Goal: Information Seeking & Learning: Compare options

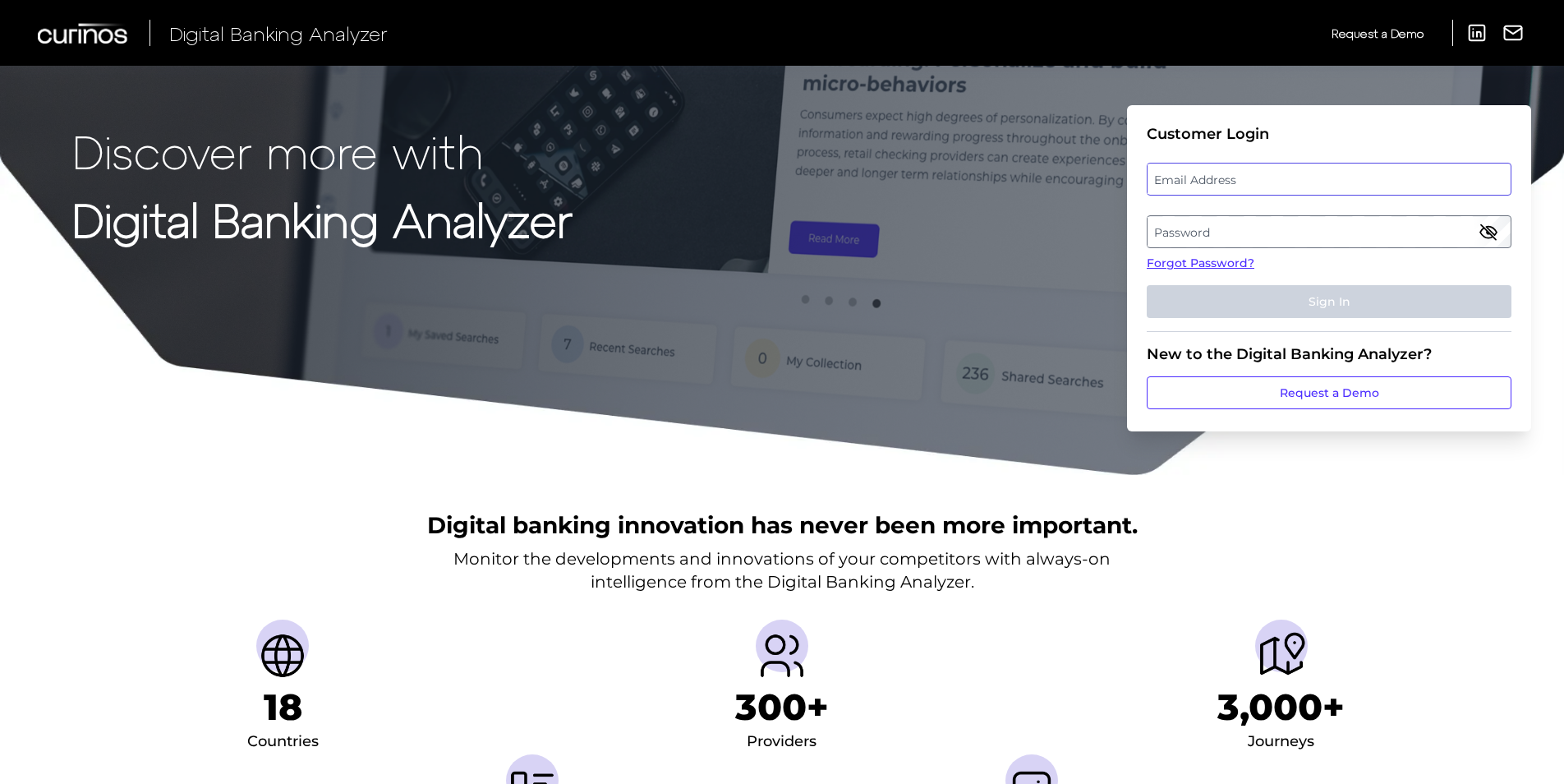
click at [1211, 163] on input "email" at bounding box center [1329, 180] width 365 height 33
click at [1205, 180] on label "Email Address" at bounding box center [1329, 180] width 362 height 30
click at [1205, 180] on input "email" at bounding box center [1329, 180] width 365 height 33
type input "[PERSON_NAME][EMAIL_ADDRESS][PERSON_NAME][DOMAIN_NAME]"
click at [1169, 226] on label "Password" at bounding box center [1329, 231] width 362 height 30
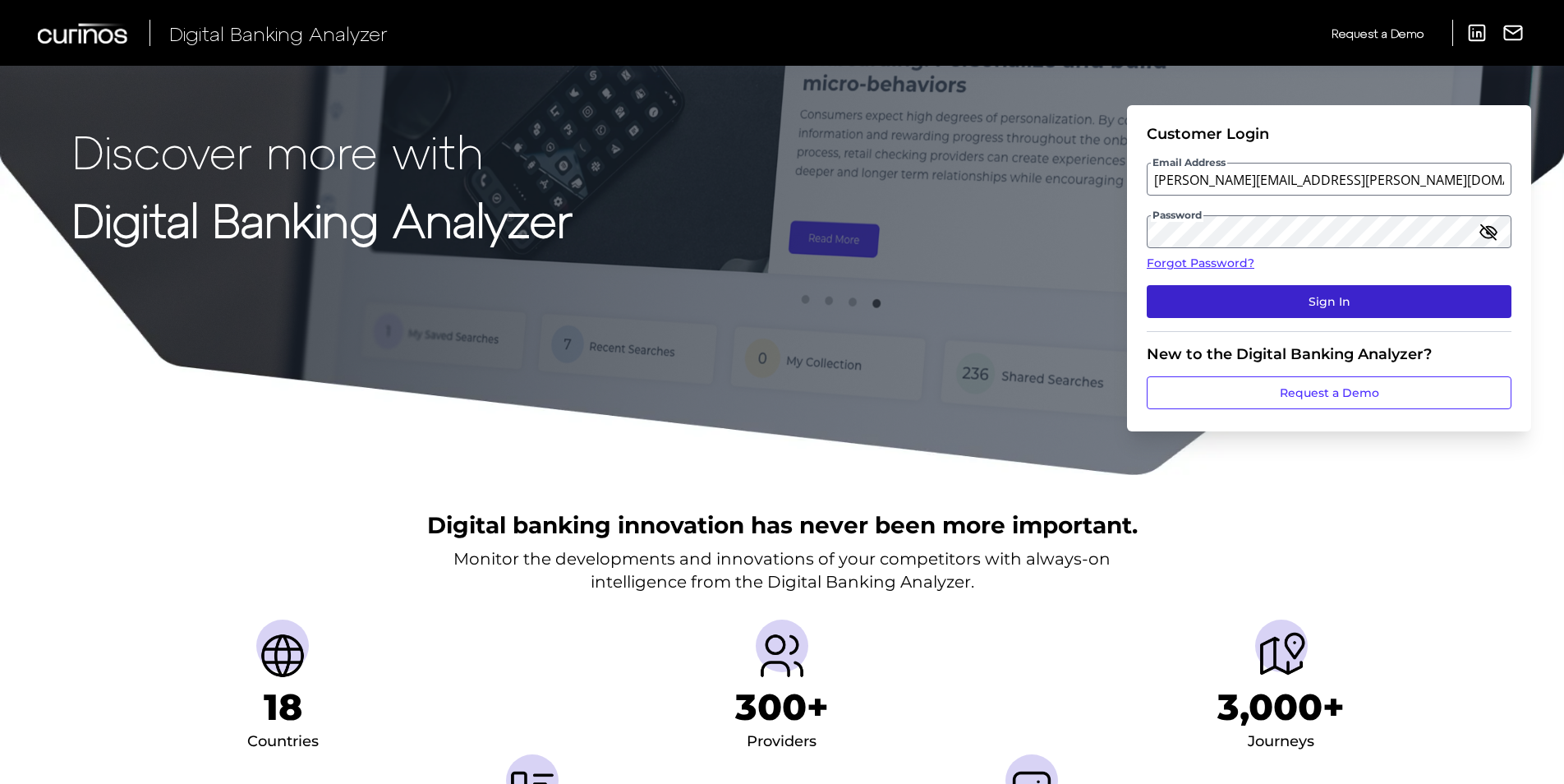
click at [1334, 299] on button "Sign In" at bounding box center [1329, 301] width 365 height 33
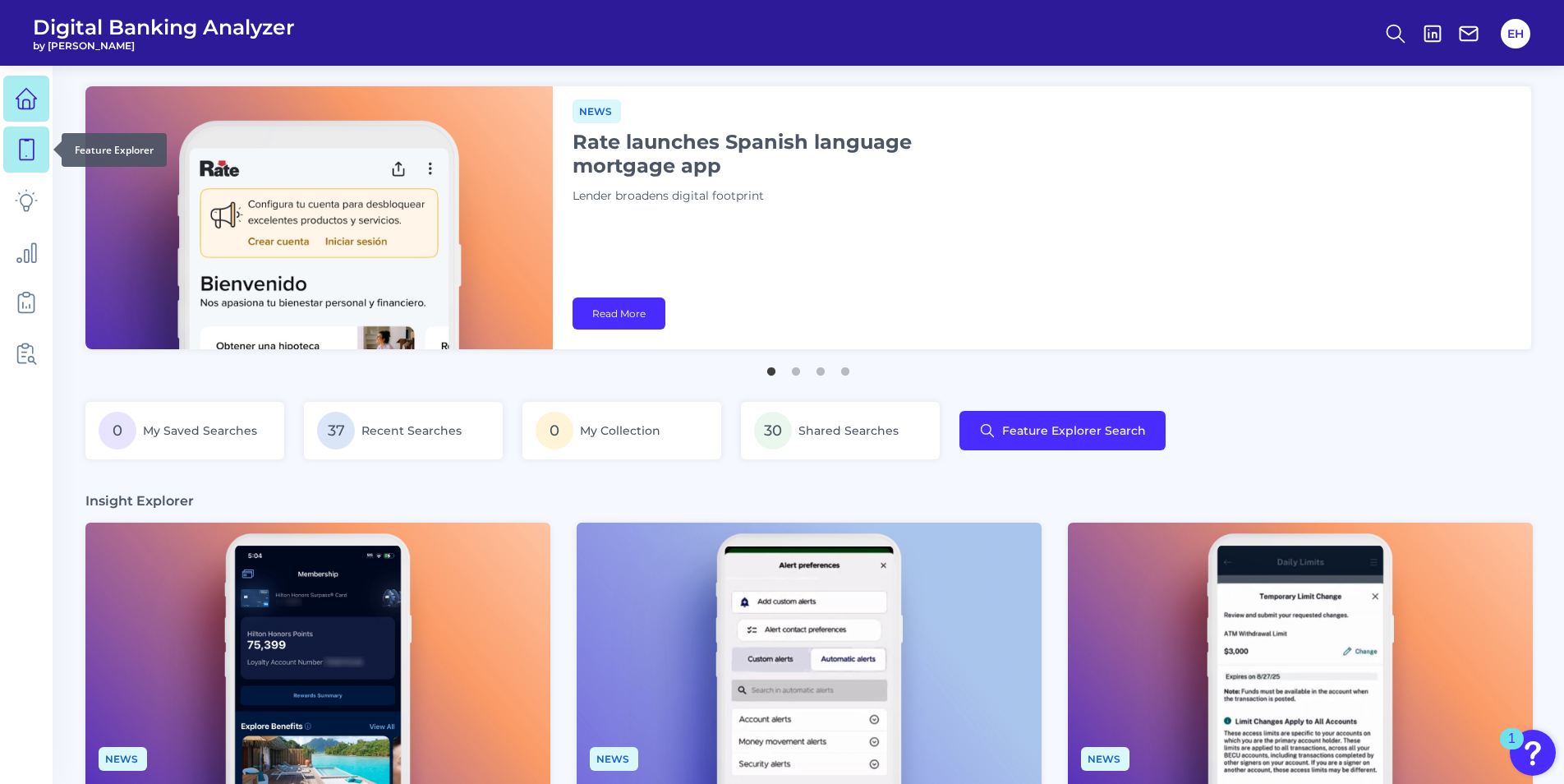
click at [8, 153] on link at bounding box center [26, 150] width 46 height 46
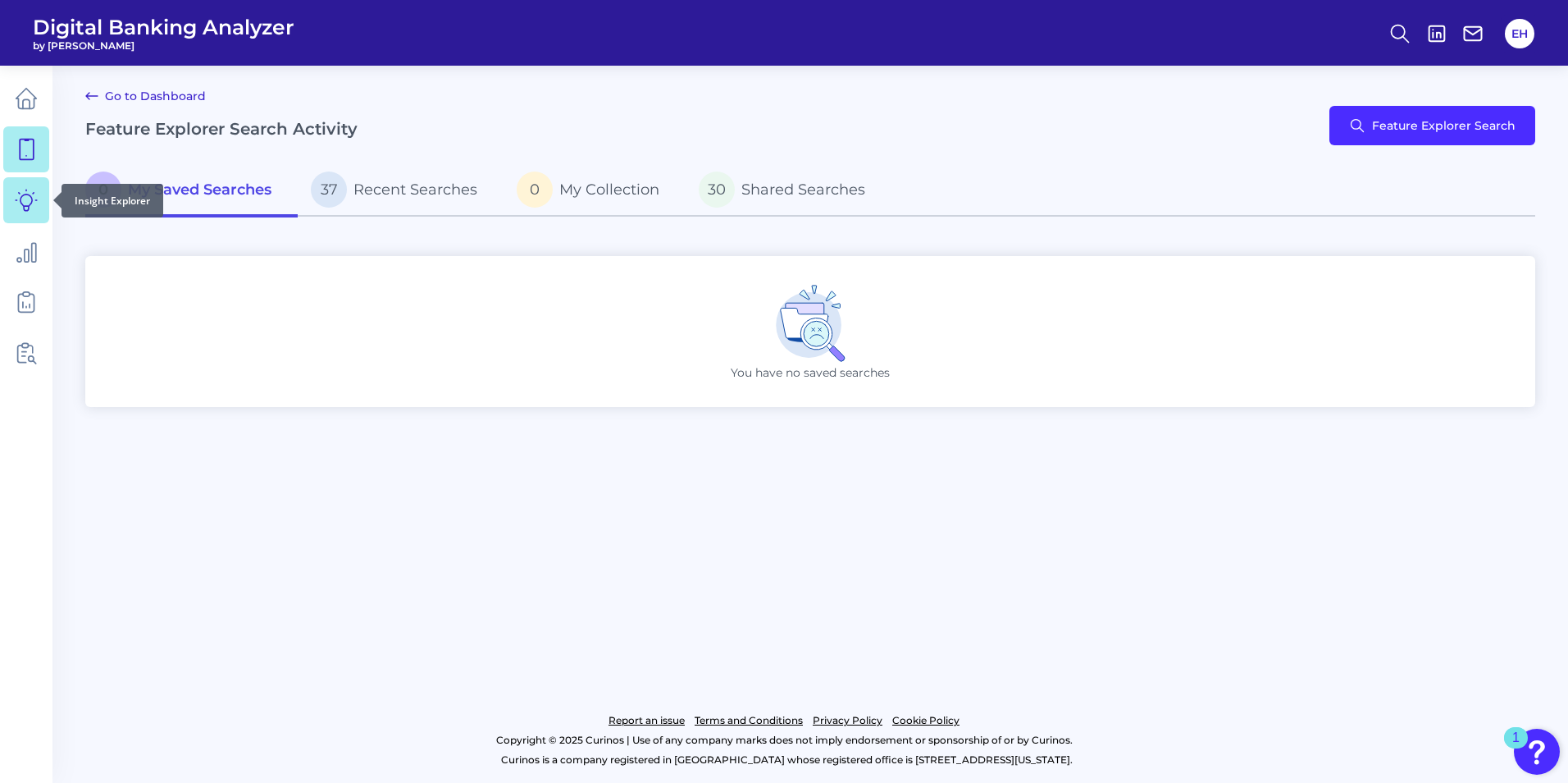
click at [25, 215] on link at bounding box center [26, 200] width 46 height 46
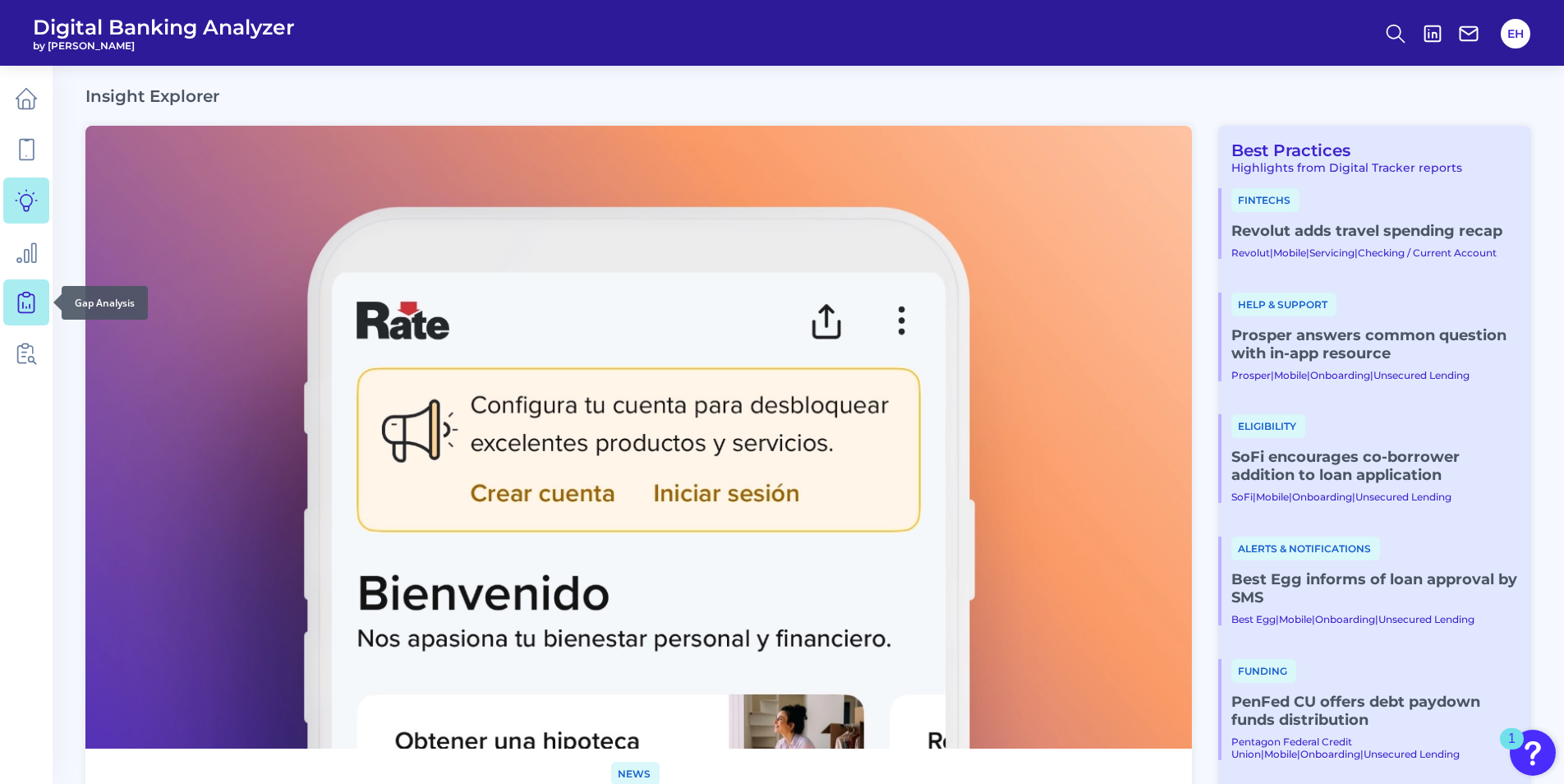
click at [30, 306] on icon at bounding box center [26, 300] width 7 height 16
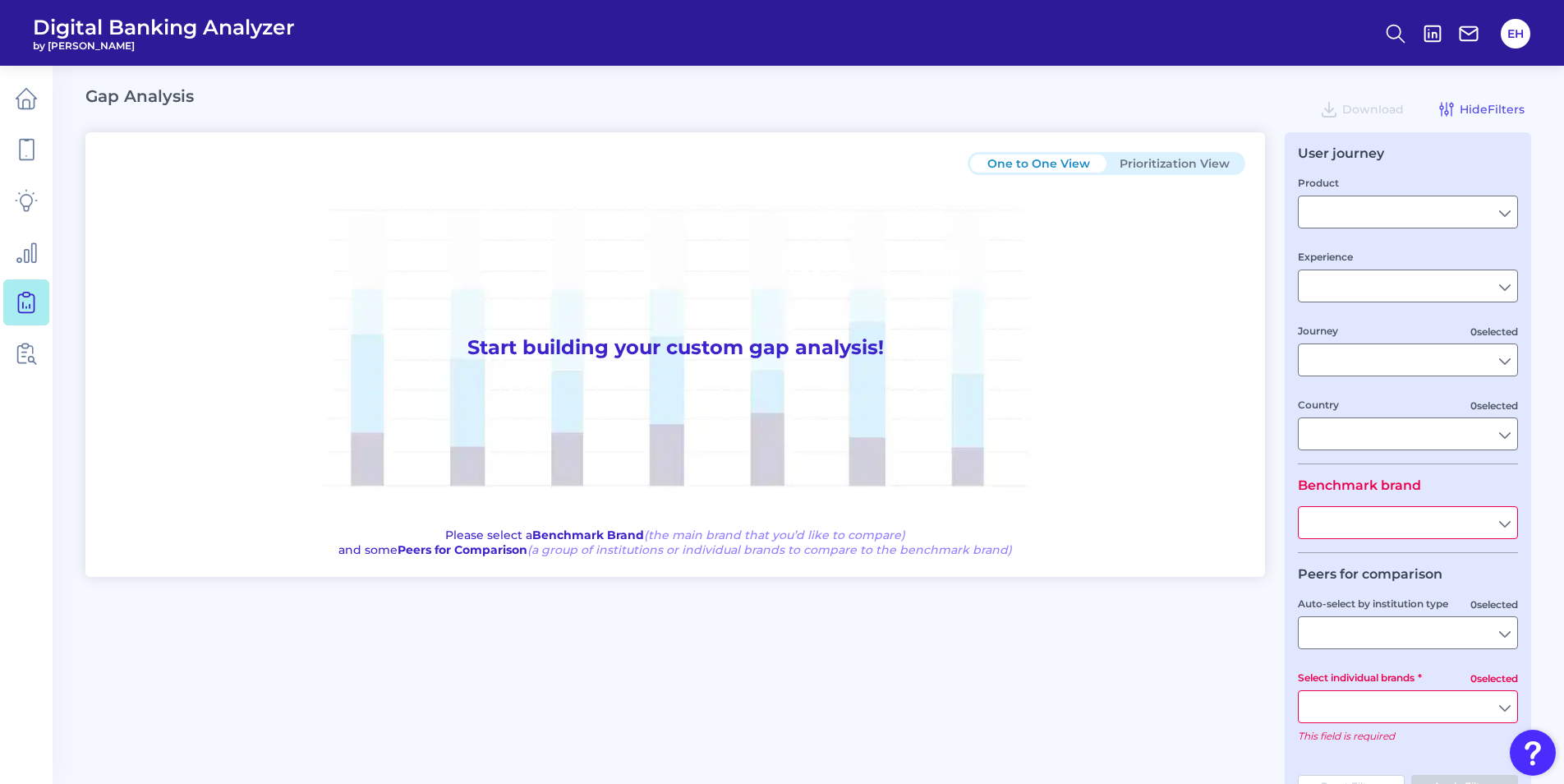
type input "Checking / Current Account"
type input "Mobile Servicing"
type input "Pre-Login Area, New Customer Onboarding, Login & Authentication, Accounts and t…"
type input "[GEOGRAPHIC_DATA]"
type input "Citizens Bank"
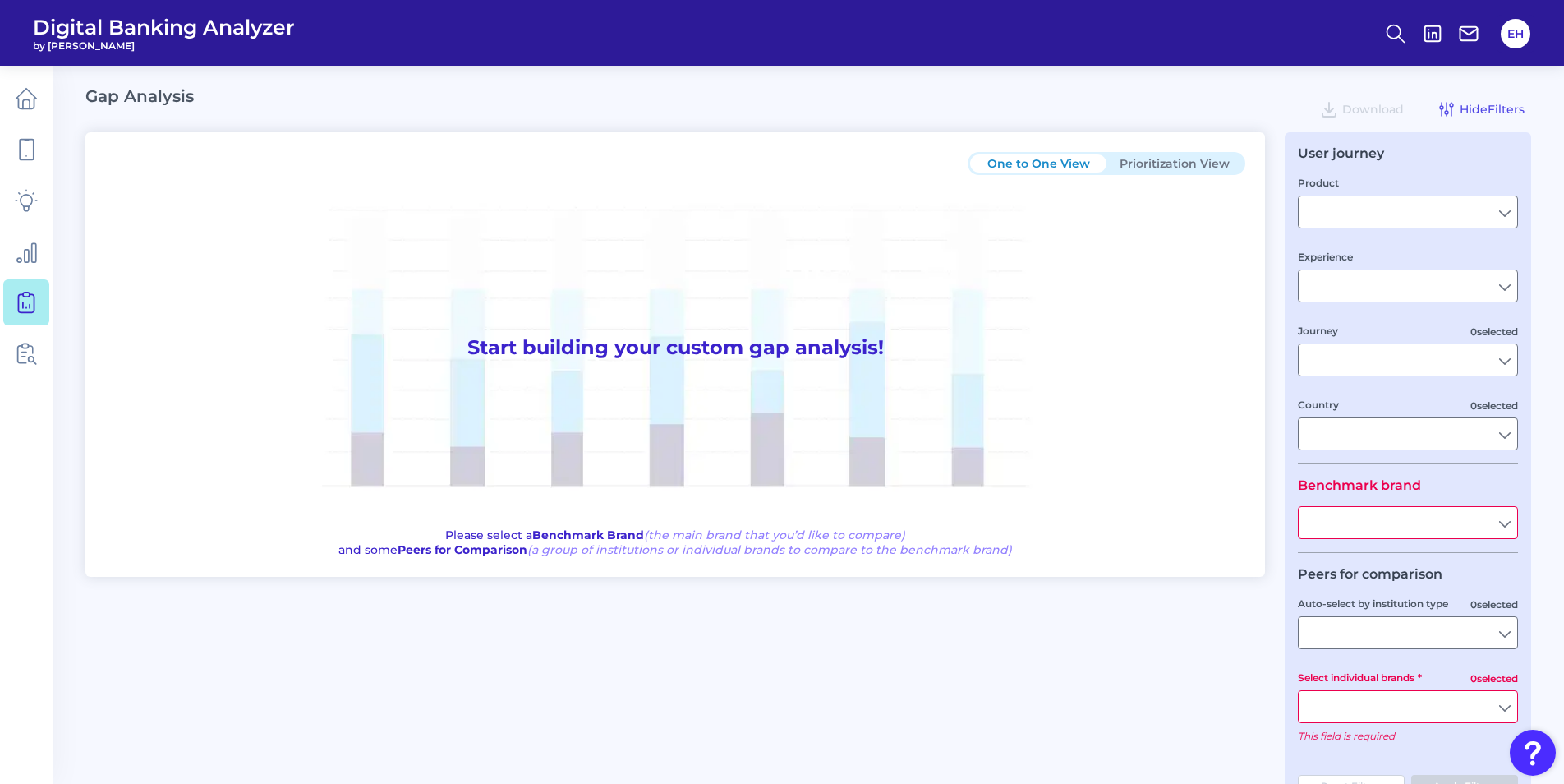
type input "All Select individual brands"
type input "All Journeys"
type input "All Countries"
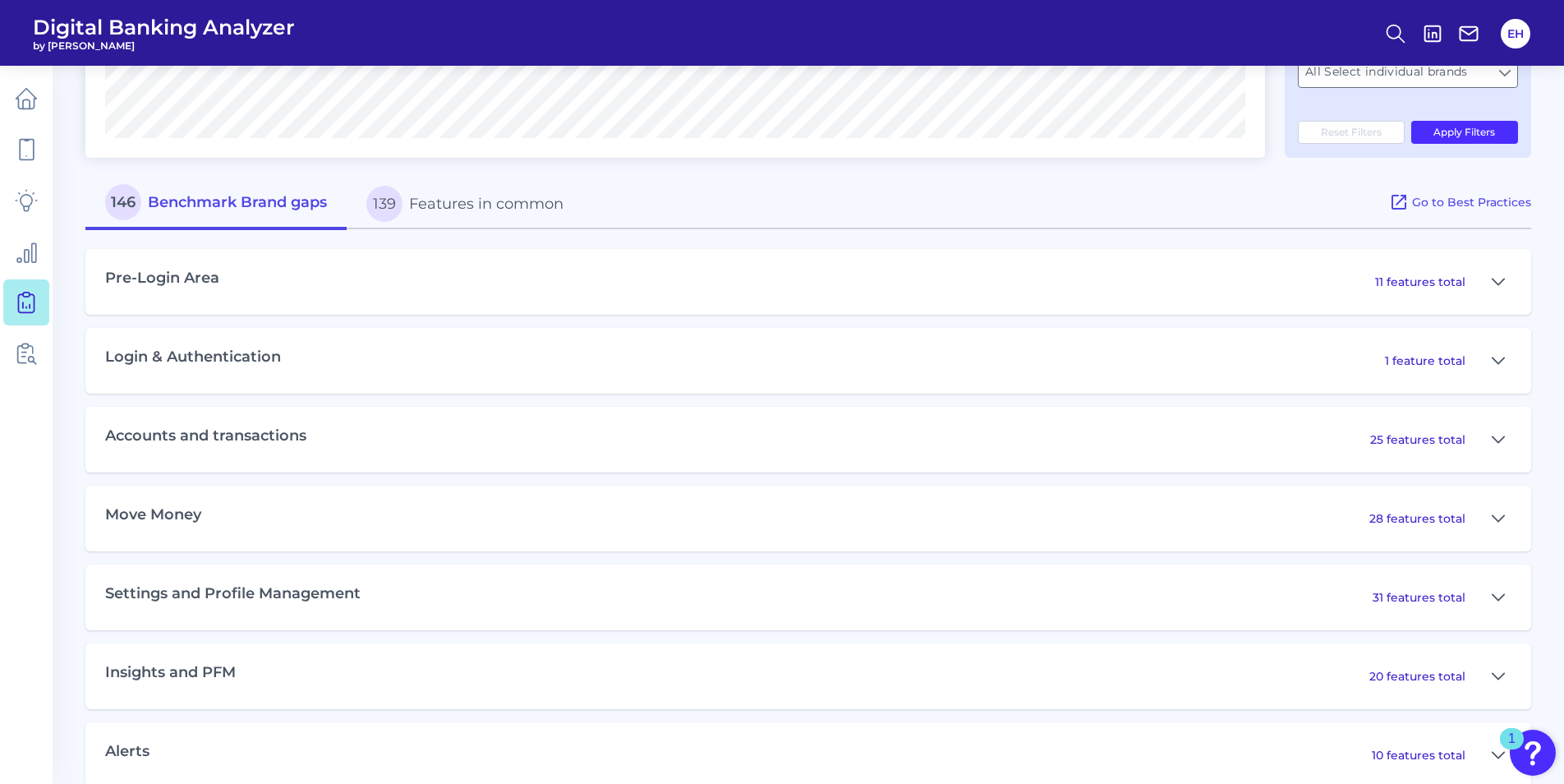
scroll to position [657, 0]
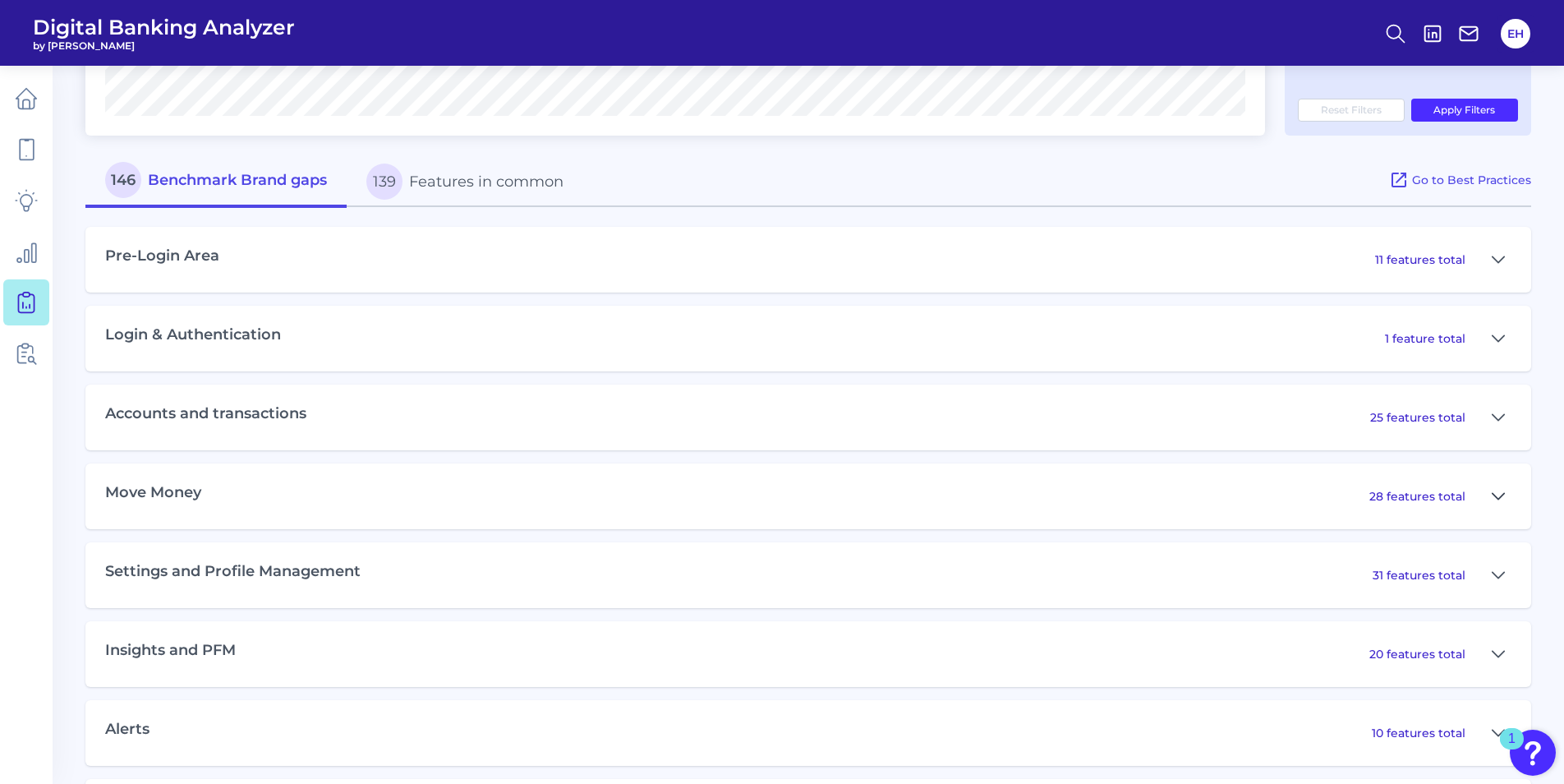
click at [1500, 499] on icon at bounding box center [1499, 496] width 12 height 6
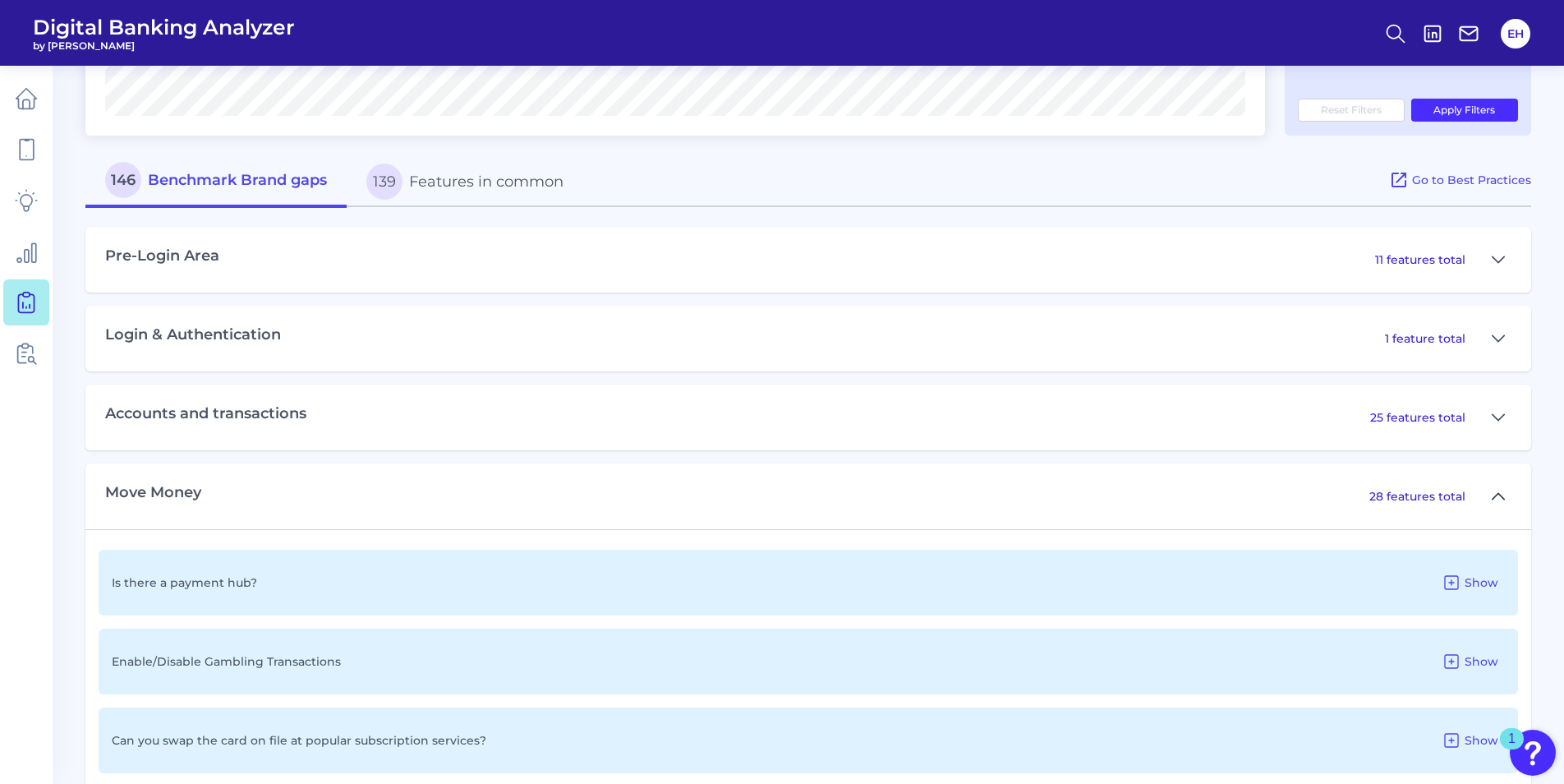
click at [1500, 499] on icon at bounding box center [1499, 497] width 13 height 20
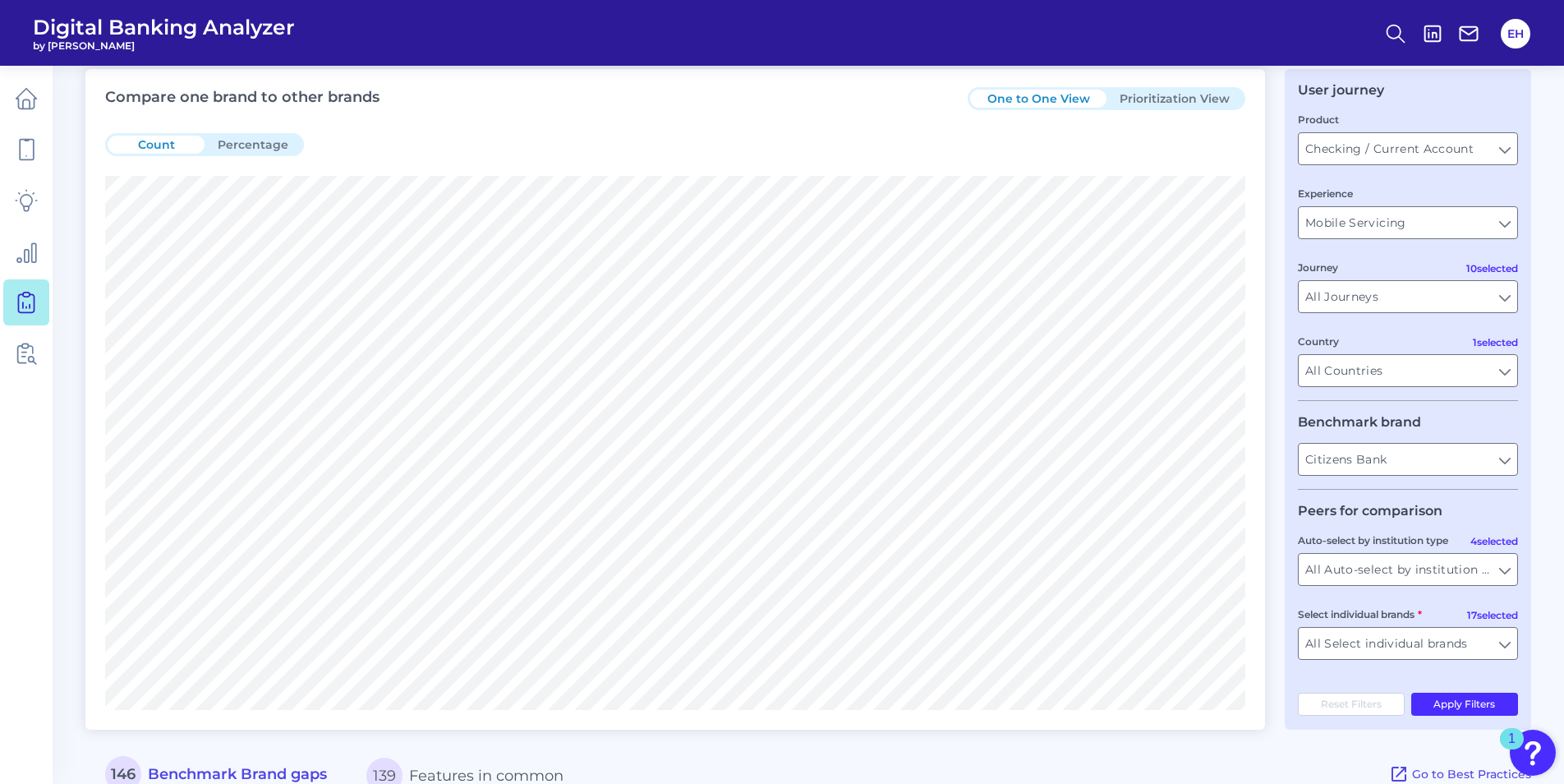
scroll to position [0, 0]
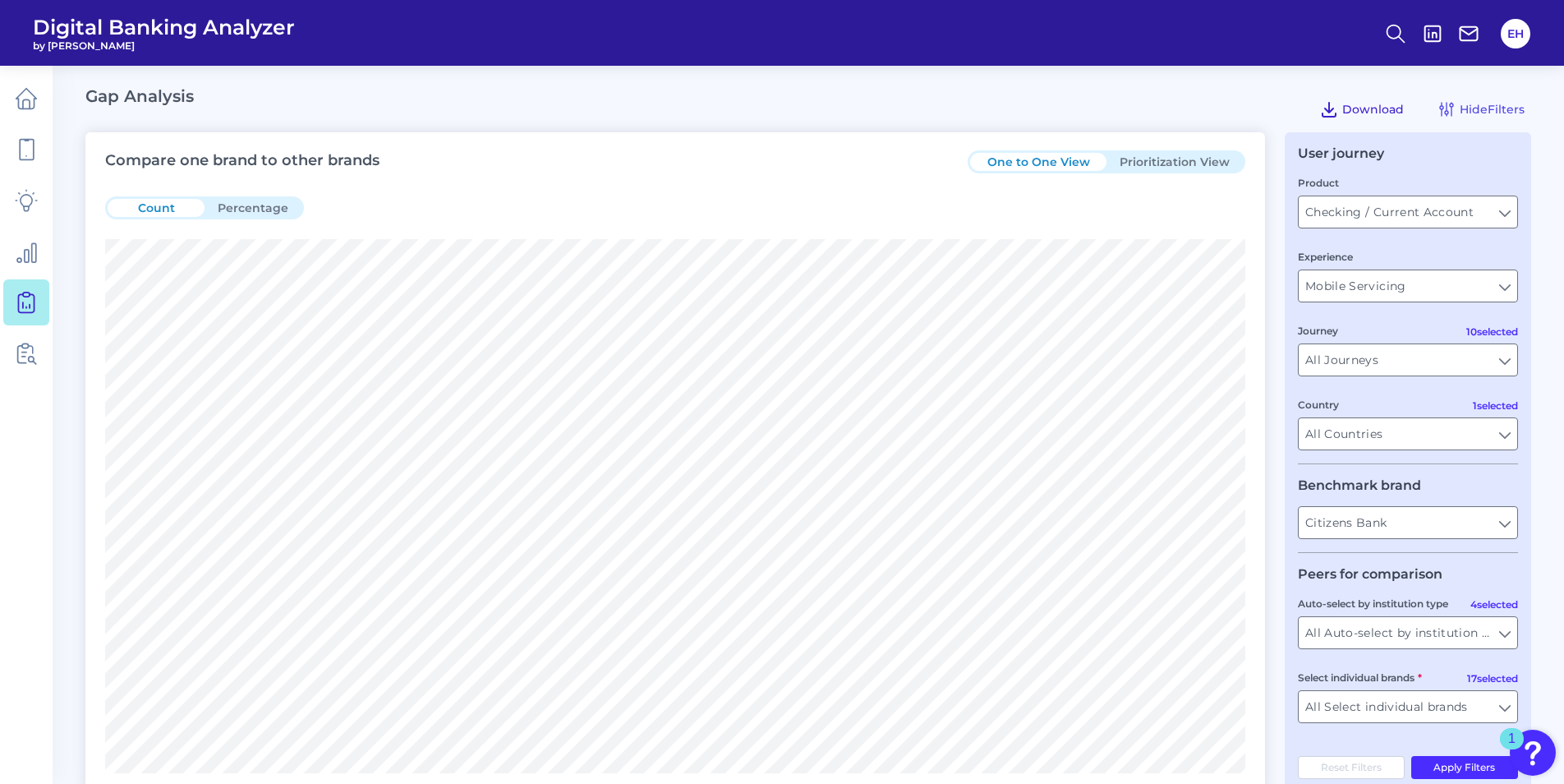
click at [1364, 111] on span "Download" at bounding box center [1373, 110] width 62 height 15
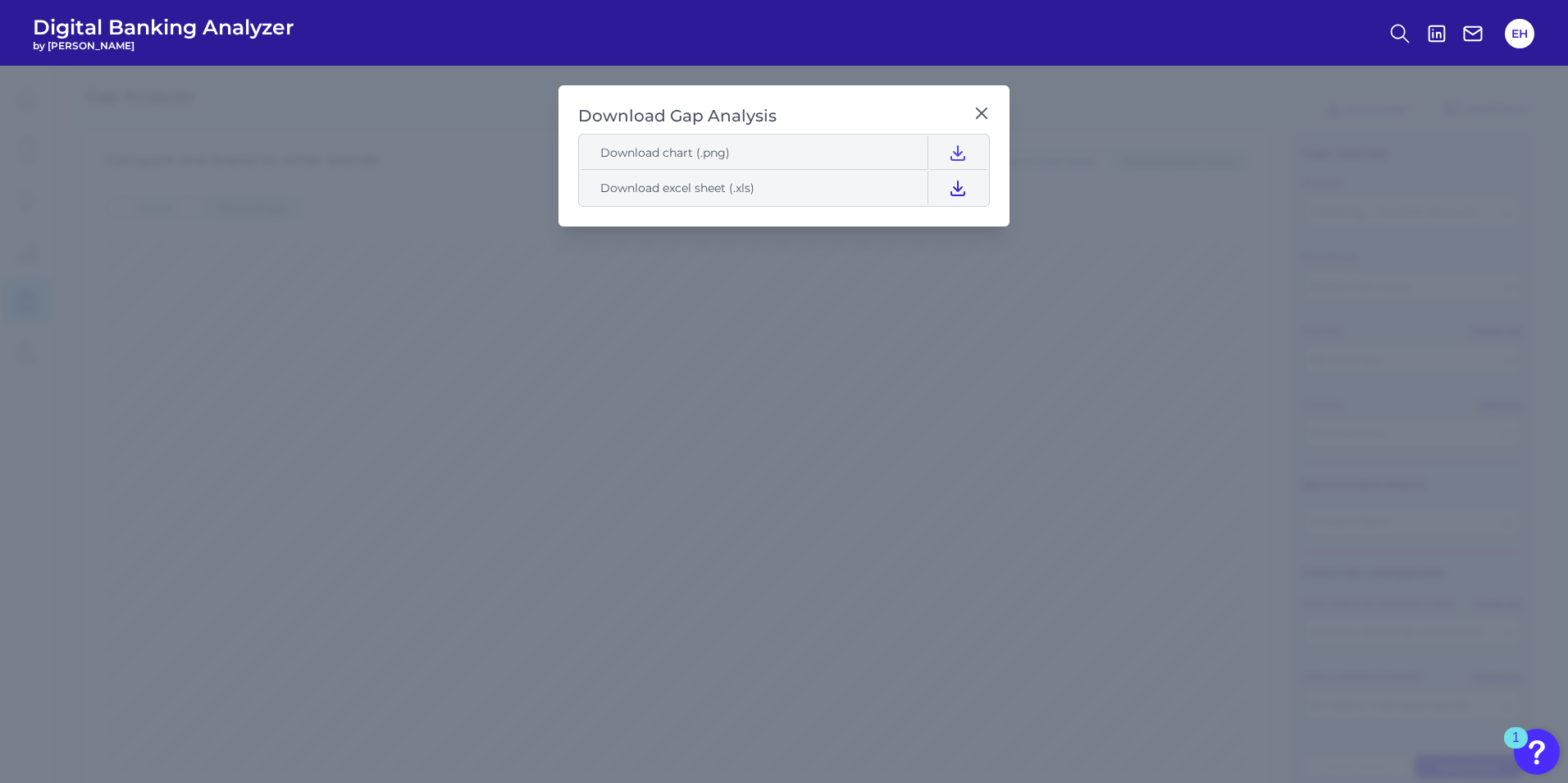
click at [963, 192] on icon at bounding box center [958, 188] width 20 height 20
click at [986, 116] on icon at bounding box center [982, 114] width 16 height 16
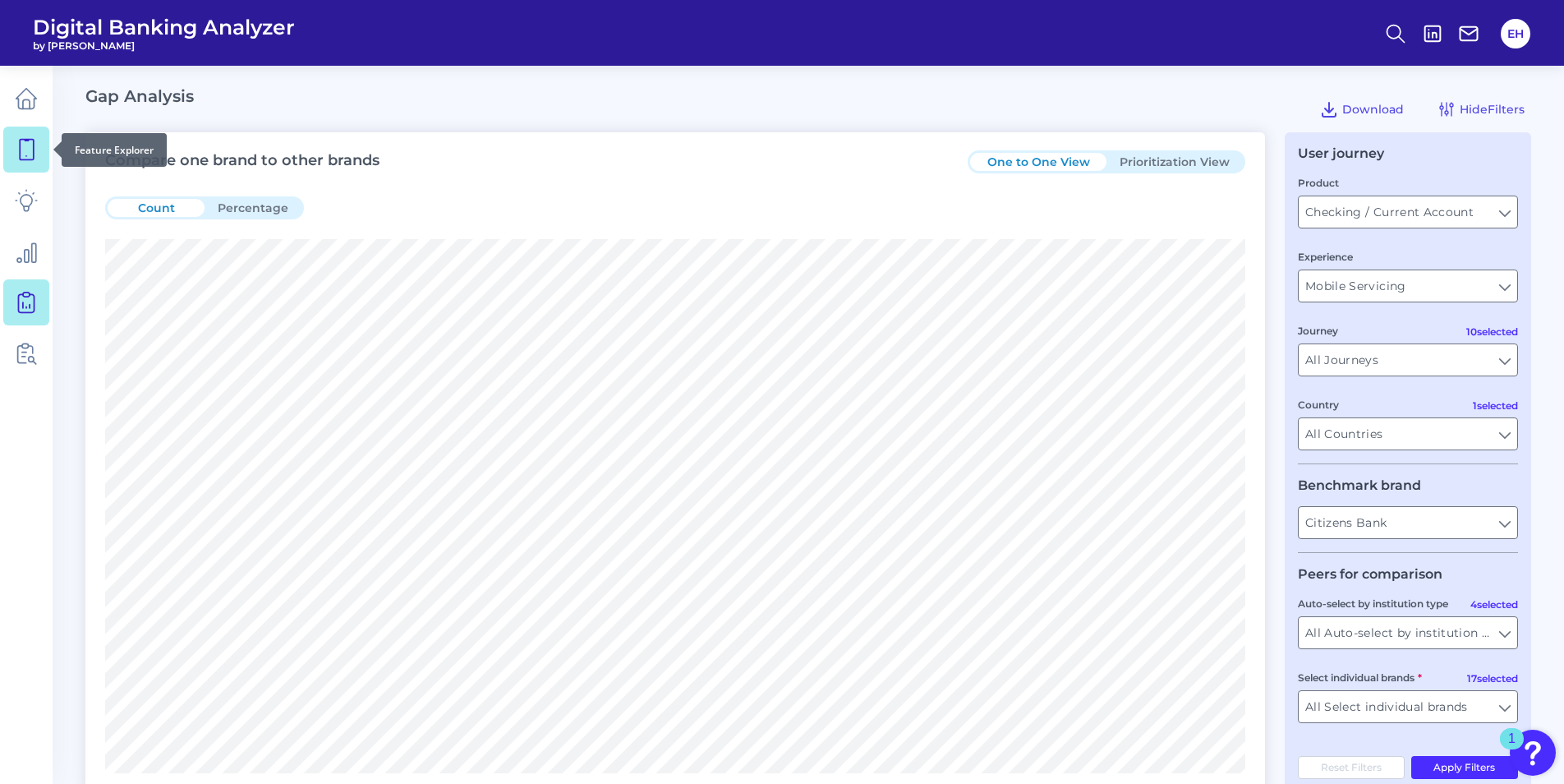
click at [39, 140] on link at bounding box center [26, 150] width 46 height 46
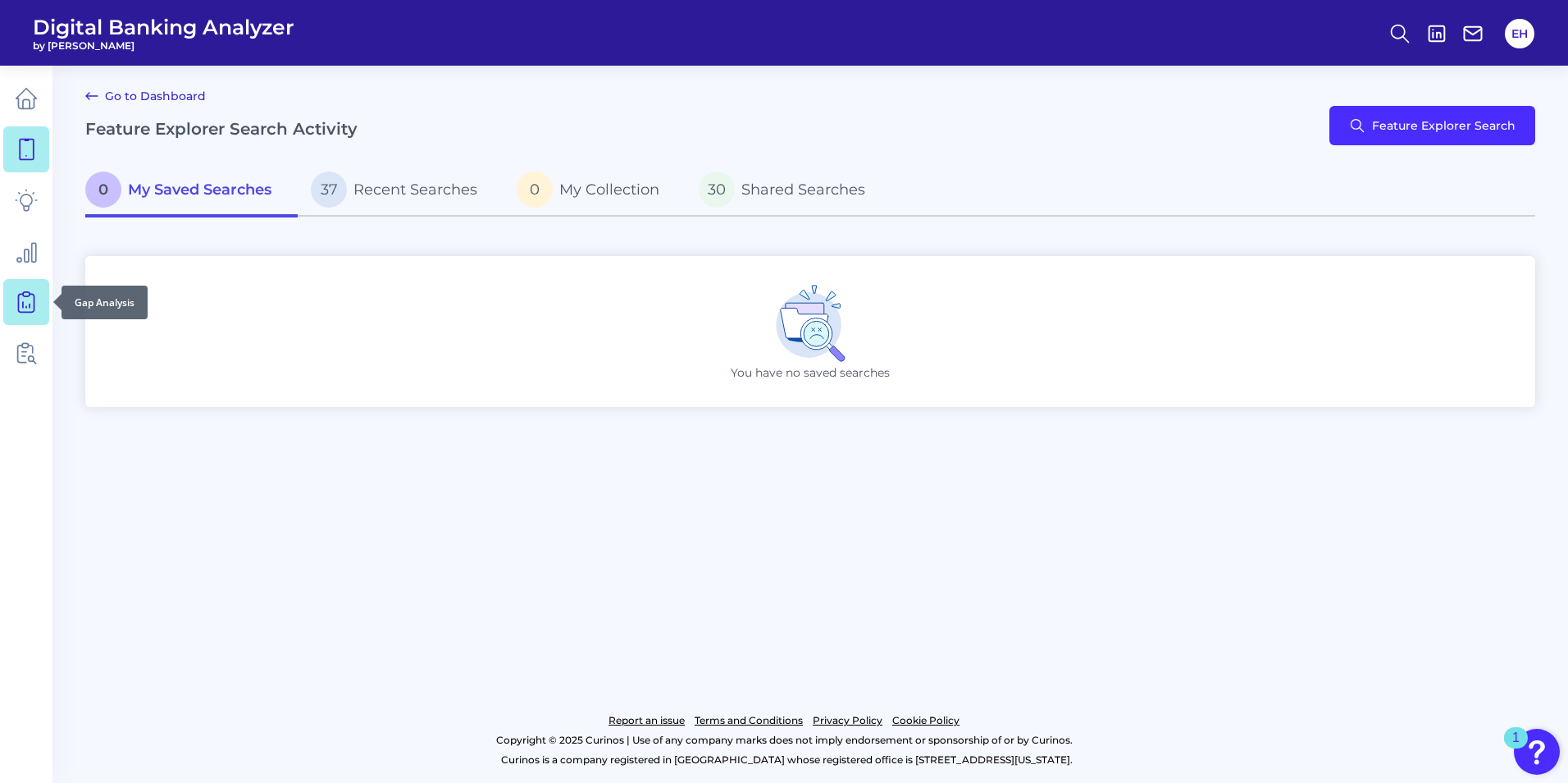
click at [30, 311] on icon at bounding box center [26, 302] width 23 height 23
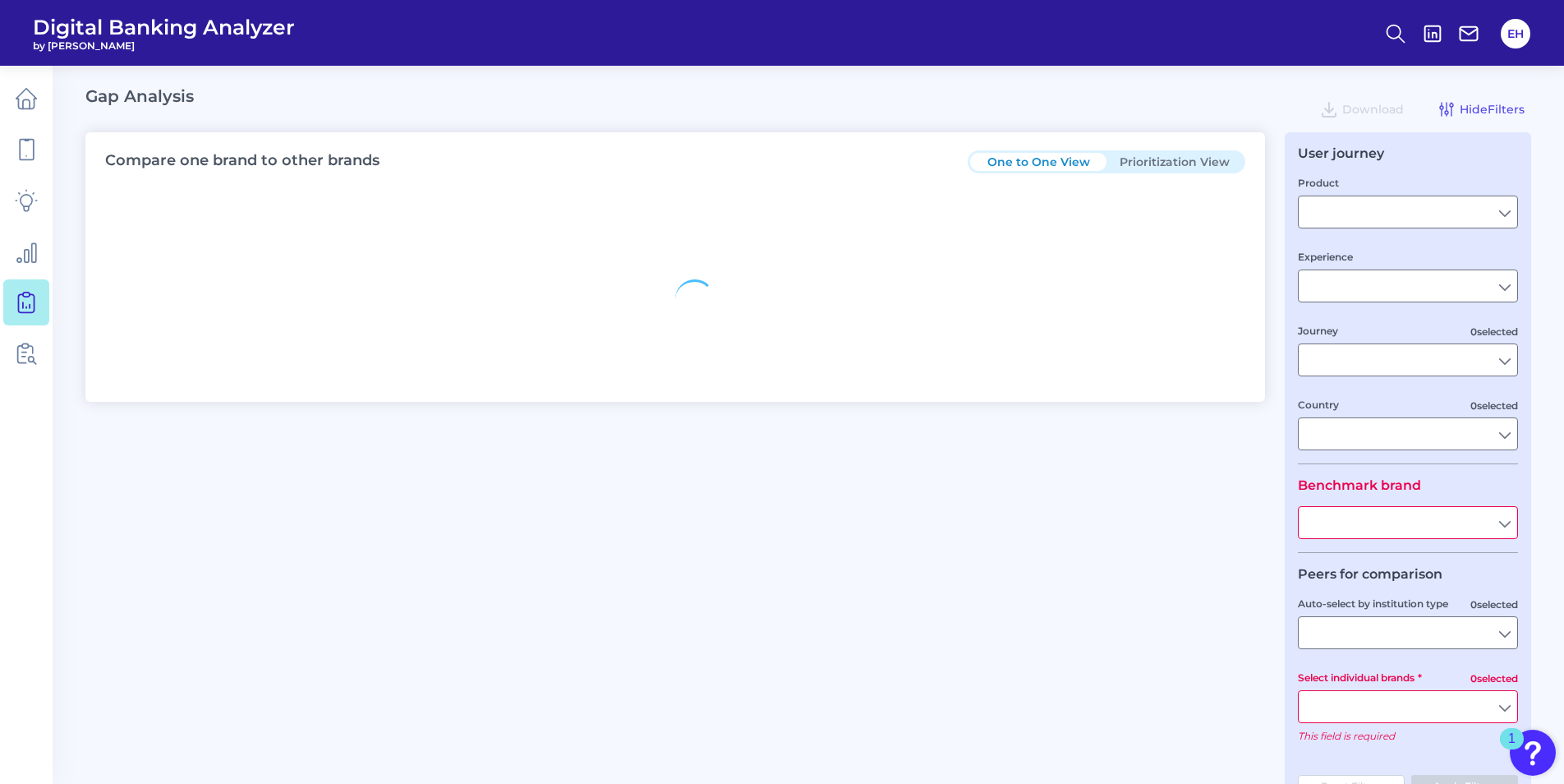
type input "Checking / Current Account"
type input "Mobile Servicing"
type input "Pre-Login Area, New Customer Onboarding, Login & Authentication, Accounts and t…"
type input "[GEOGRAPHIC_DATA]"
type input "Citizens Bank"
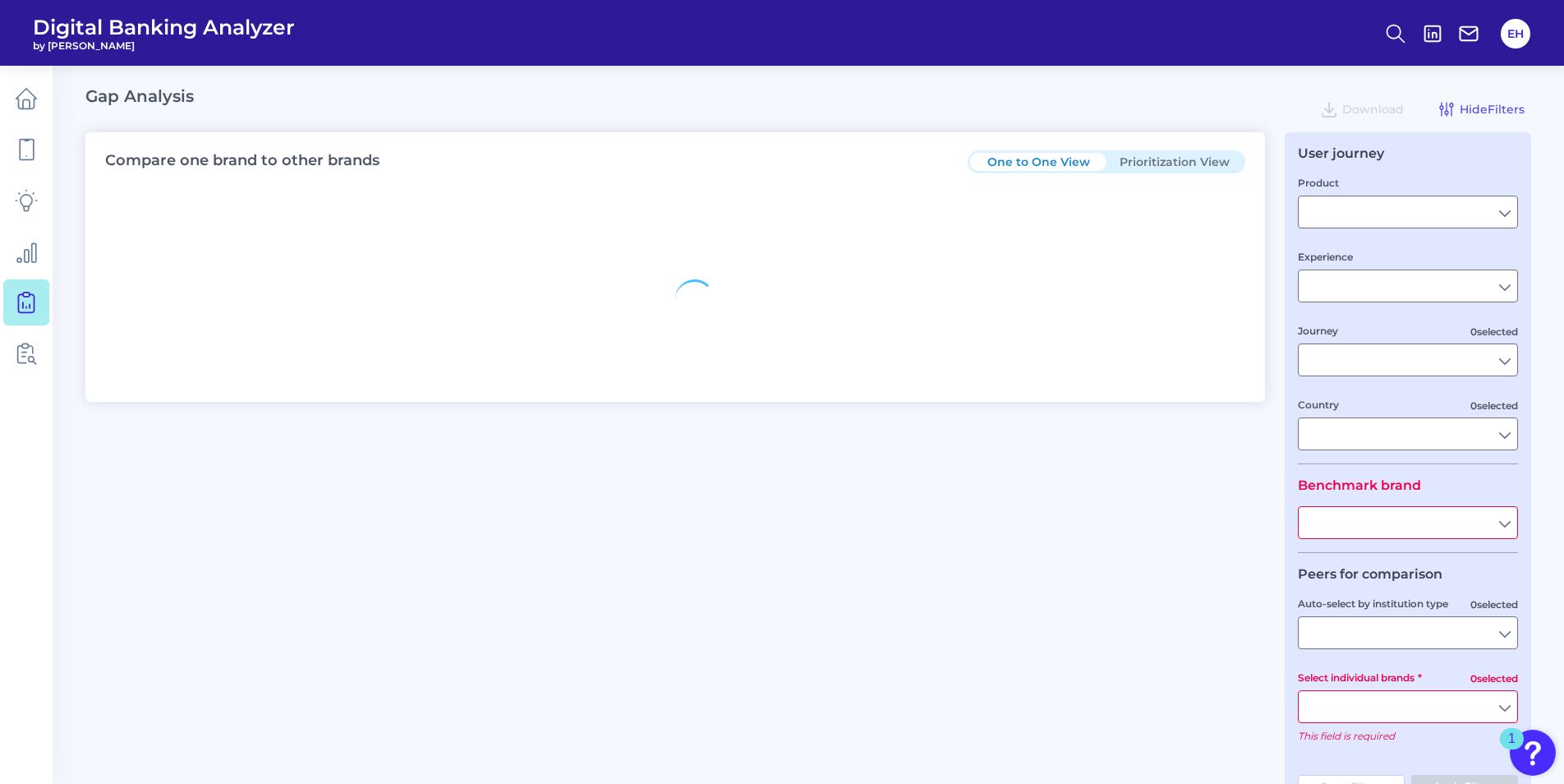
type input "All Select individual brands"
type input "All Countries"
type input "All Journeys"
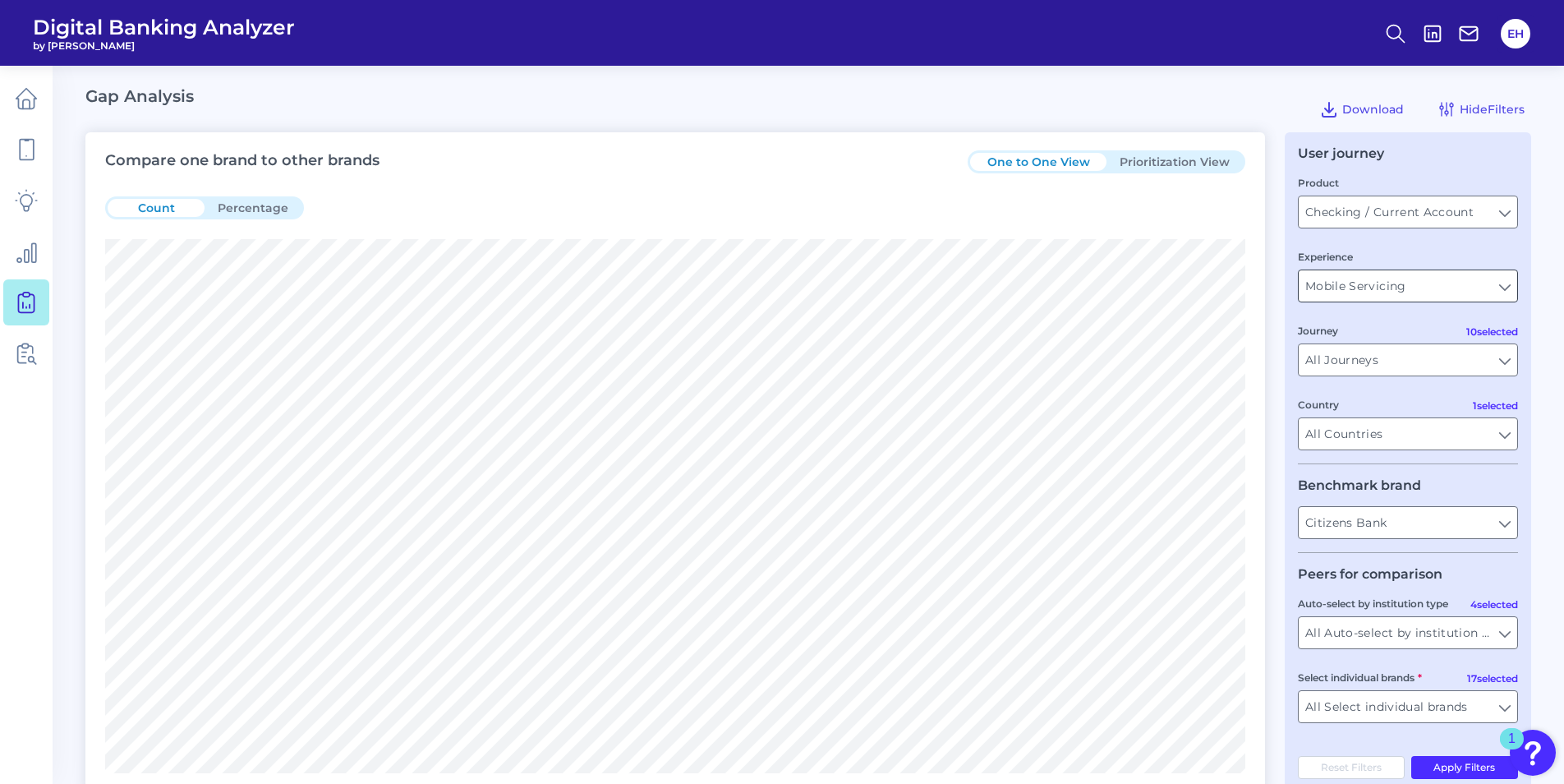
click at [1482, 292] on input "Mobile Servicing" at bounding box center [1408, 286] width 218 height 31
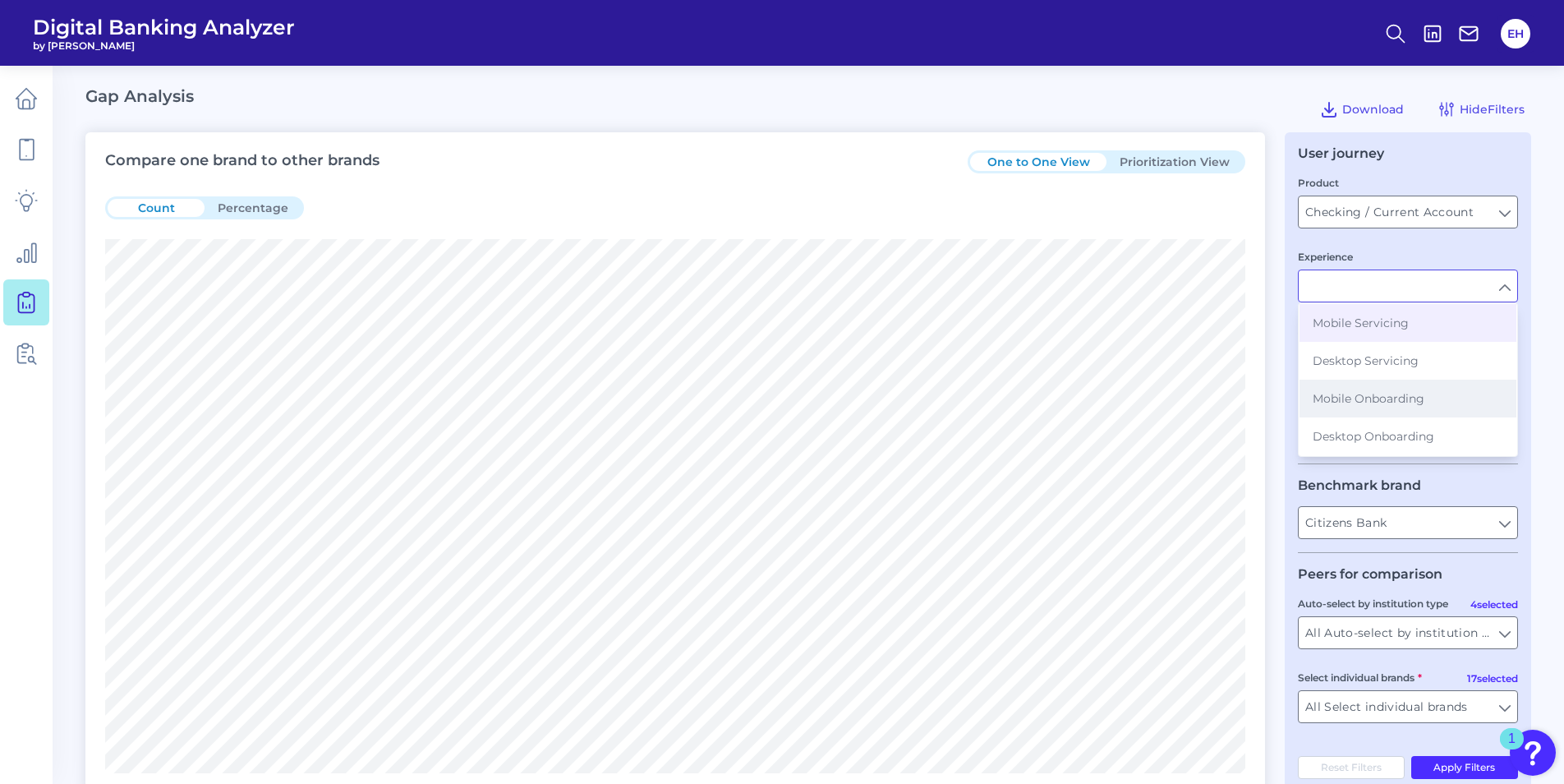
click at [1386, 400] on span "Mobile Onboarding" at bounding box center [1369, 399] width 112 height 15
type input "Mobile Onboarding"
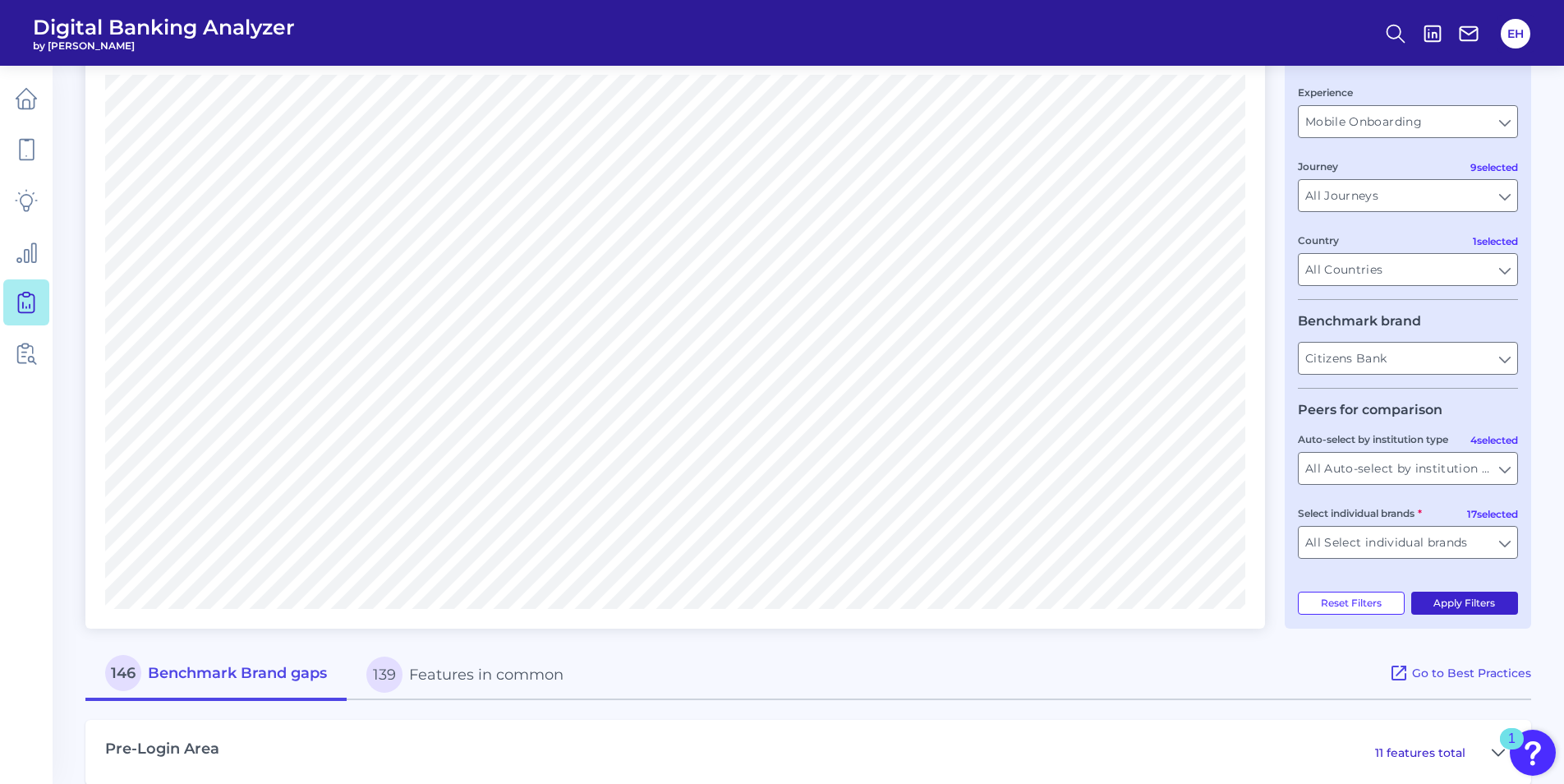
click at [1496, 604] on button "Apply Filters" at bounding box center [1465, 603] width 108 height 23
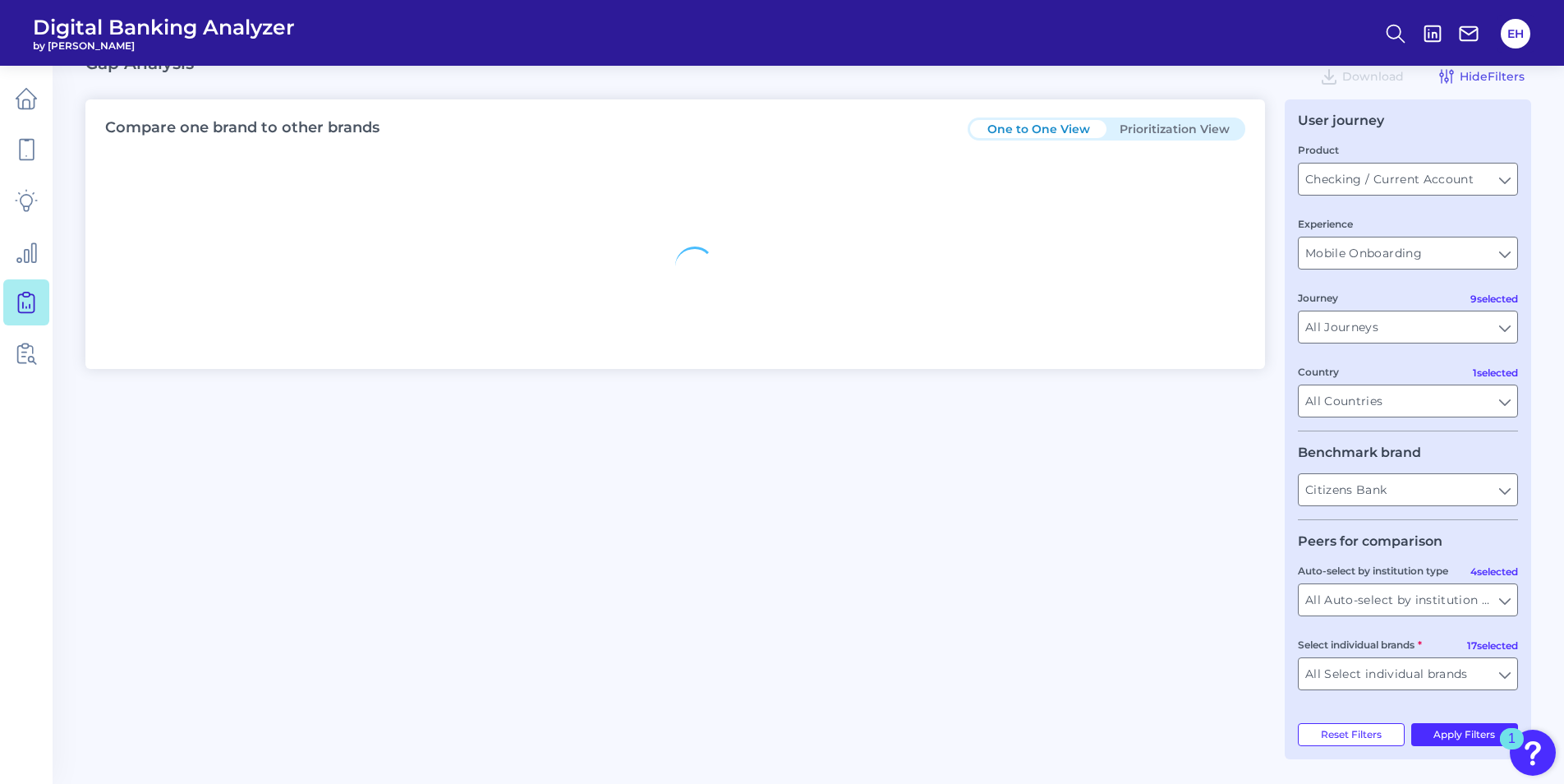
scroll to position [165, 0]
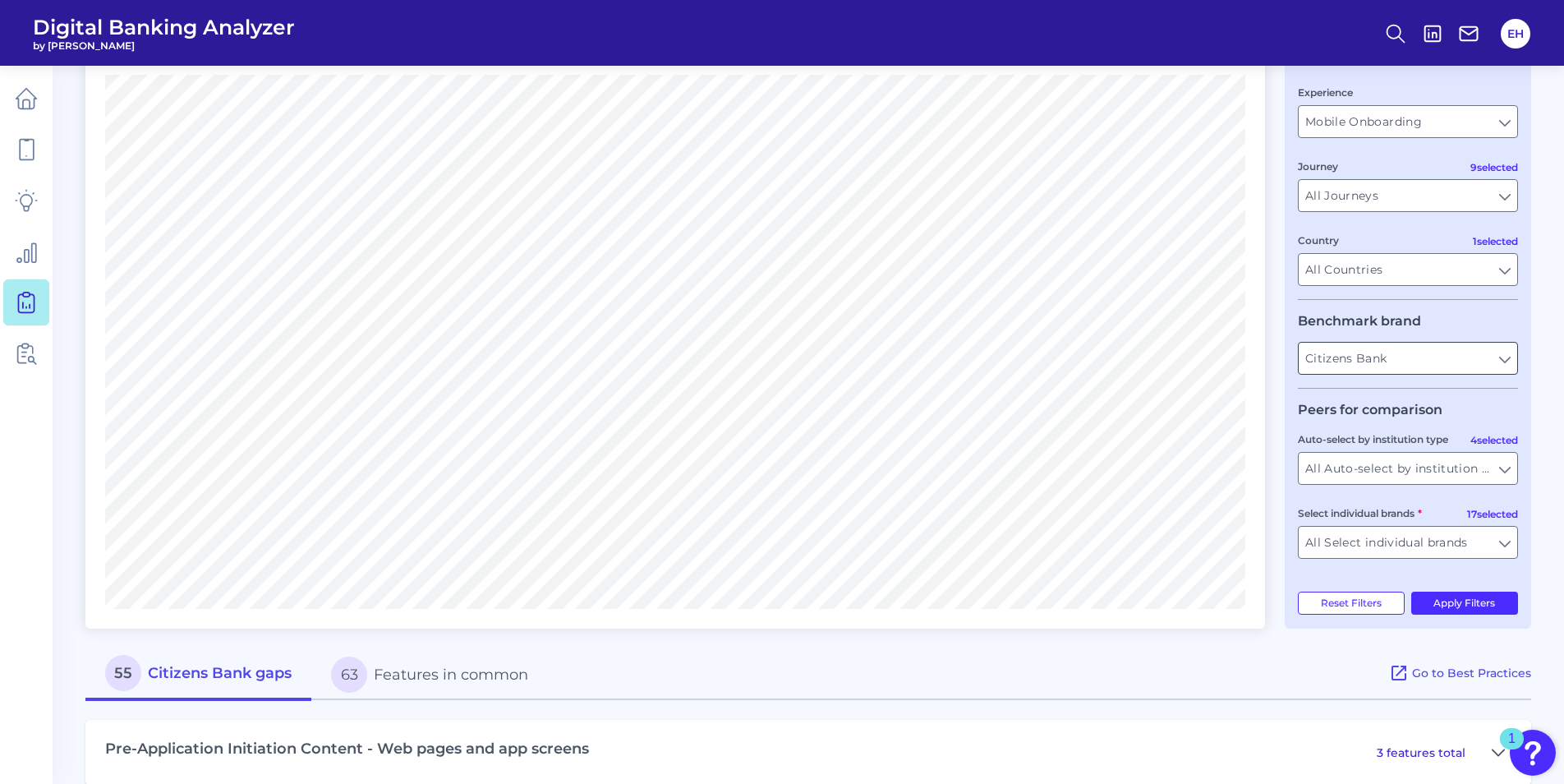
click at [1504, 356] on input "Citizens Bank" at bounding box center [1408, 358] width 218 height 31
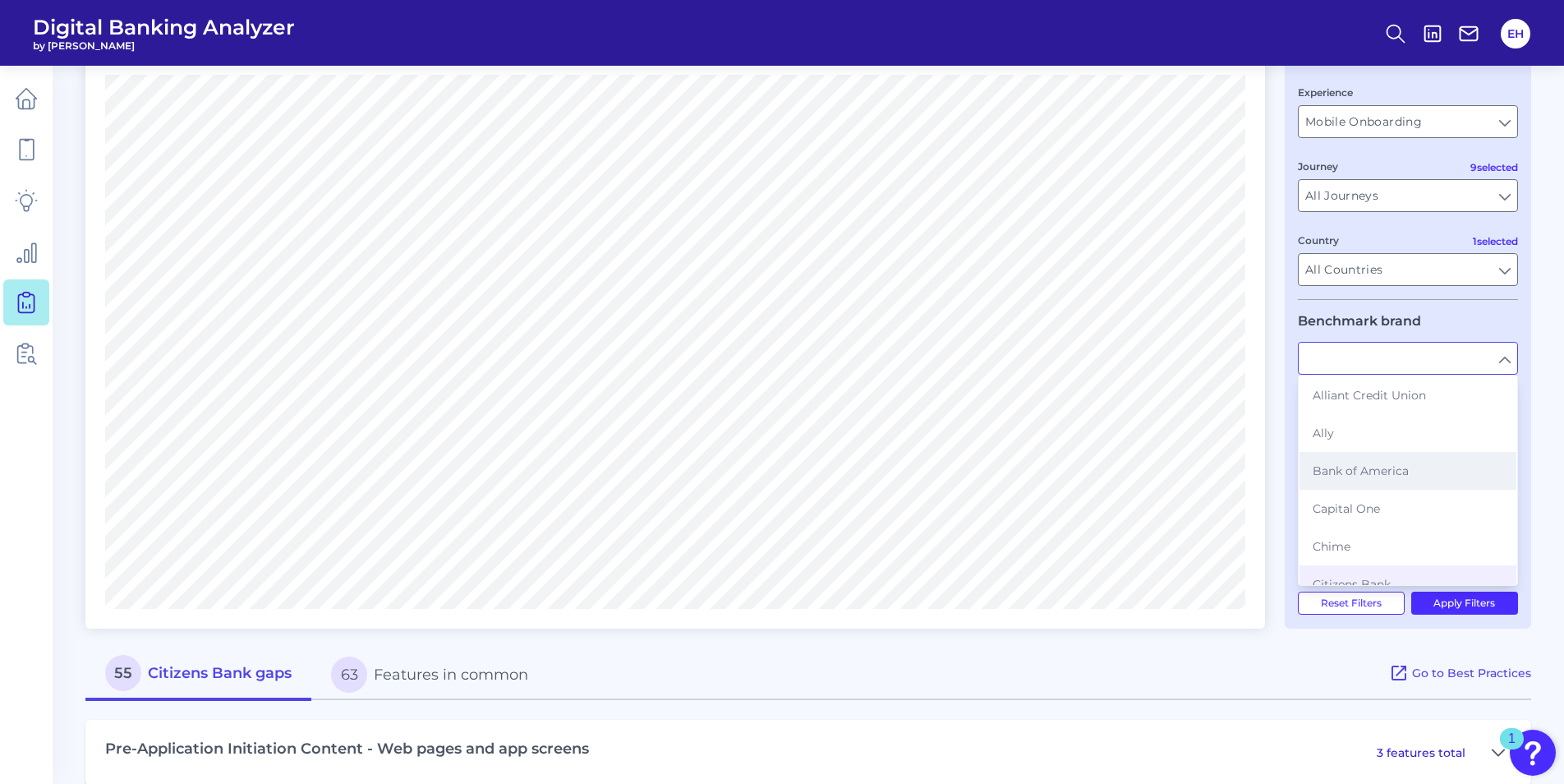
click at [1363, 473] on span "Bank of America" at bounding box center [1361, 471] width 96 height 15
type input "Bank of America"
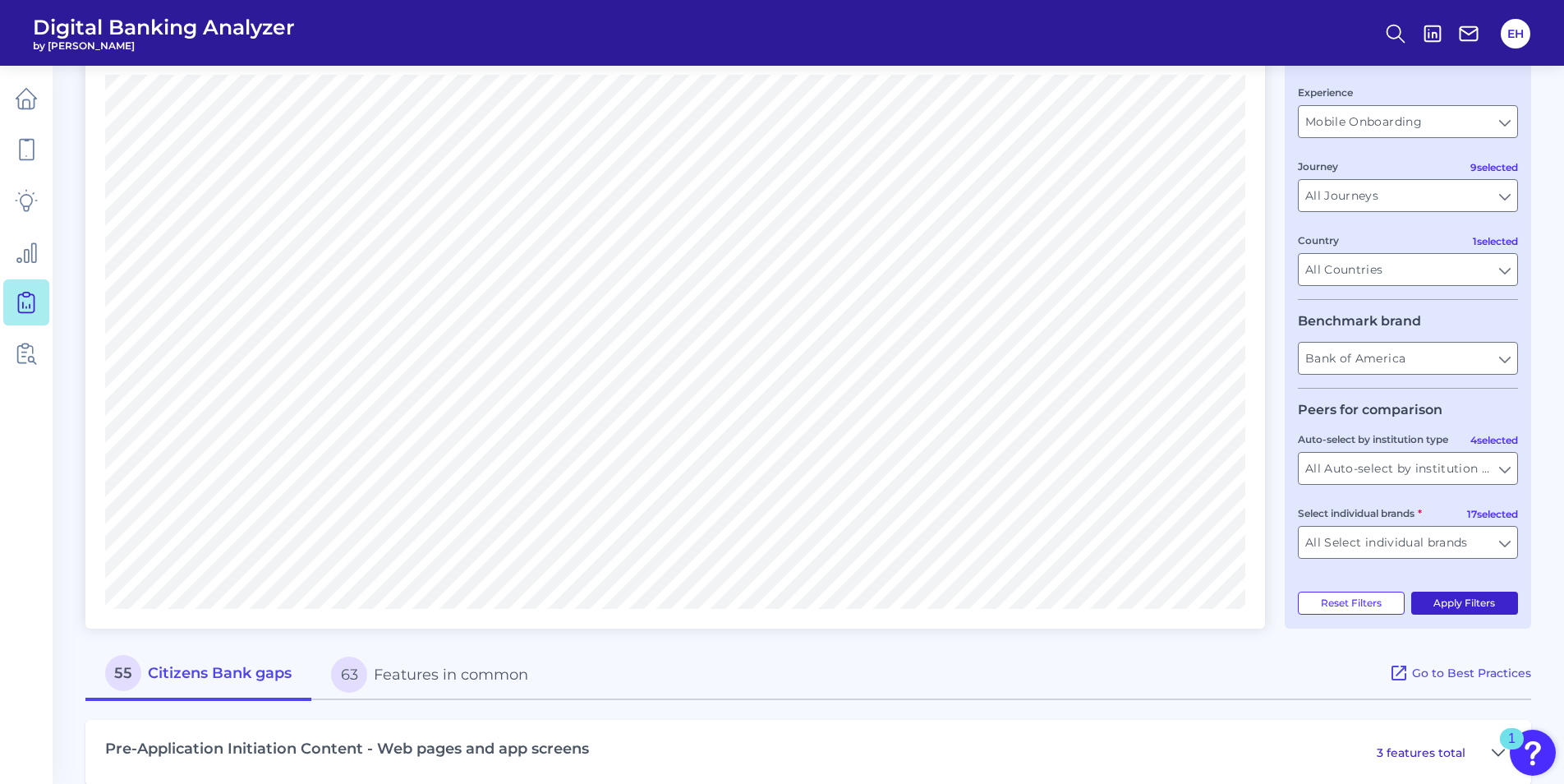
click at [1482, 600] on button "Apply Filters" at bounding box center [1465, 603] width 108 height 23
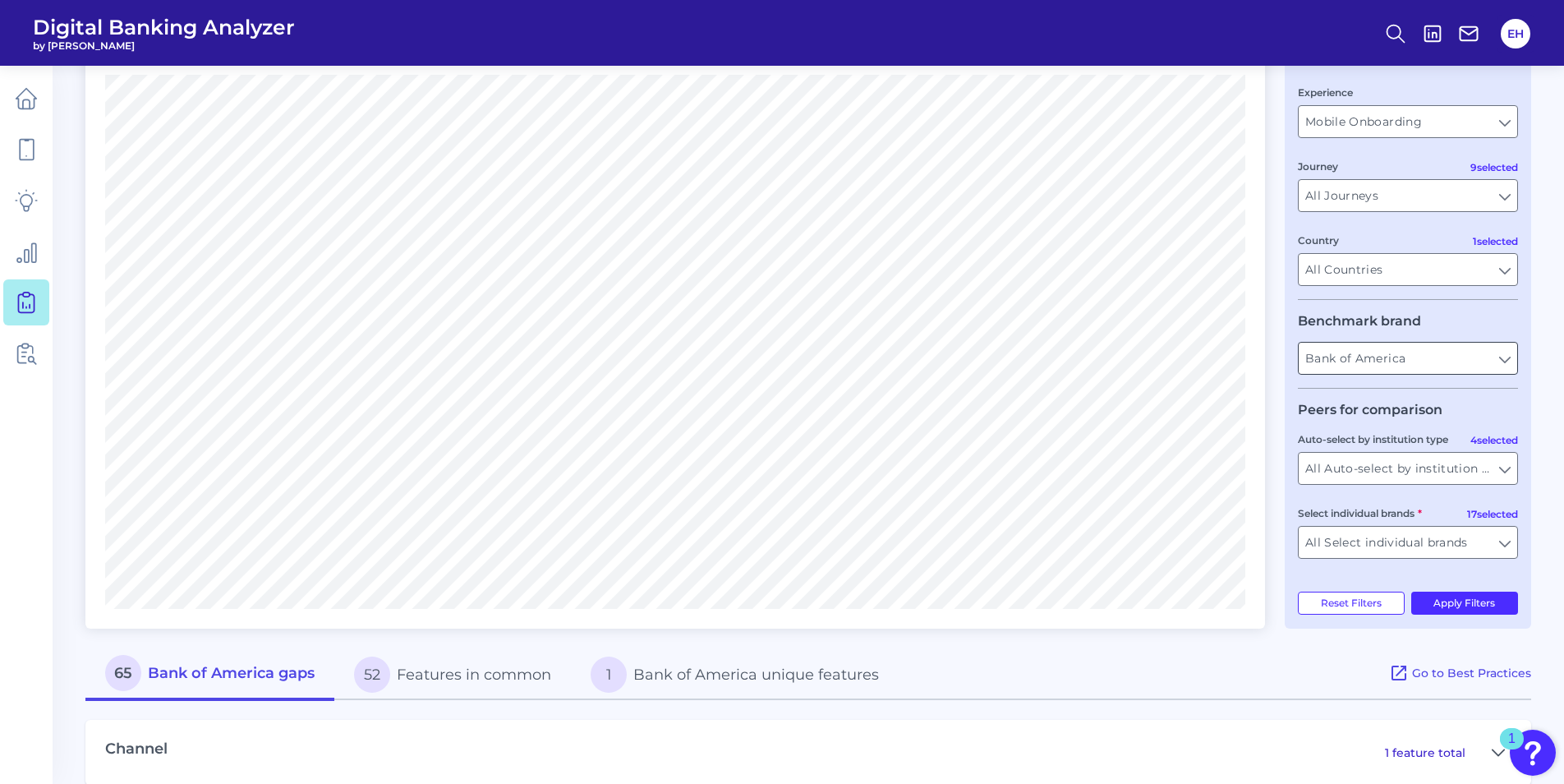
click at [1486, 365] on input "Bank of America" at bounding box center [1408, 358] width 218 height 31
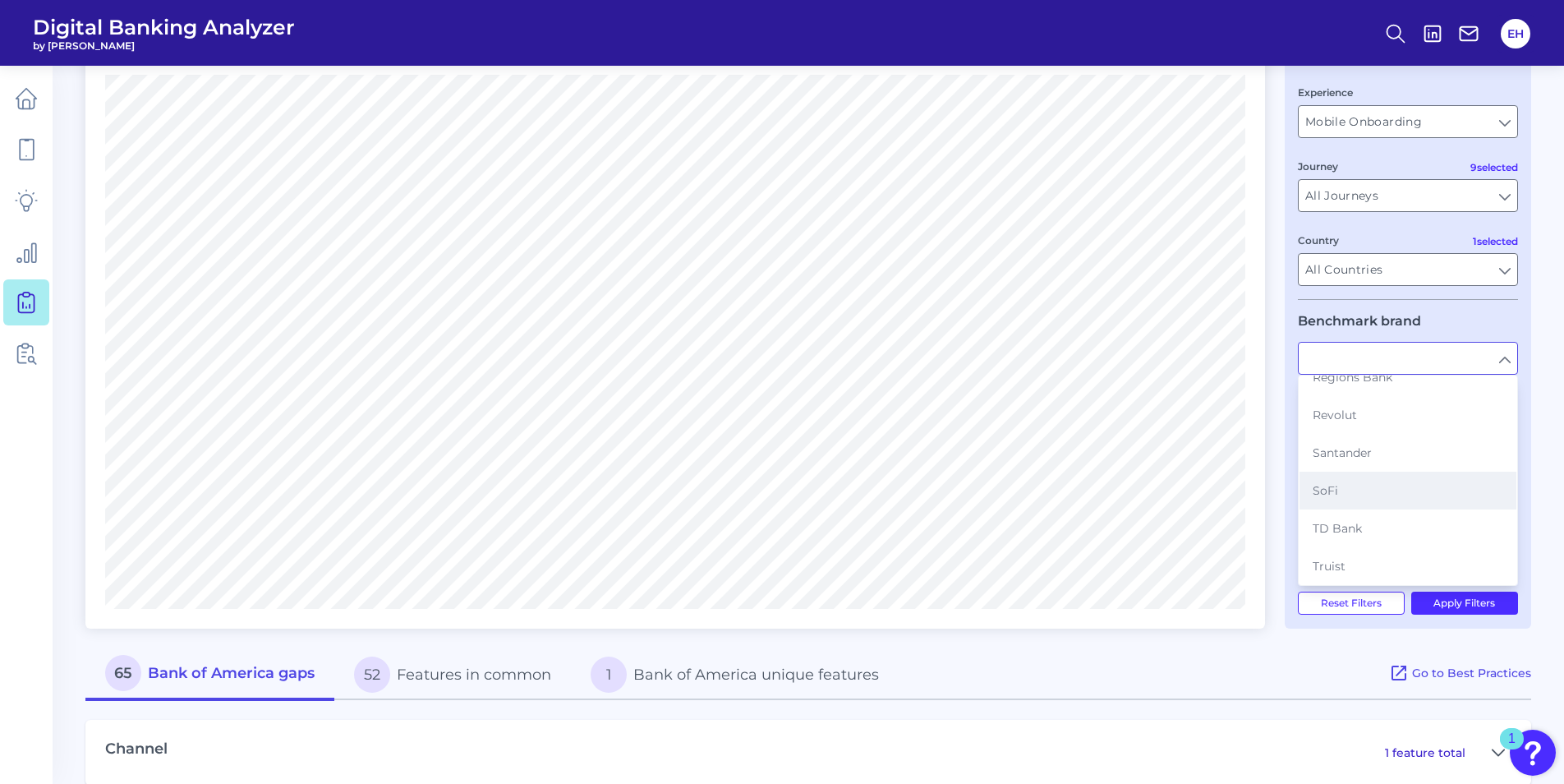
scroll to position [329, 0]
click at [1383, 452] on span "Regions Bank" at bounding box center [1352, 460] width 80 height 15
type input "Regions Bank"
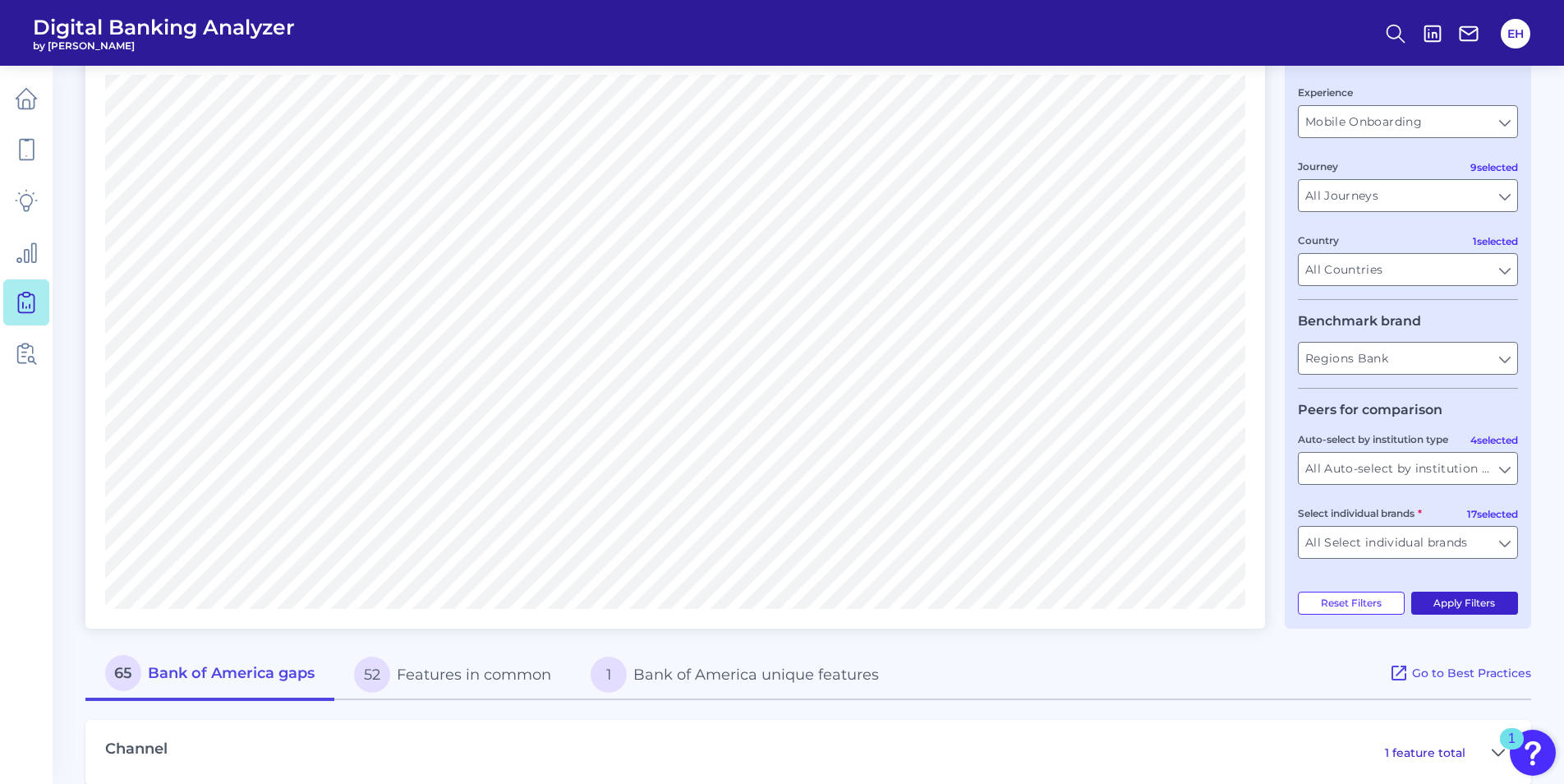
click at [1478, 605] on button "Apply Filters" at bounding box center [1465, 603] width 108 height 23
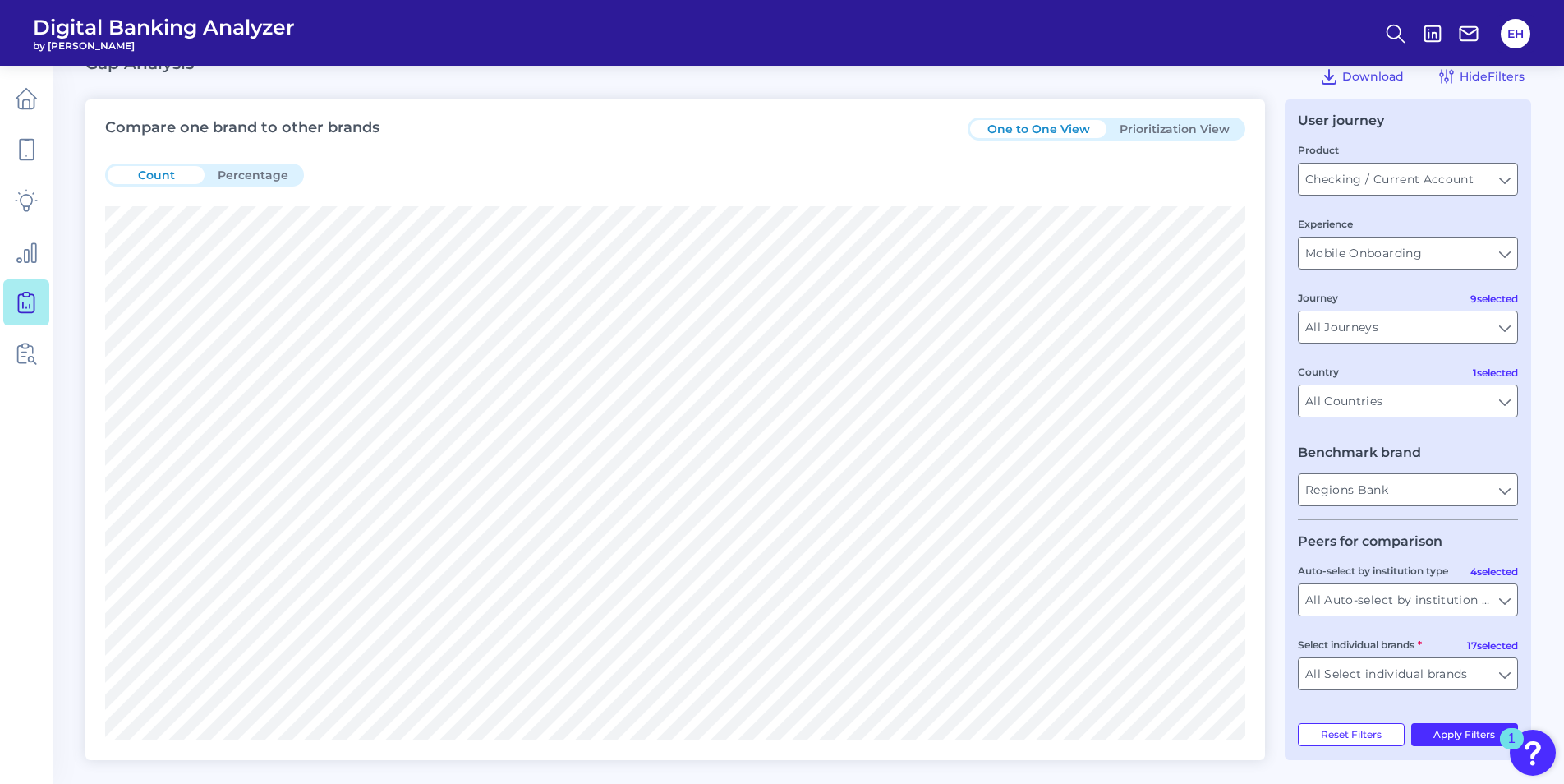
scroll to position [165, 0]
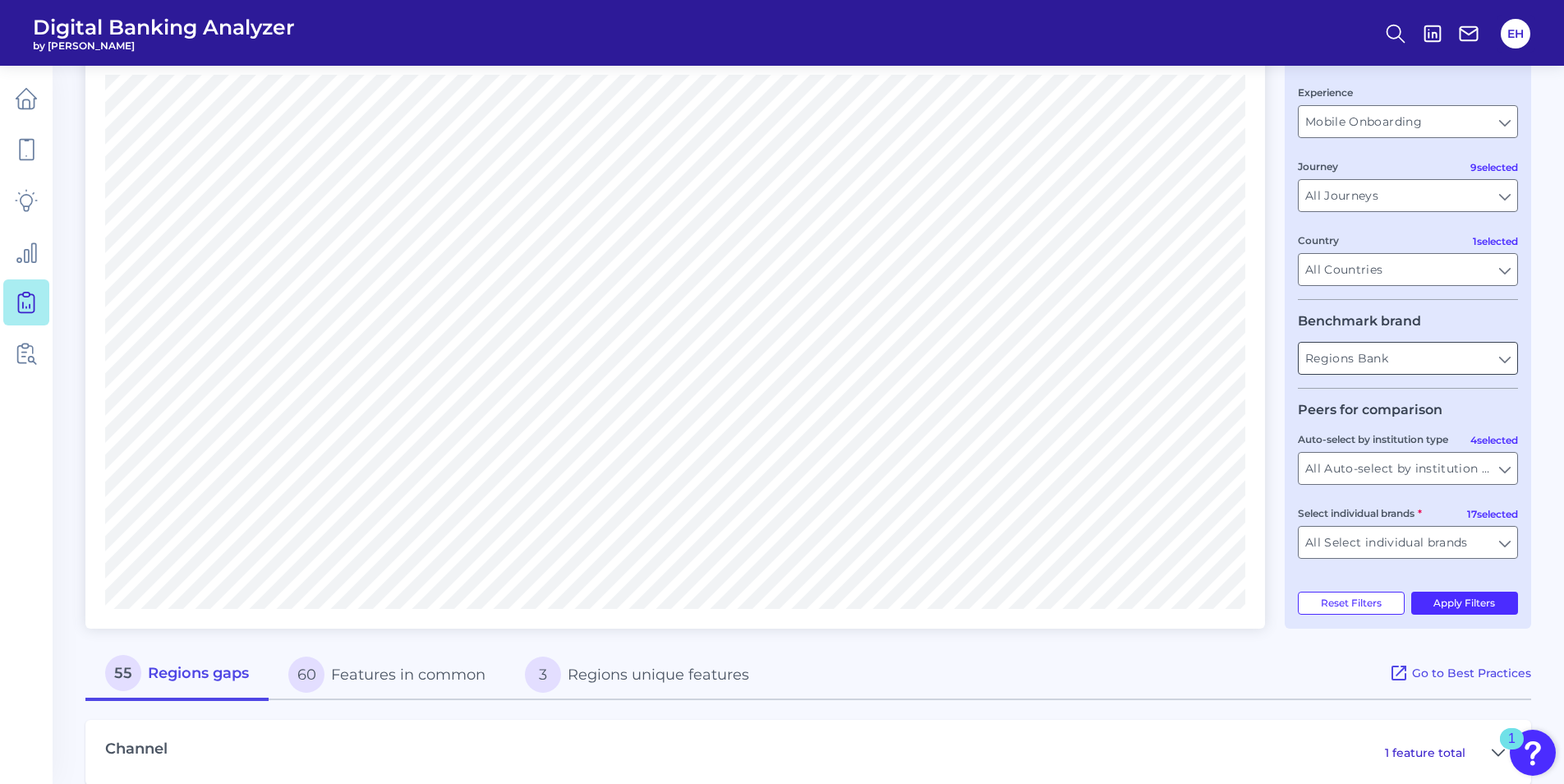
click at [1481, 360] on input "Regions Bank" at bounding box center [1408, 358] width 218 height 31
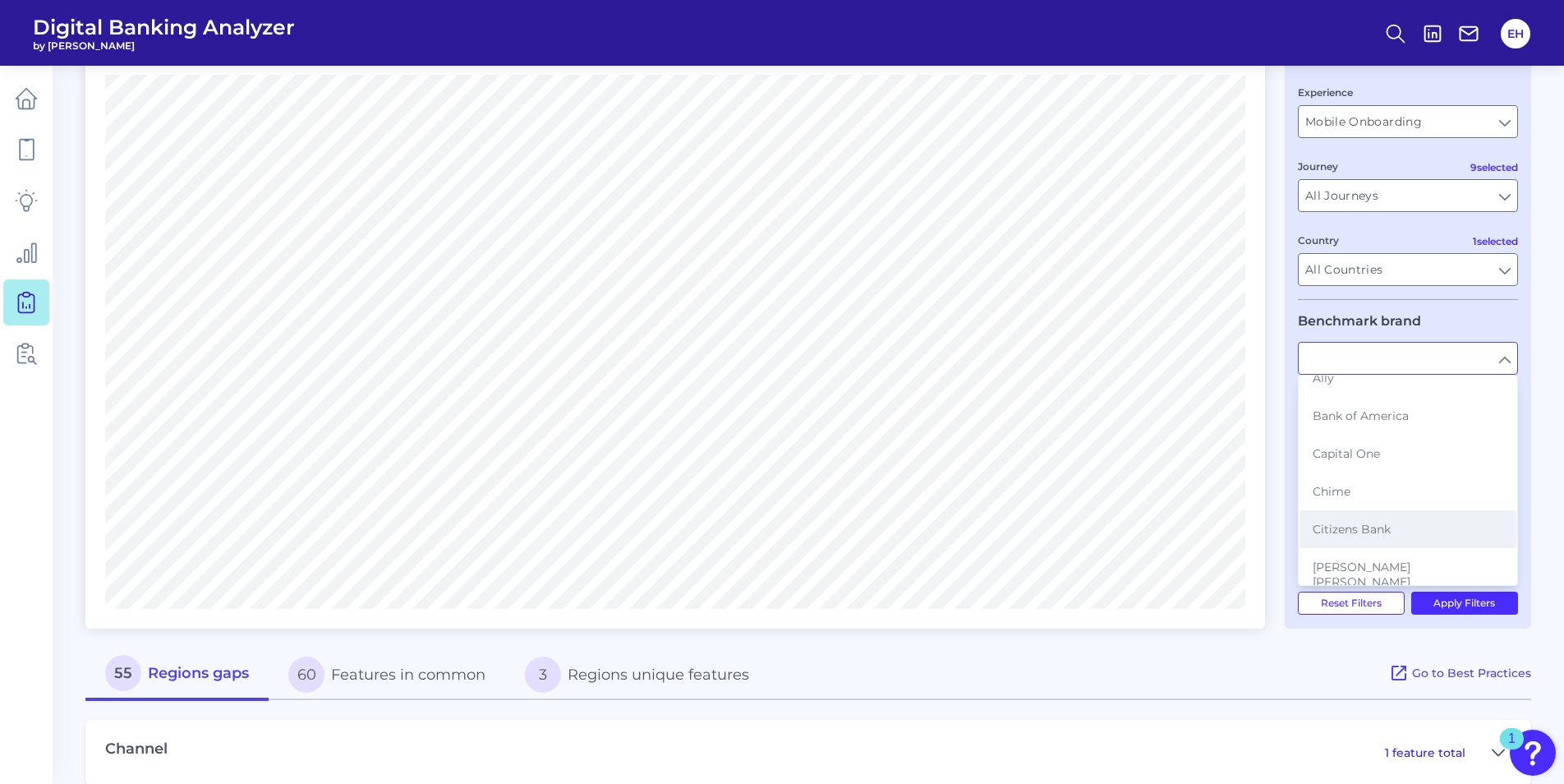
scroll to position [82, 0]
click at [1408, 534] on span "[PERSON_NAME] [PERSON_NAME]" at bounding box center [1408, 547] width 190 height 30
type input "[PERSON_NAME] [PERSON_NAME]"
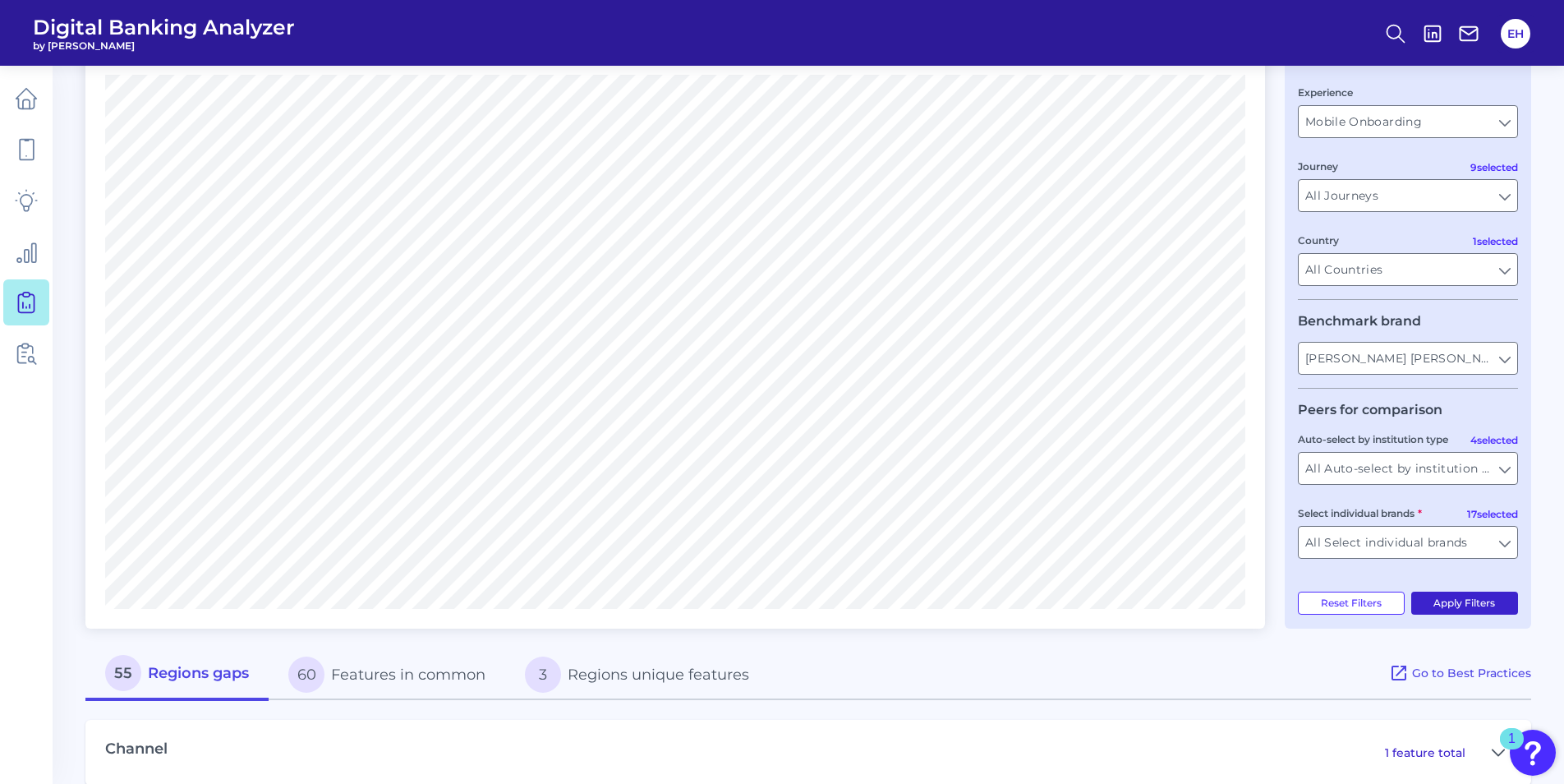
click at [1479, 600] on button "Apply Filters" at bounding box center [1465, 603] width 108 height 23
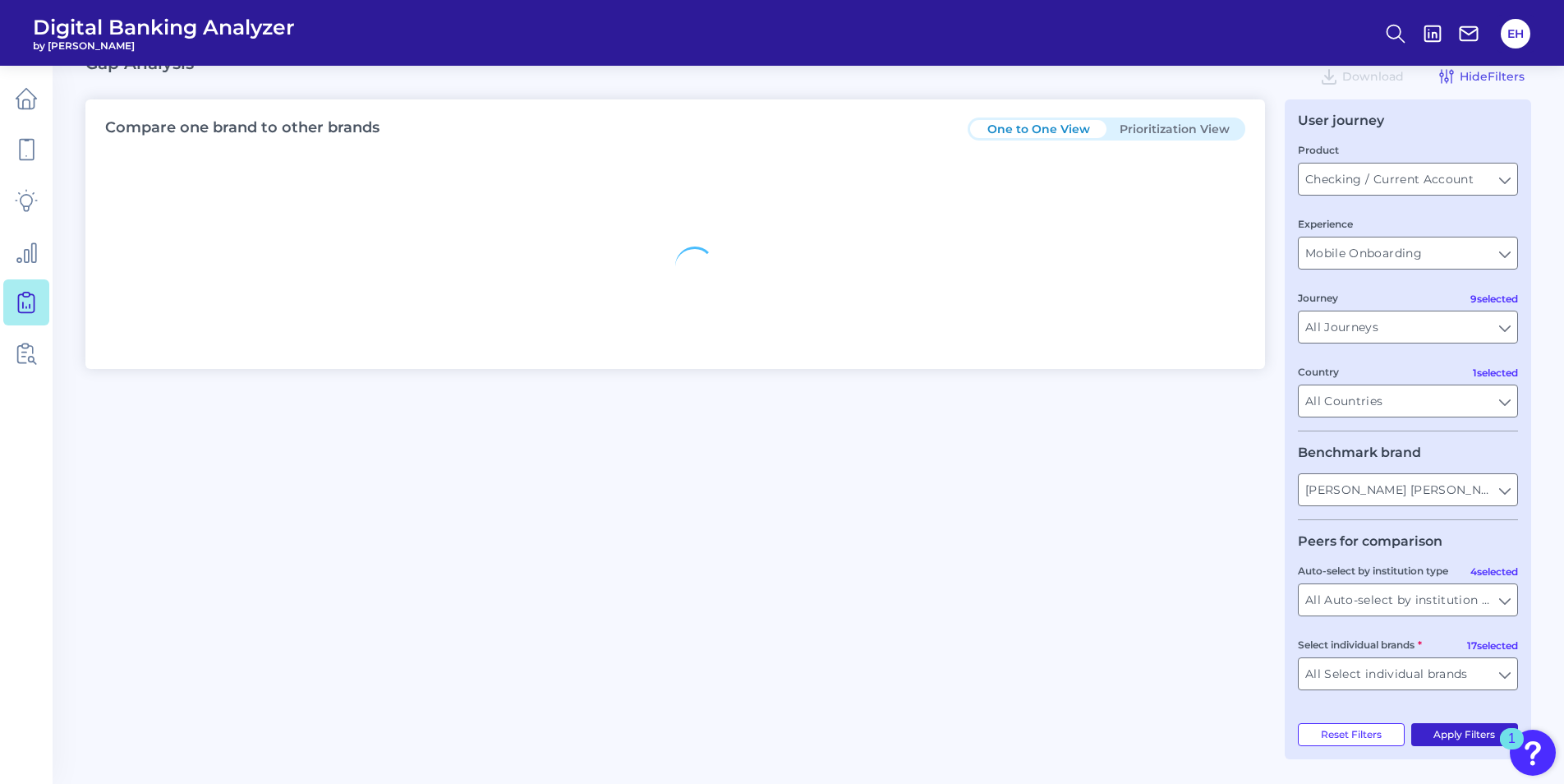
scroll to position [165, 0]
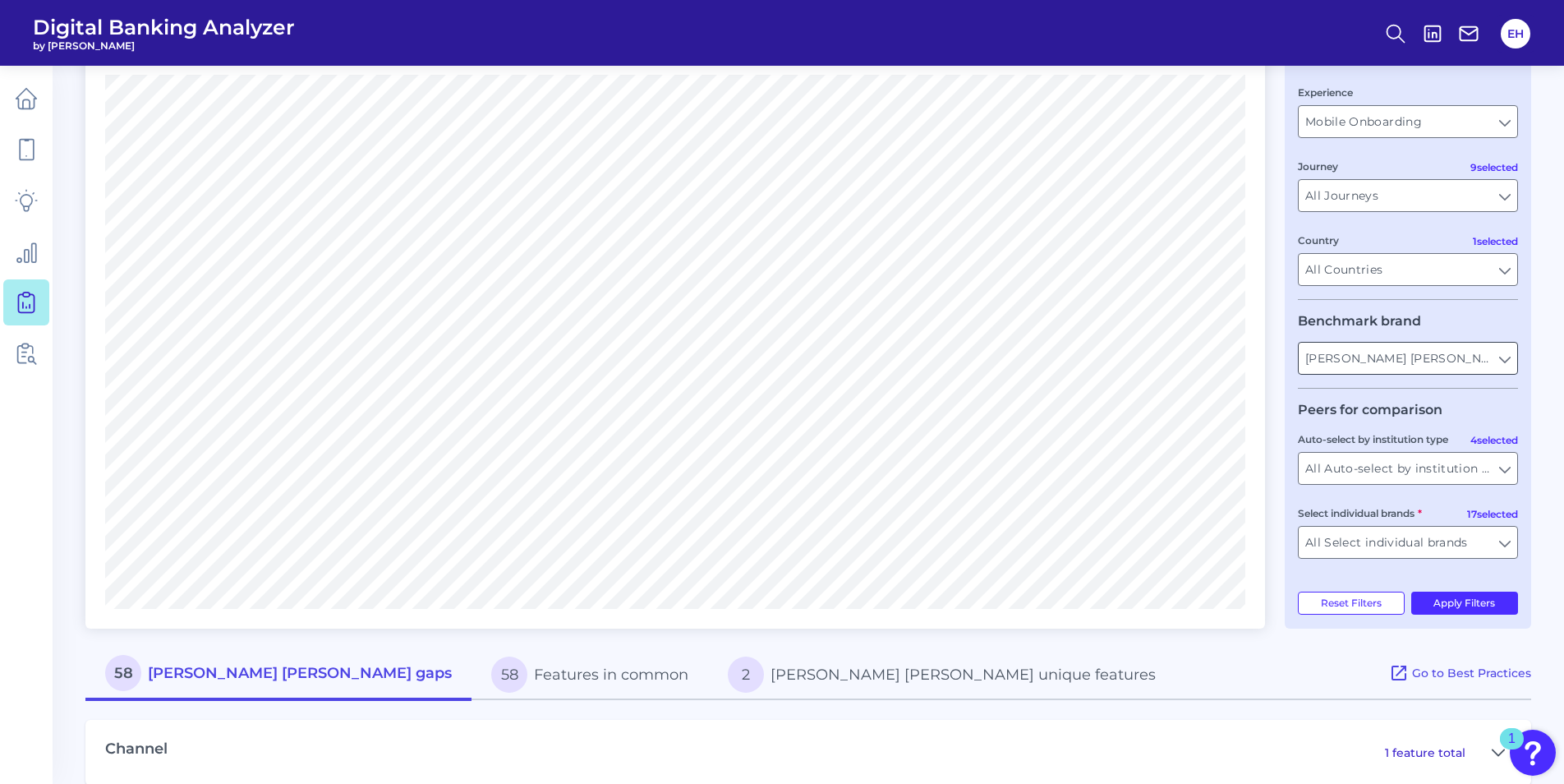
click at [1500, 360] on input "[PERSON_NAME] [PERSON_NAME]" at bounding box center [1408, 358] width 218 height 31
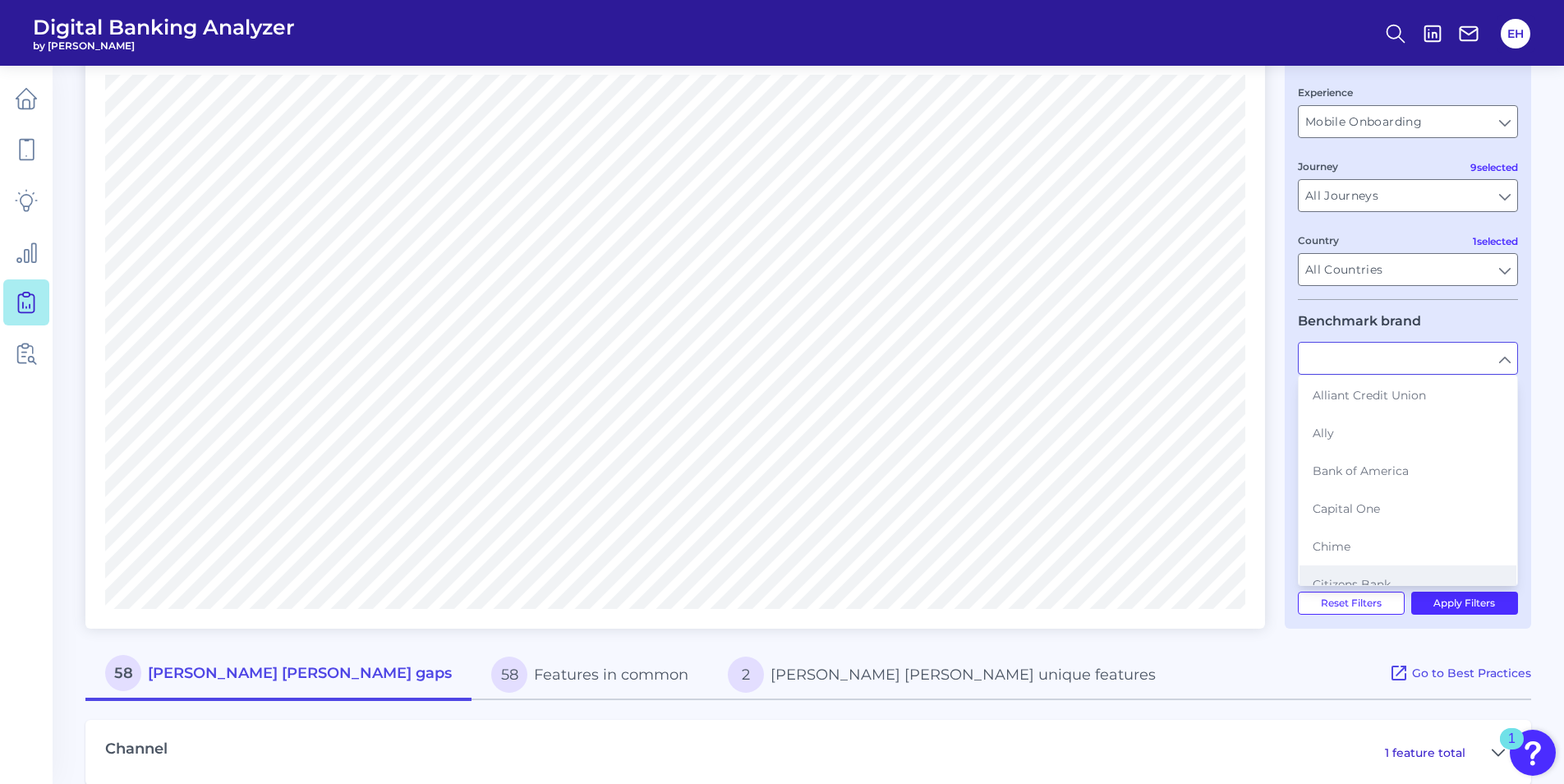
click at [1380, 575] on button "Citizens Bank" at bounding box center [1408, 584] width 217 height 38
type input "Citizens Bank"
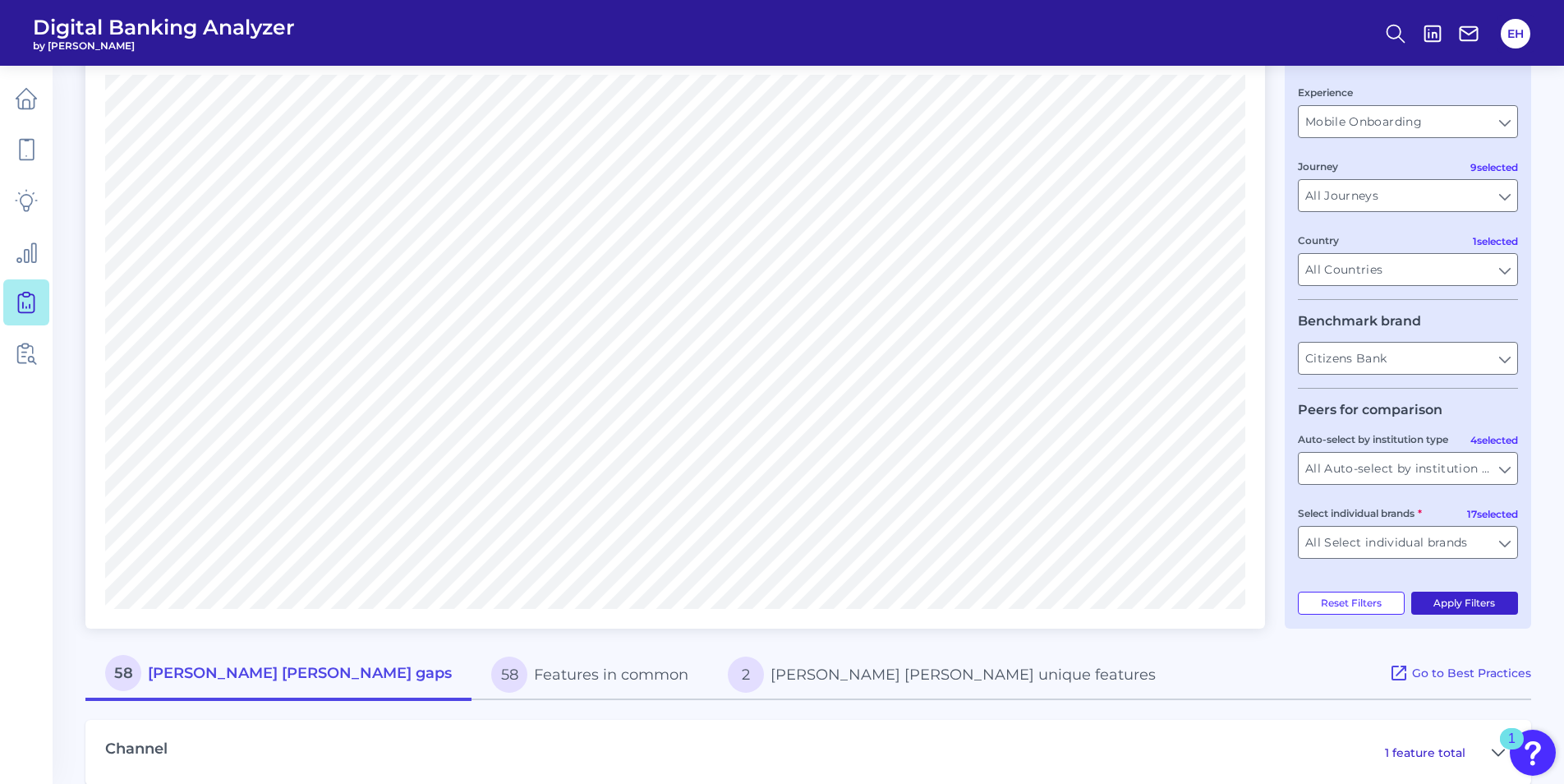
click at [1467, 609] on button "Apply Filters" at bounding box center [1465, 603] width 108 height 23
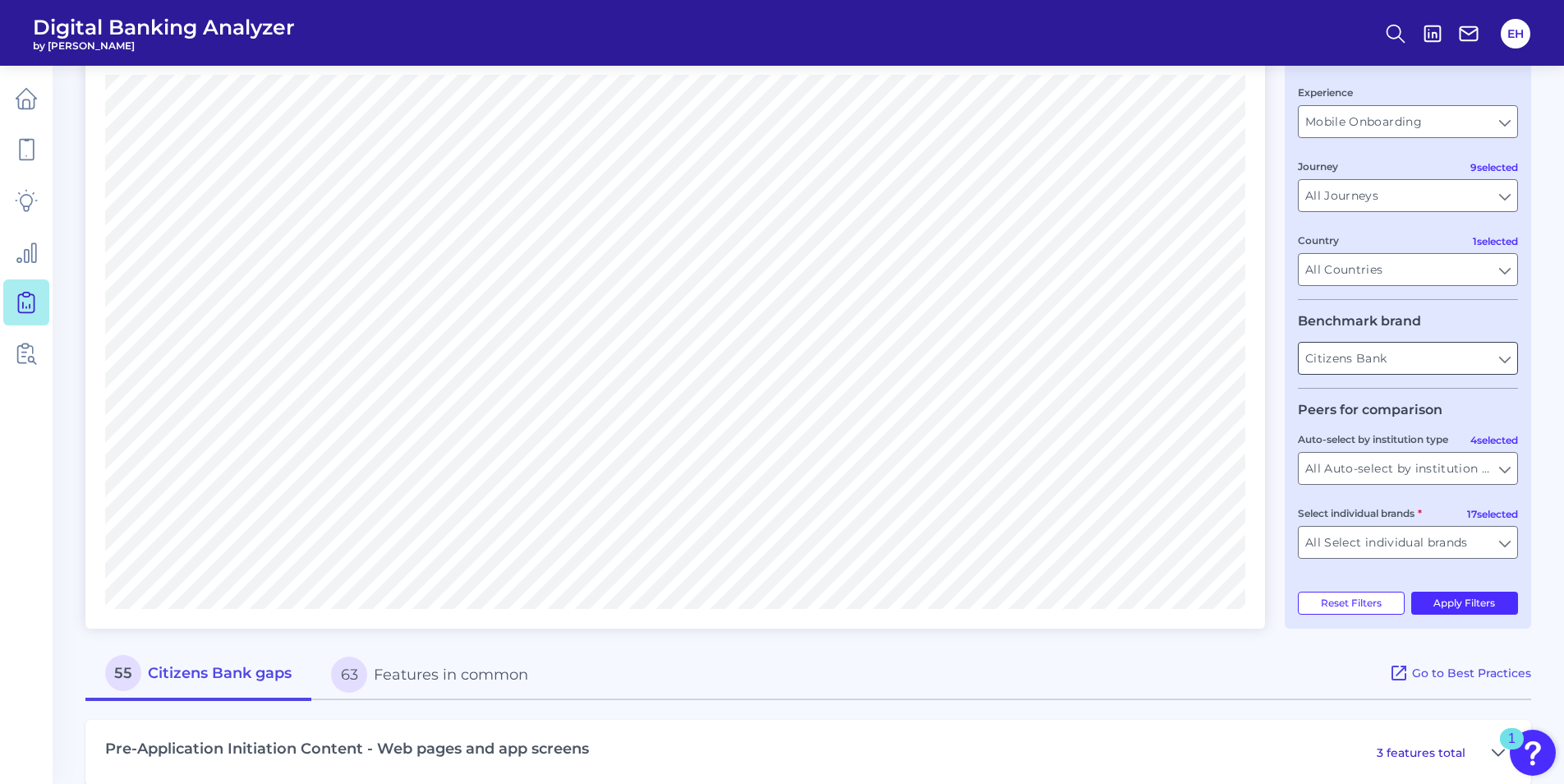
click at [1489, 361] on input "Citizens Bank" at bounding box center [1408, 358] width 218 height 31
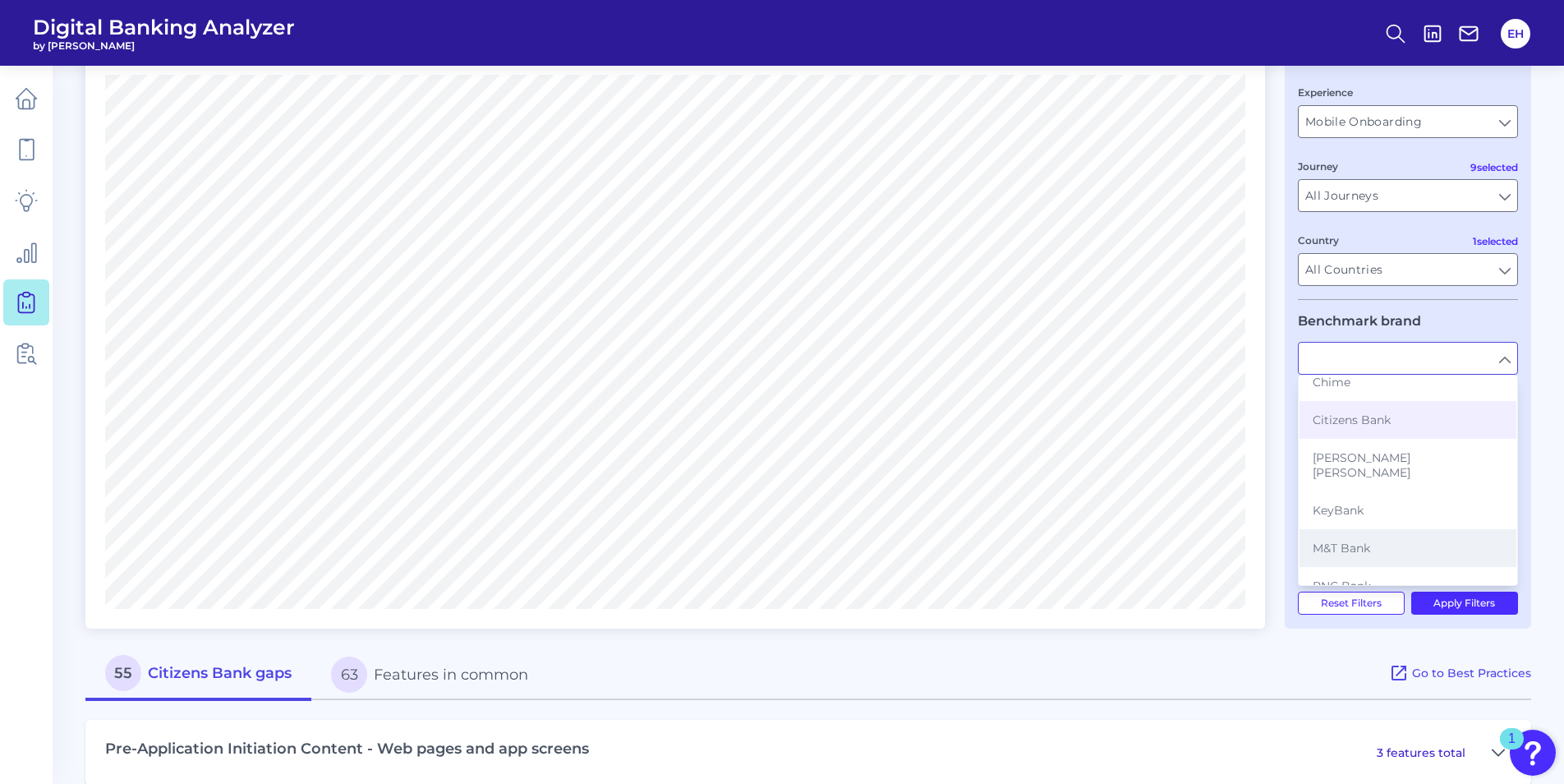
click at [1375, 540] on button "M&T Bank" at bounding box center [1408, 548] width 217 height 38
type input "M&T Bank"
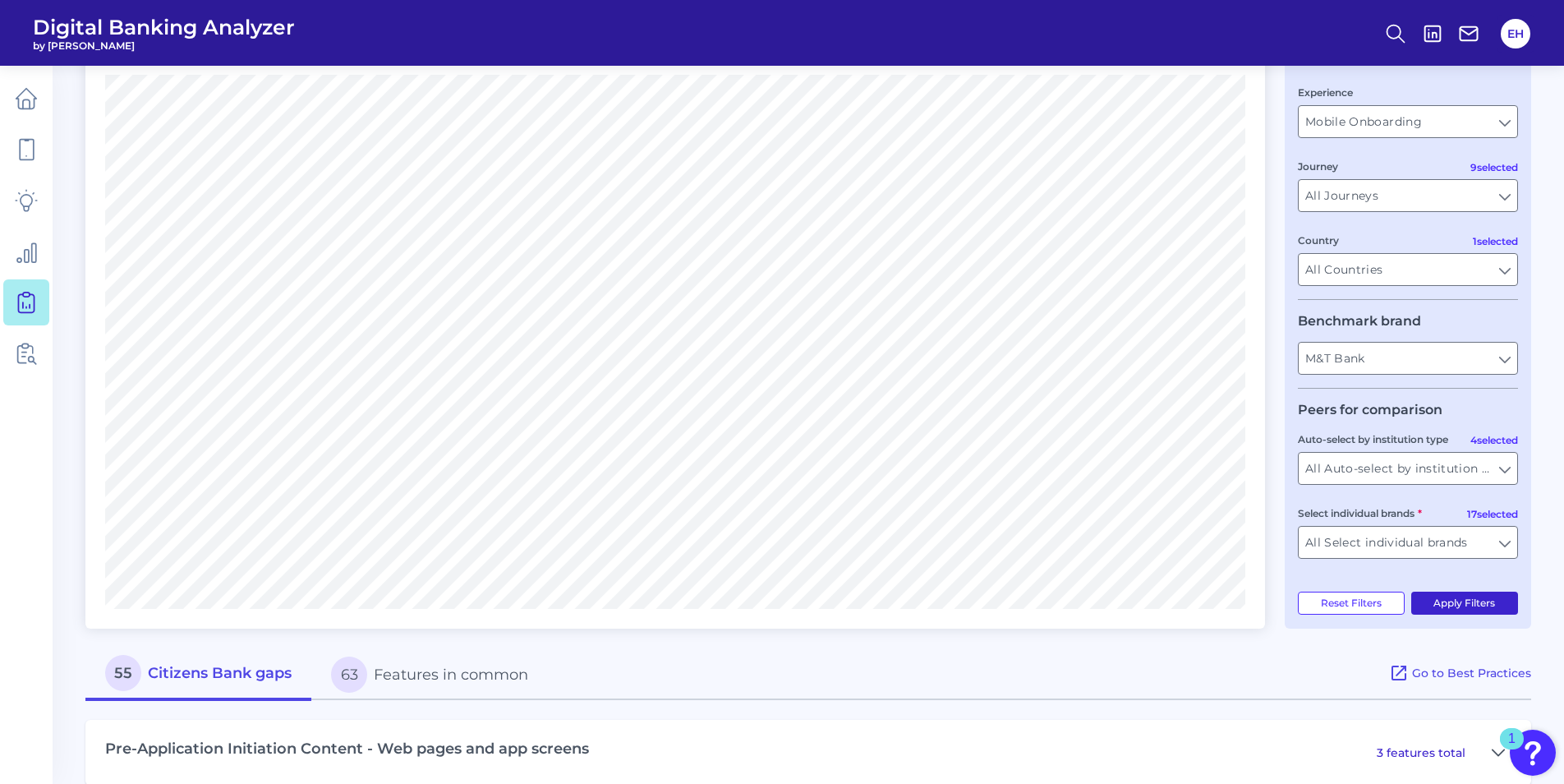
click at [1471, 601] on button "Apply Filters" at bounding box center [1465, 603] width 108 height 23
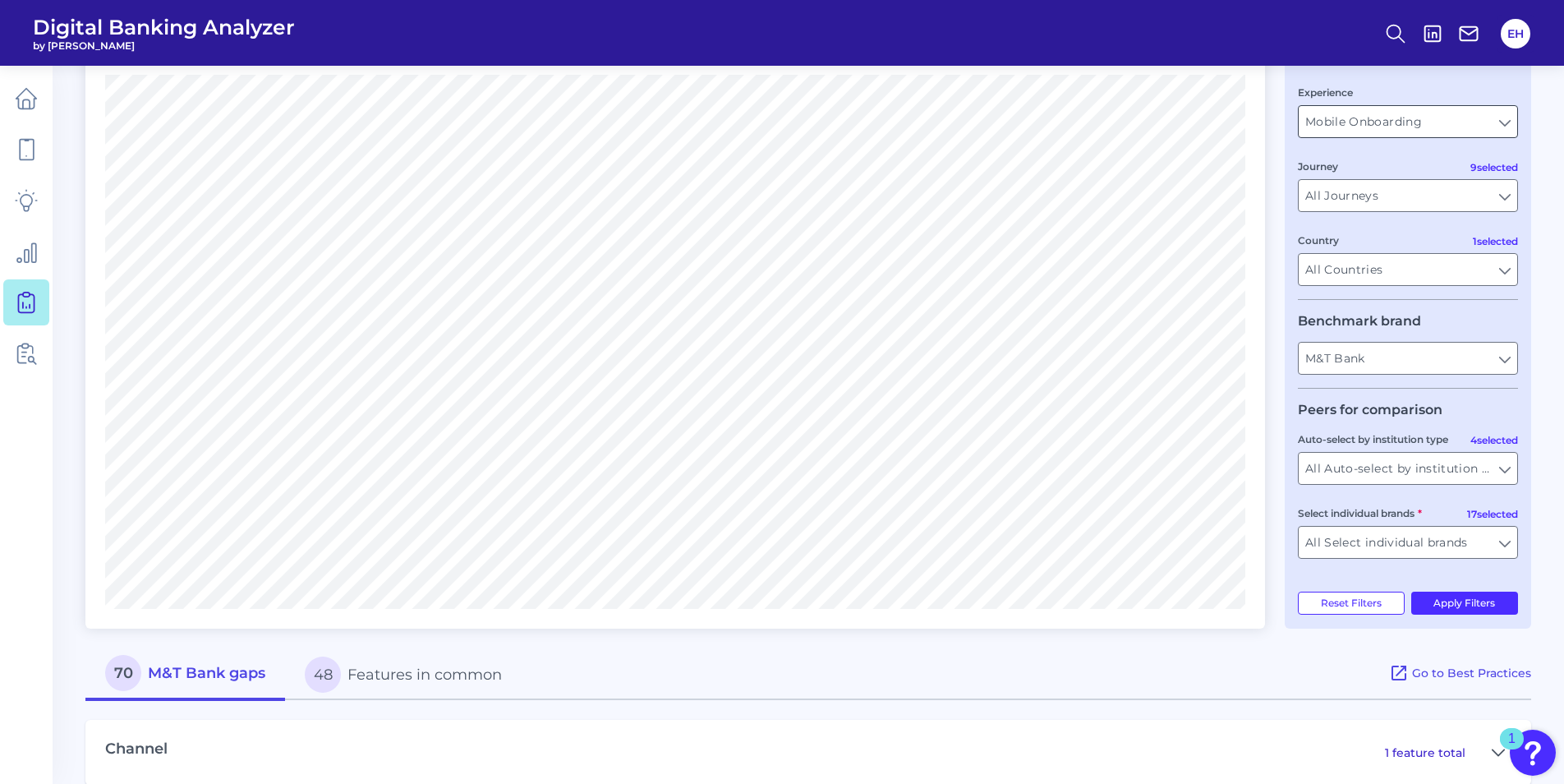
click at [1501, 127] on input "Mobile Onboarding" at bounding box center [1408, 122] width 218 height 31
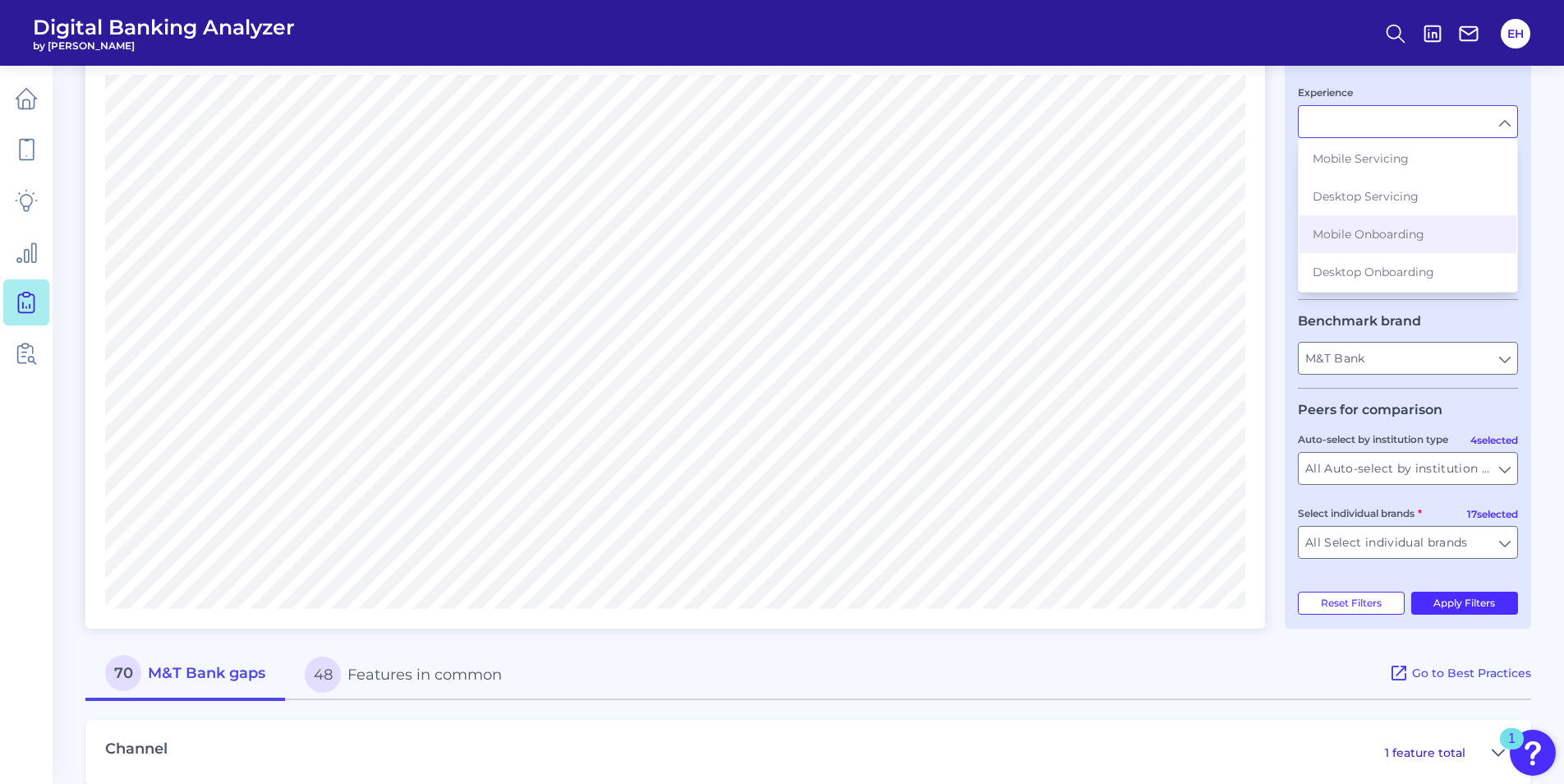
click at [1501, 127] on input "Experience" at bounding box center [1408, 122] width 218 height 31
type input "Mobile Onboarding"
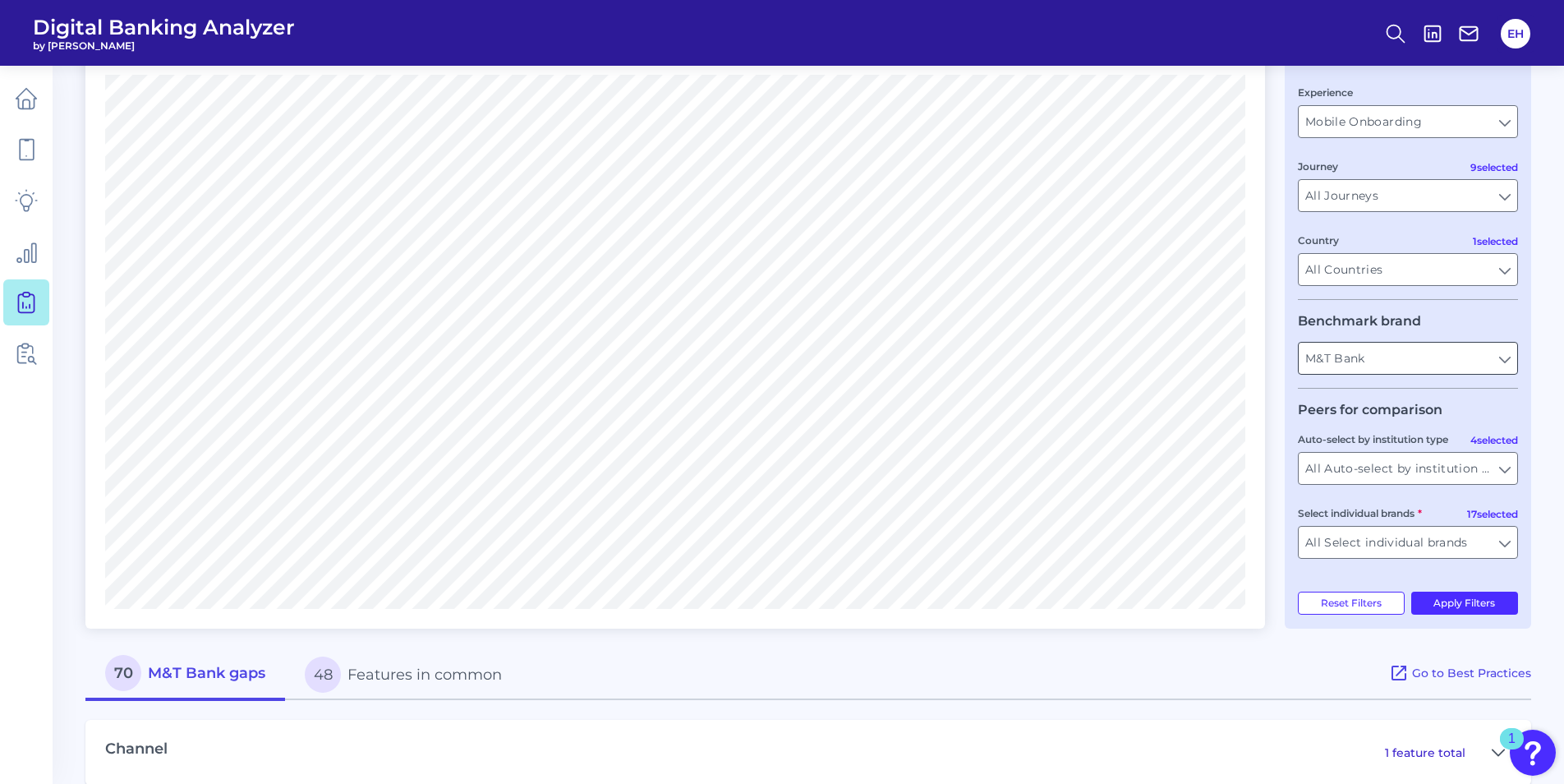
click at [1490, 356] on input "M&T Bank" at bounding box center [1408, 358] width 218 height 31
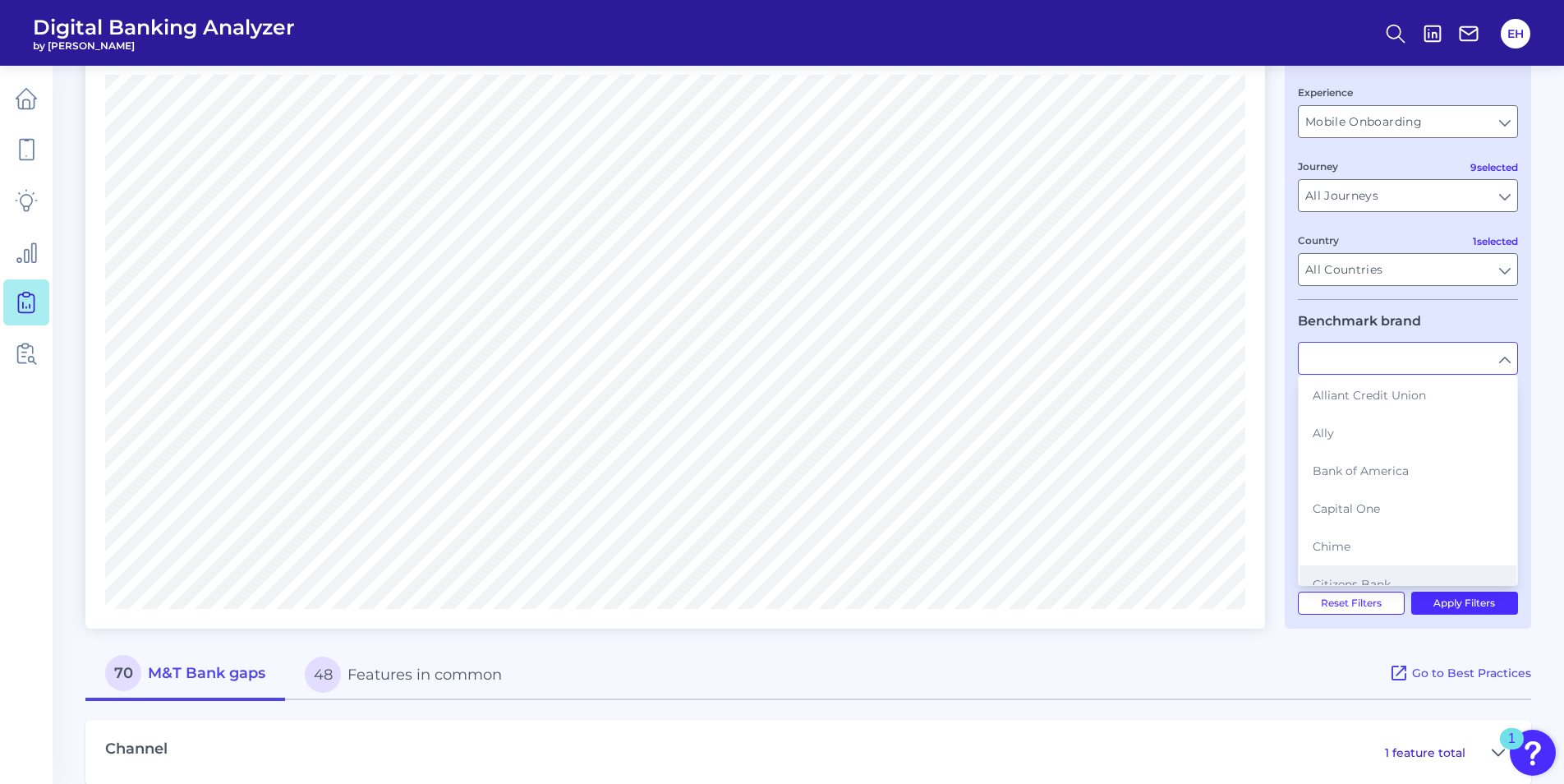
click at [1384, 574] on button "Citizens Bank" at bounding box center [1408, 584] width 217 height 38
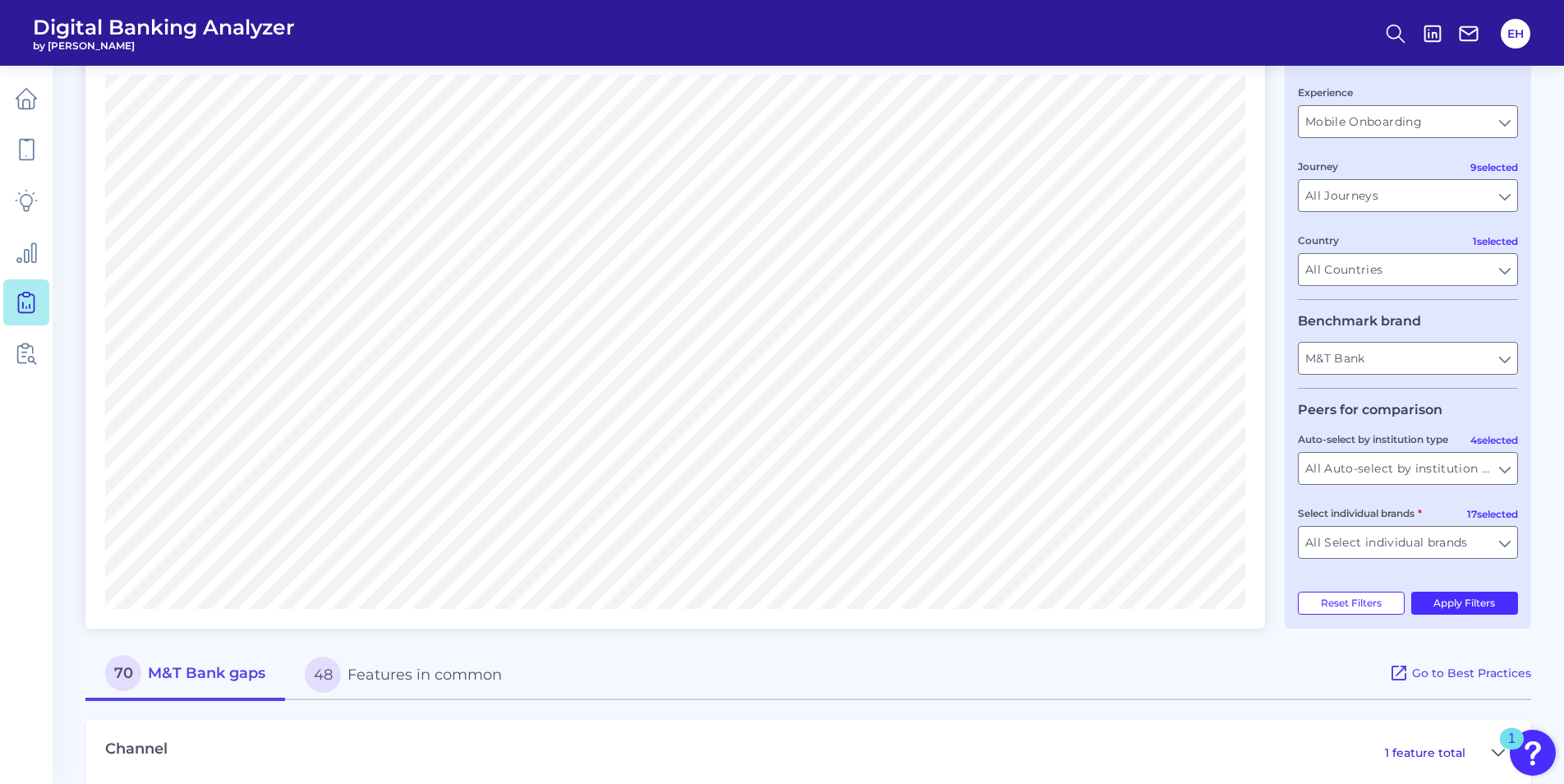
type input "Citizens Bank"
click at [1461, 600] on button "Apply Filters" at bounding box center [1465, 603] width 108 height 23
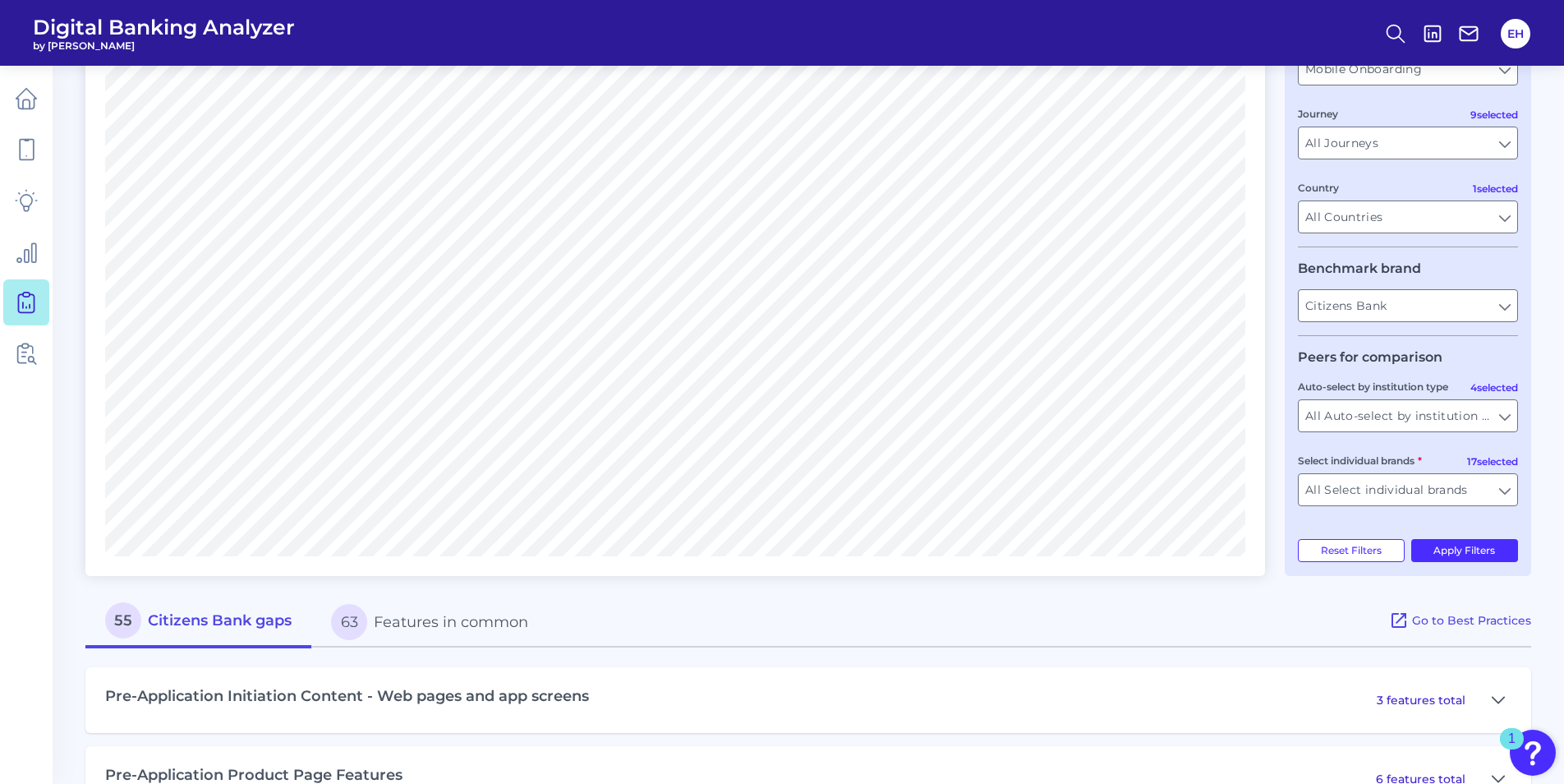
scroll to position [246, 0]
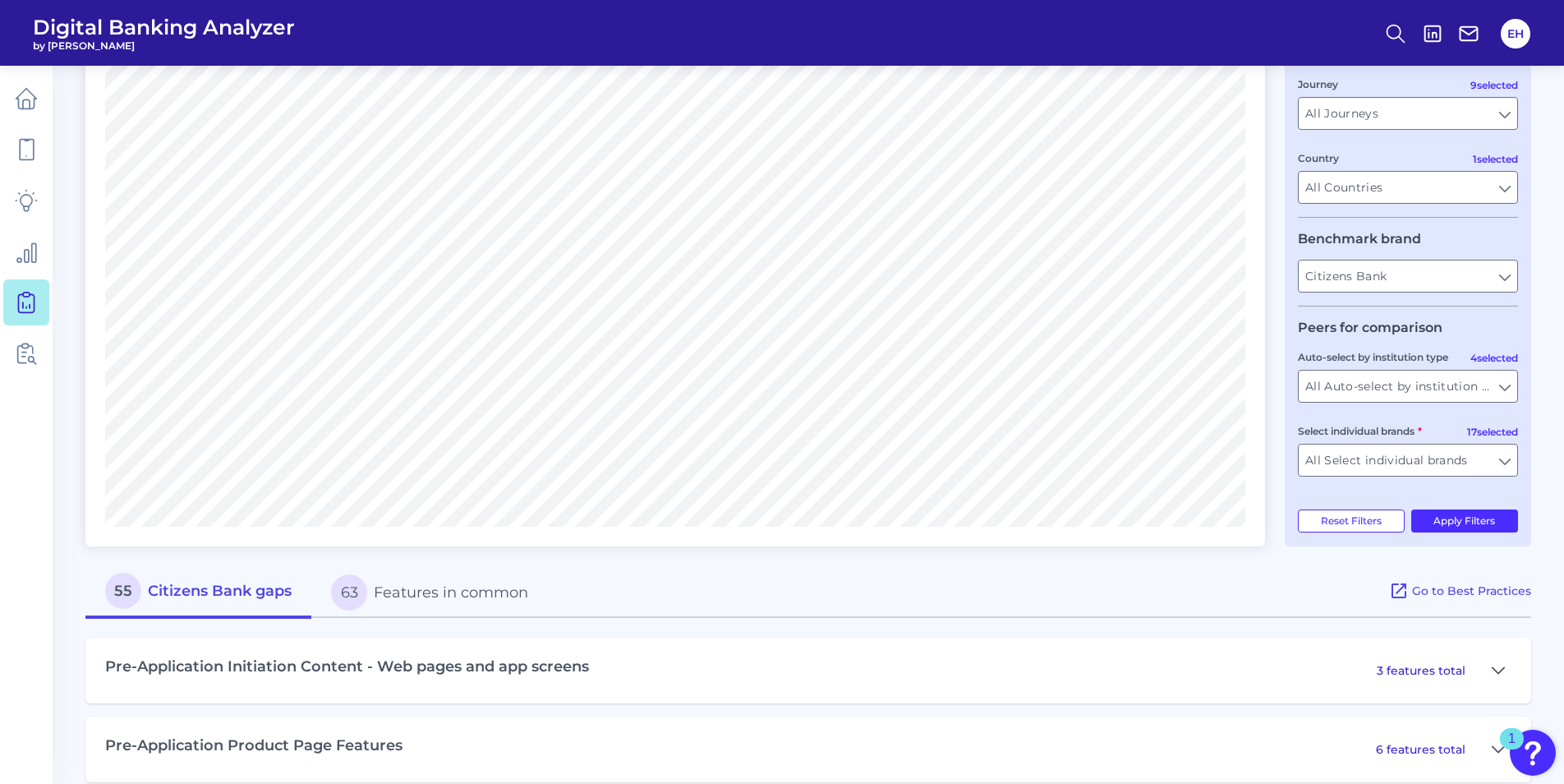
click at [427, 604] on button "63 Features in common" at bounding box center [429, 592] width 236 height 53
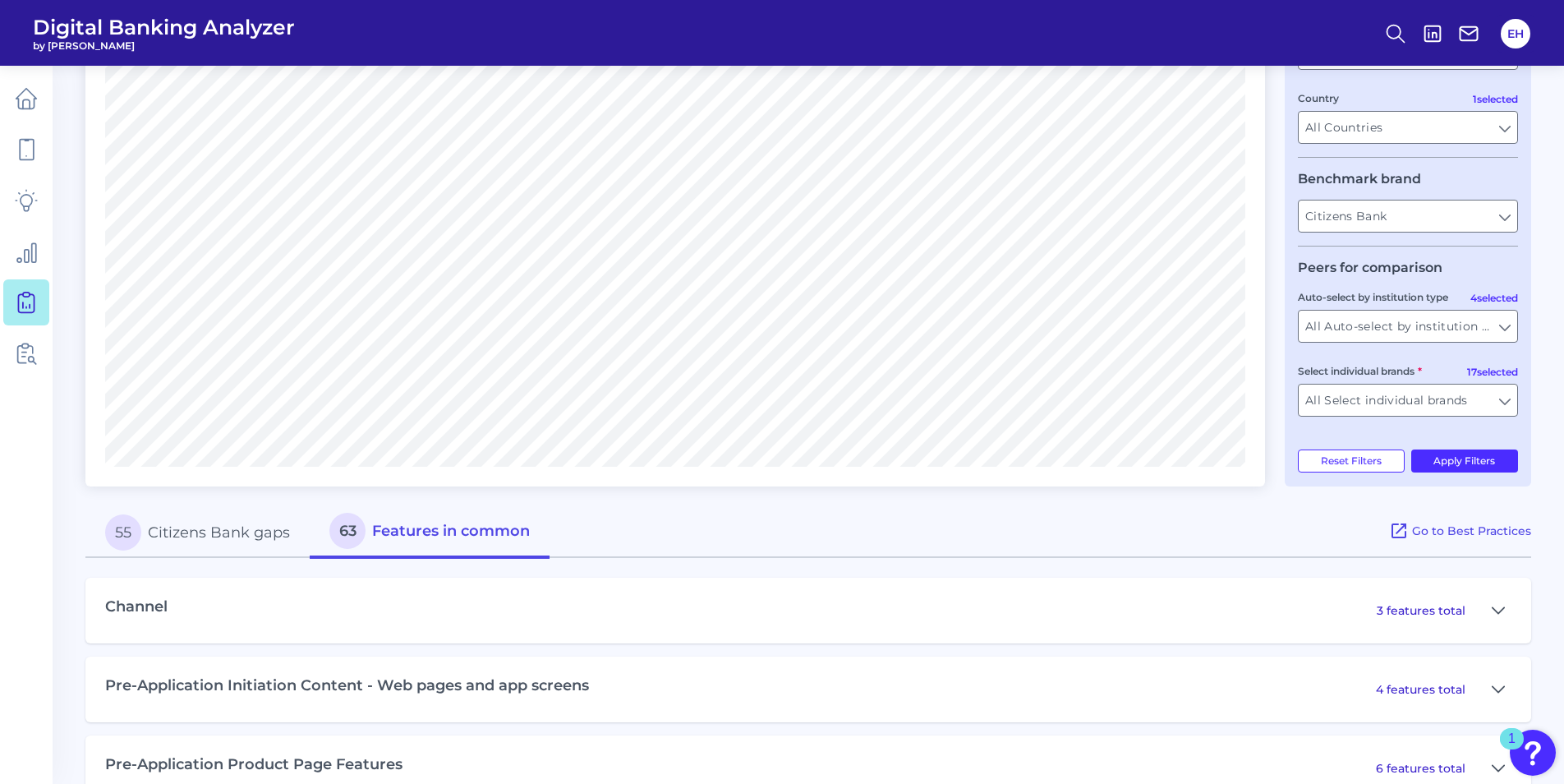
scroll to position [329, 0]
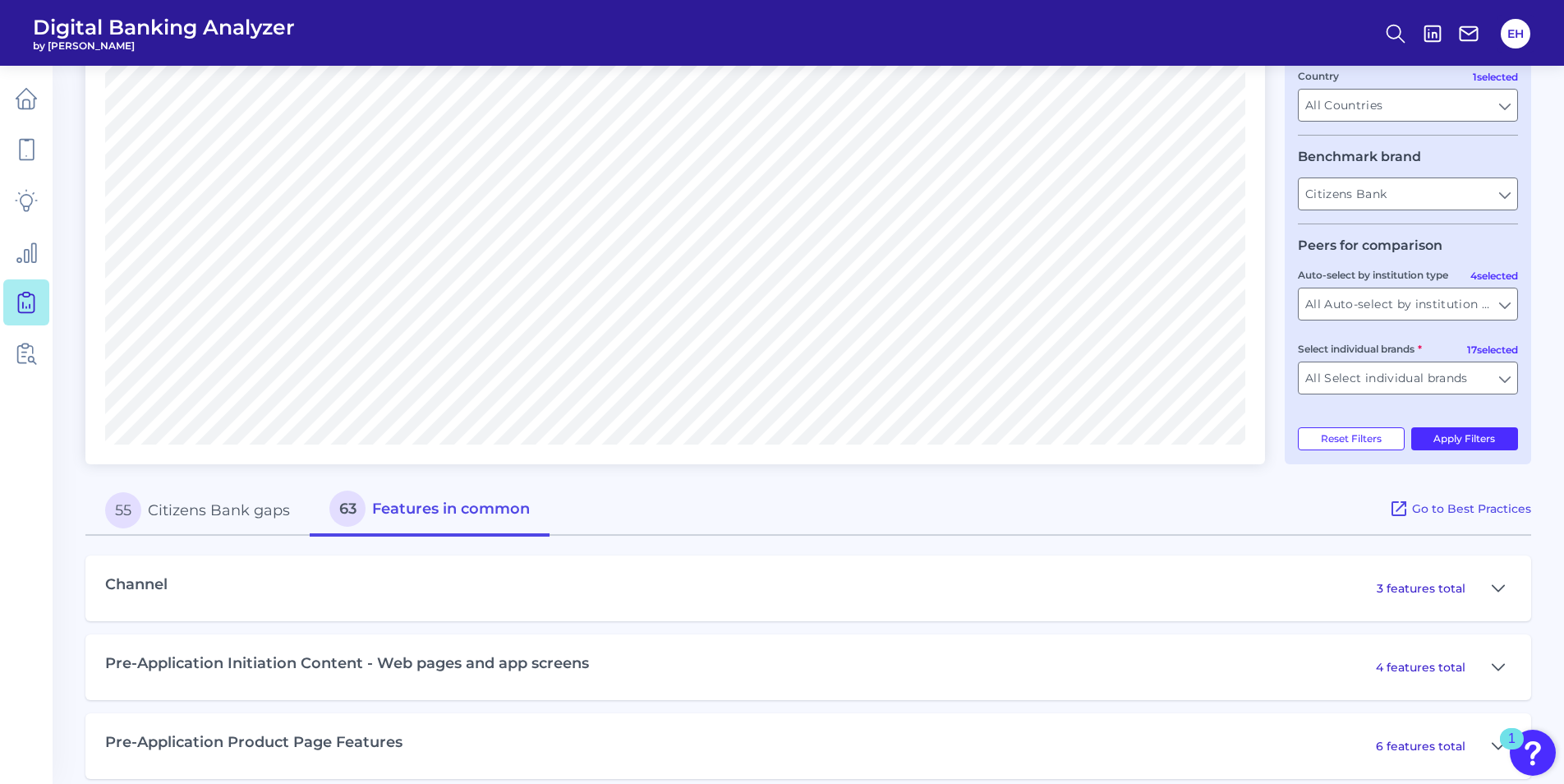
click at [946, 643] on div "Pre-Application Initiation Content - Web pages and app screens 4 features total" at bounding box center [809, 667] width 1446 height 66
click at [1438, 669] on p "4 features total" at bounding box center [1421, 667] width 90 height 15
click at [1504, 661] on icon at bounding box center [1499, 667] width 13 height 20
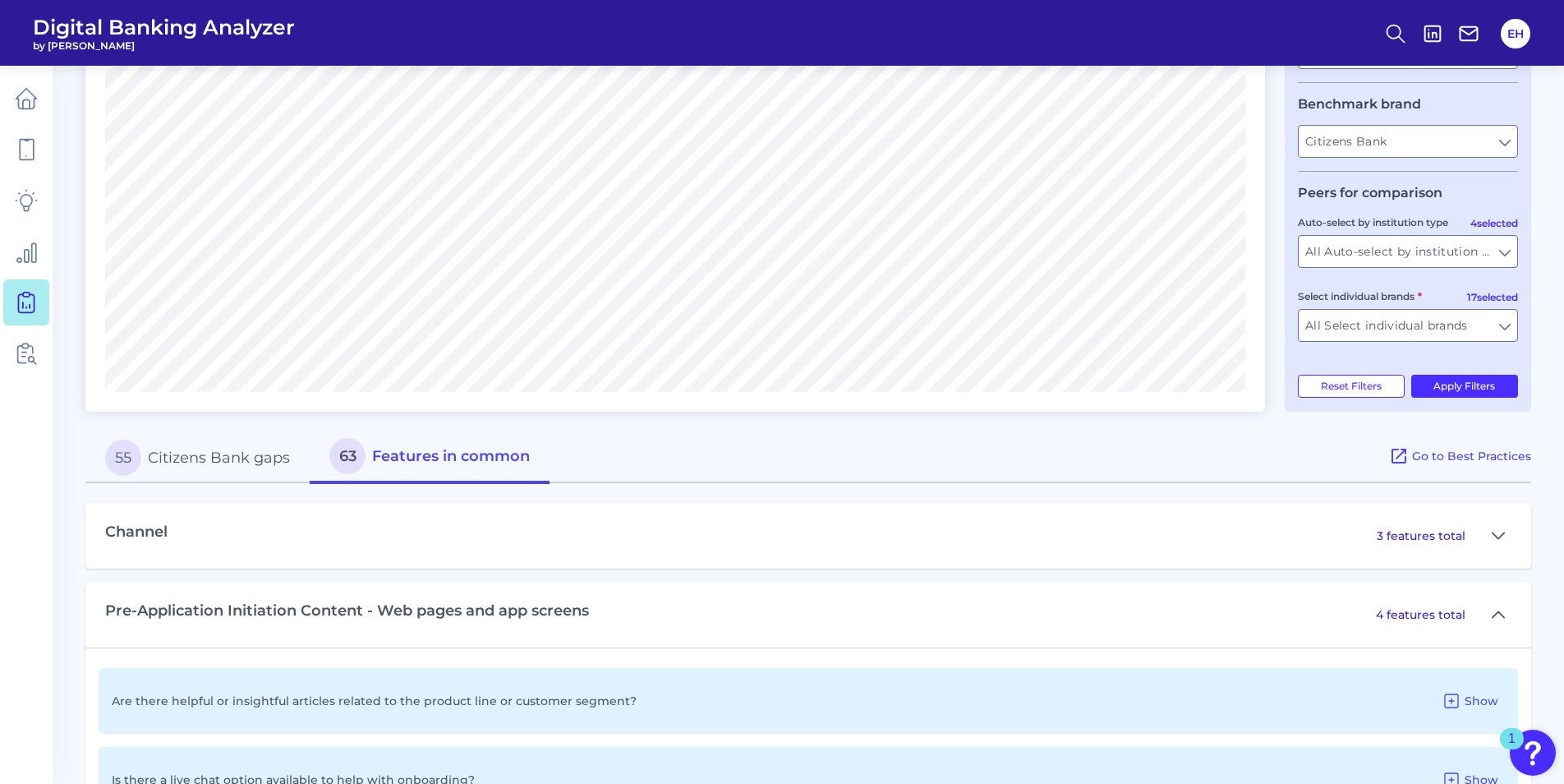
scroll to position [411, 0]
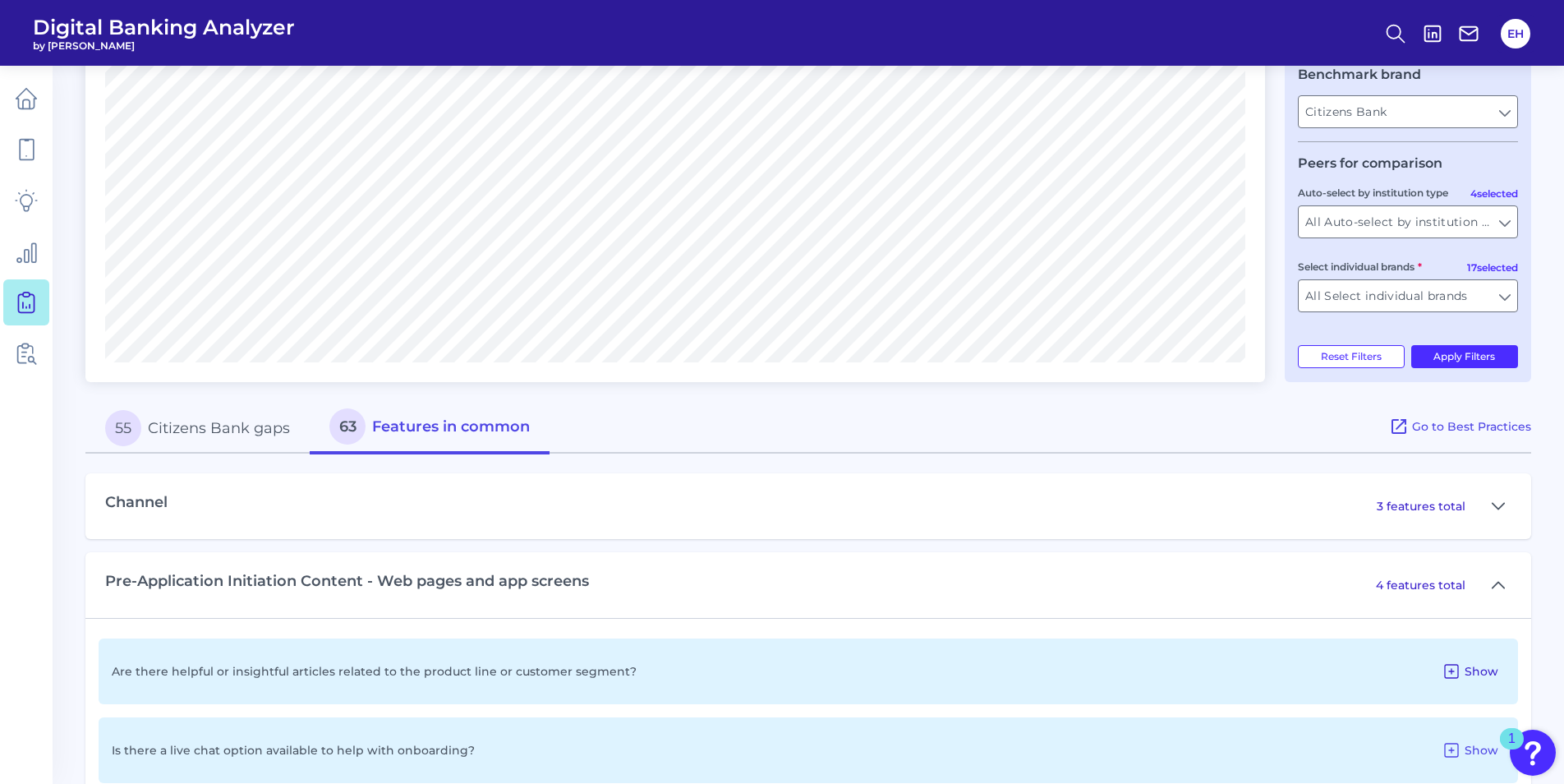
click at [1485, 673] on span "Show" at bounding box center [1482, 671] width 34 height 15
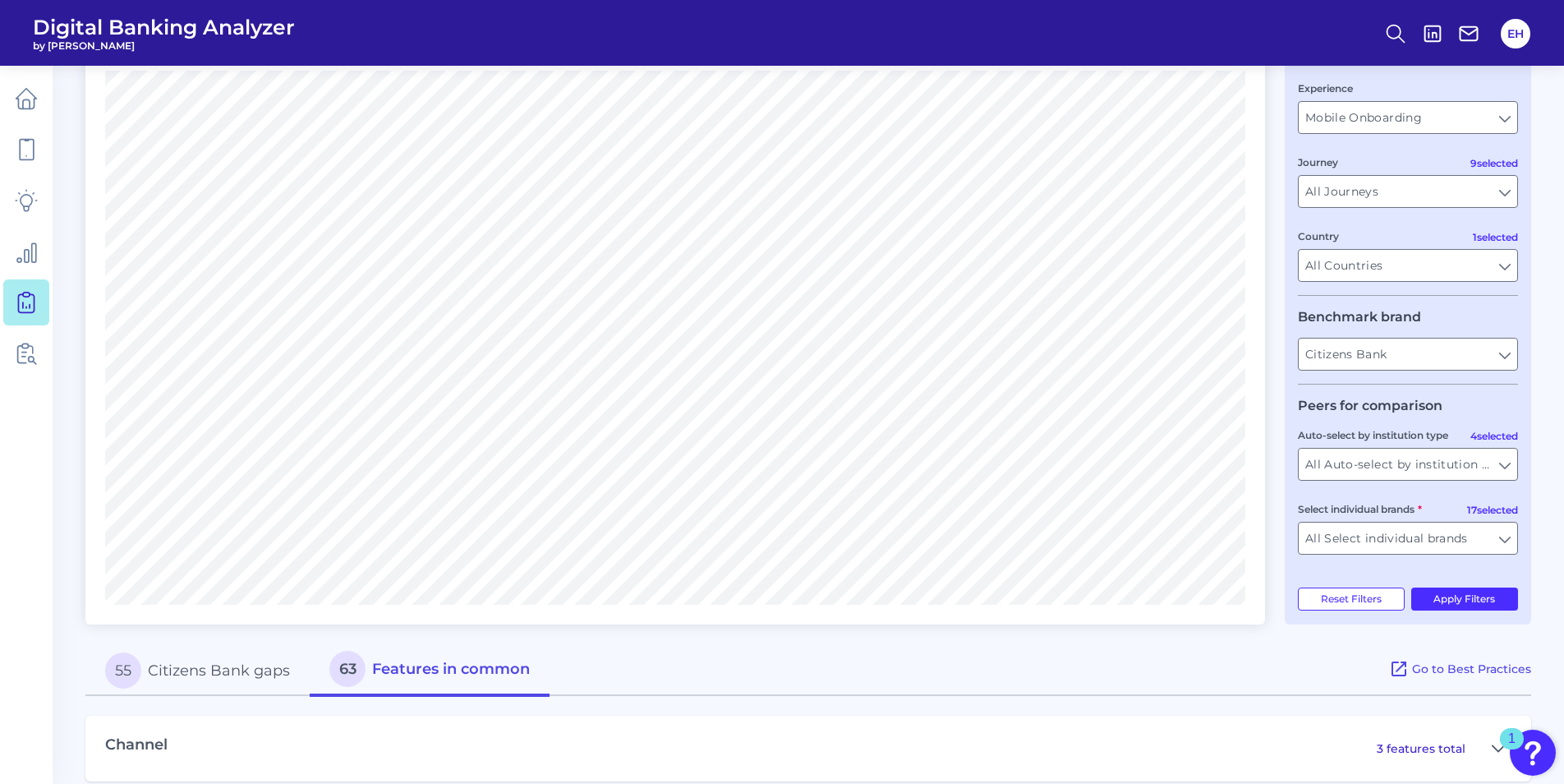
scroll to position [165, 0]
click at [1443, 595] on button "Apply Filters" at bounding box center [1465, 603] width 108 height 23
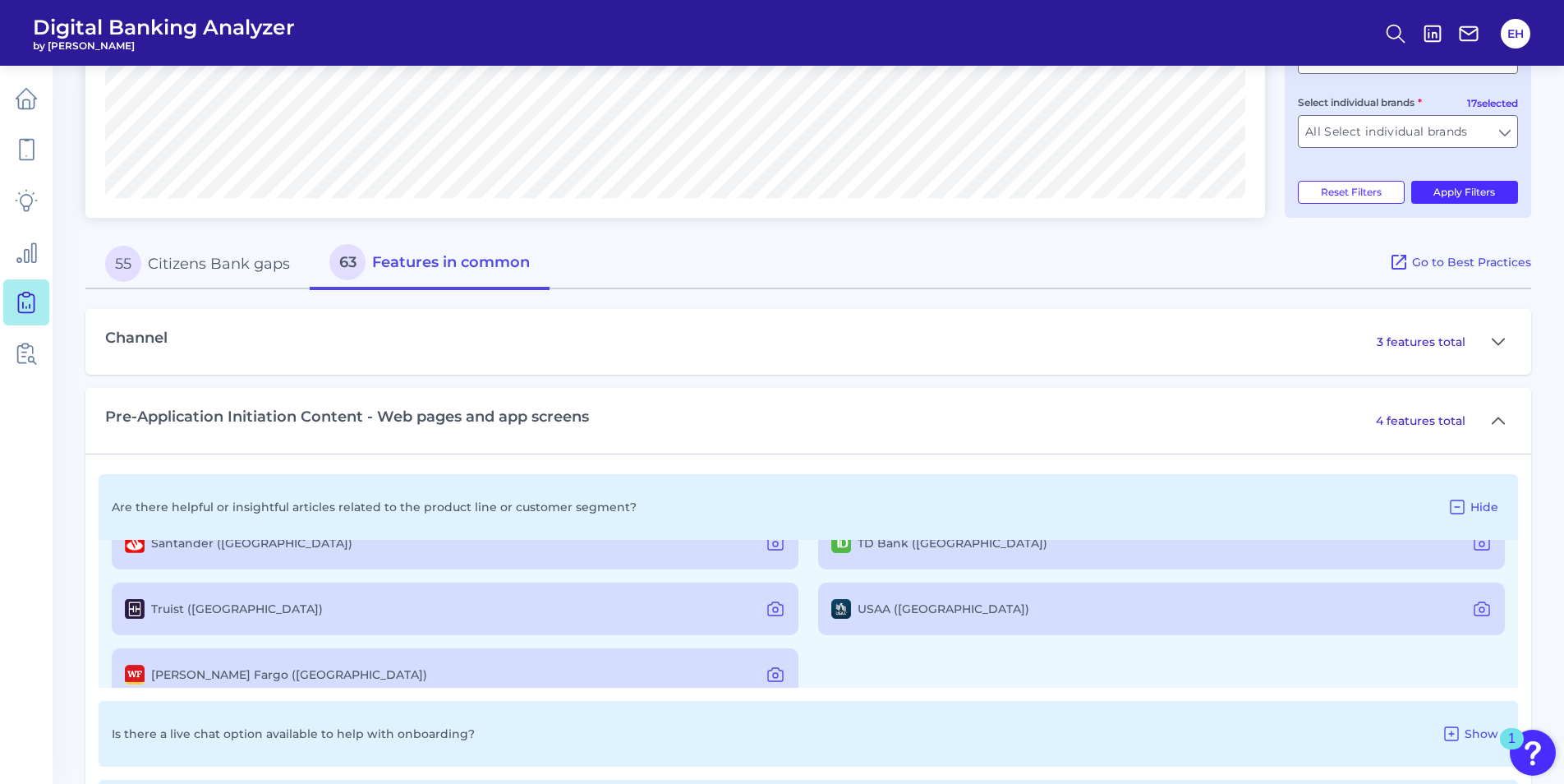
scroll to position [325, 0]
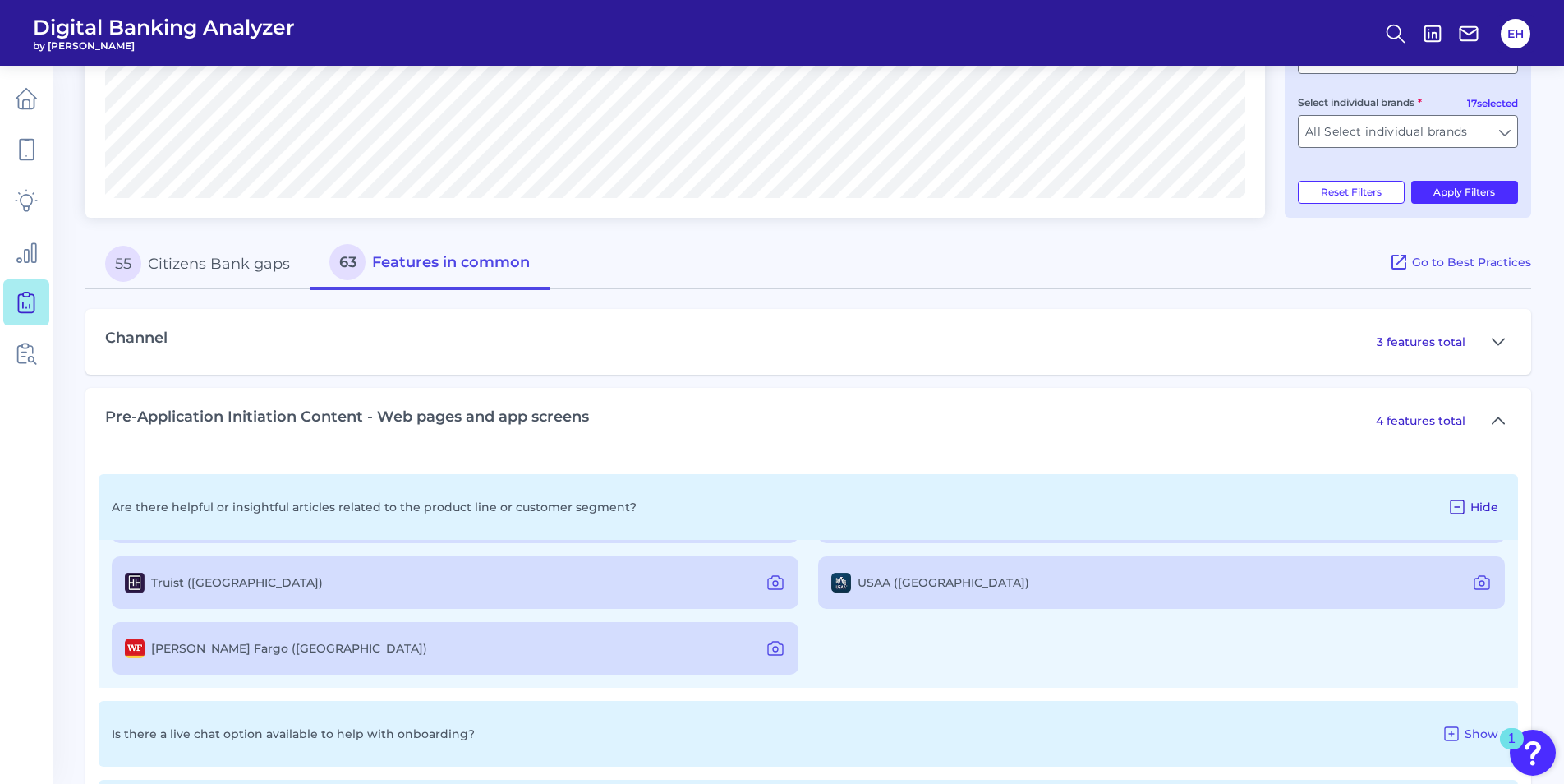
click at [1486, 511] on span "Hide" at bounding box center [1485, 507] width 28 height 15
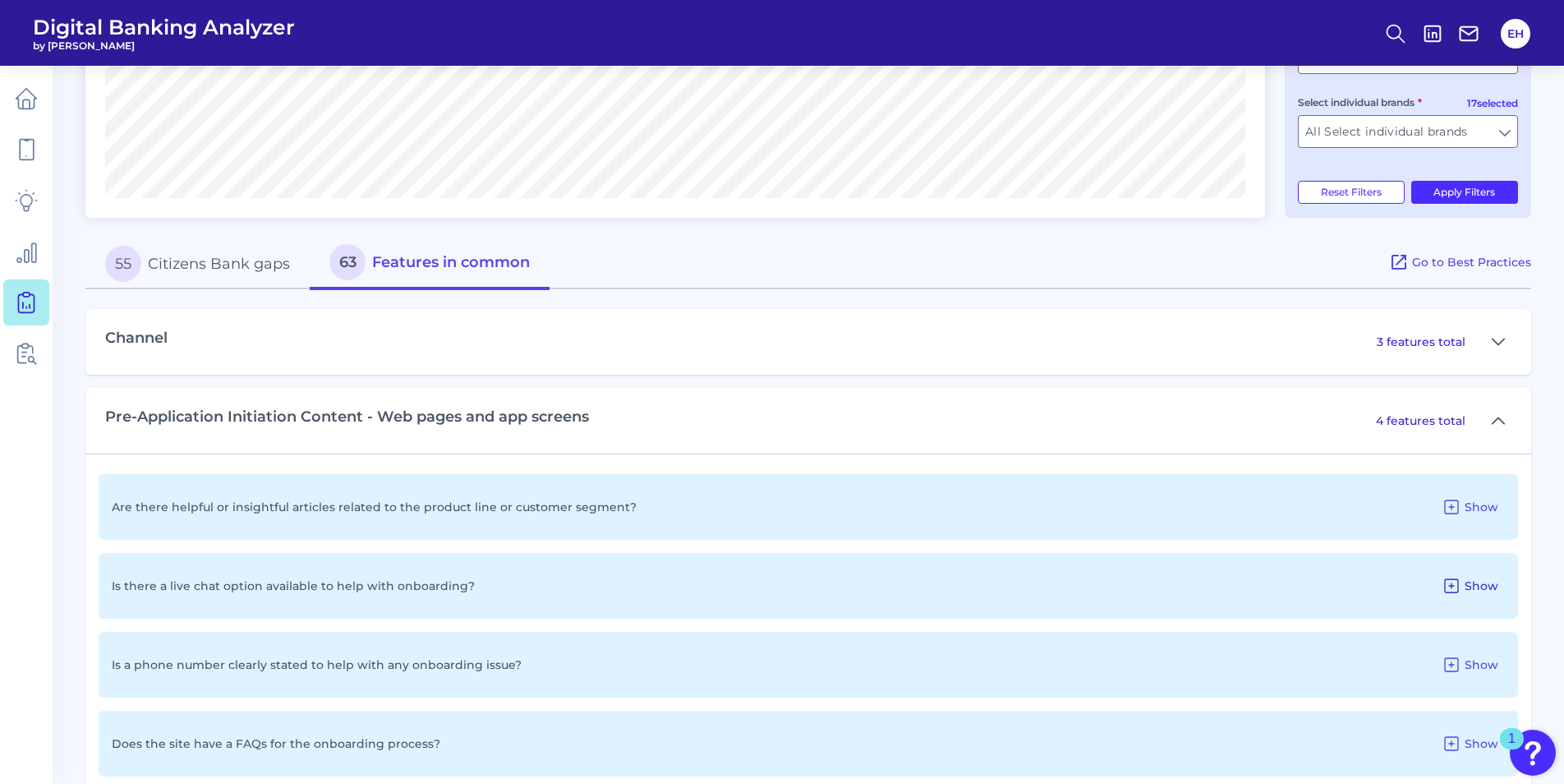
click at [1468, 587] on span "Show" at bounding box center [1482, 586] width 34 height 15
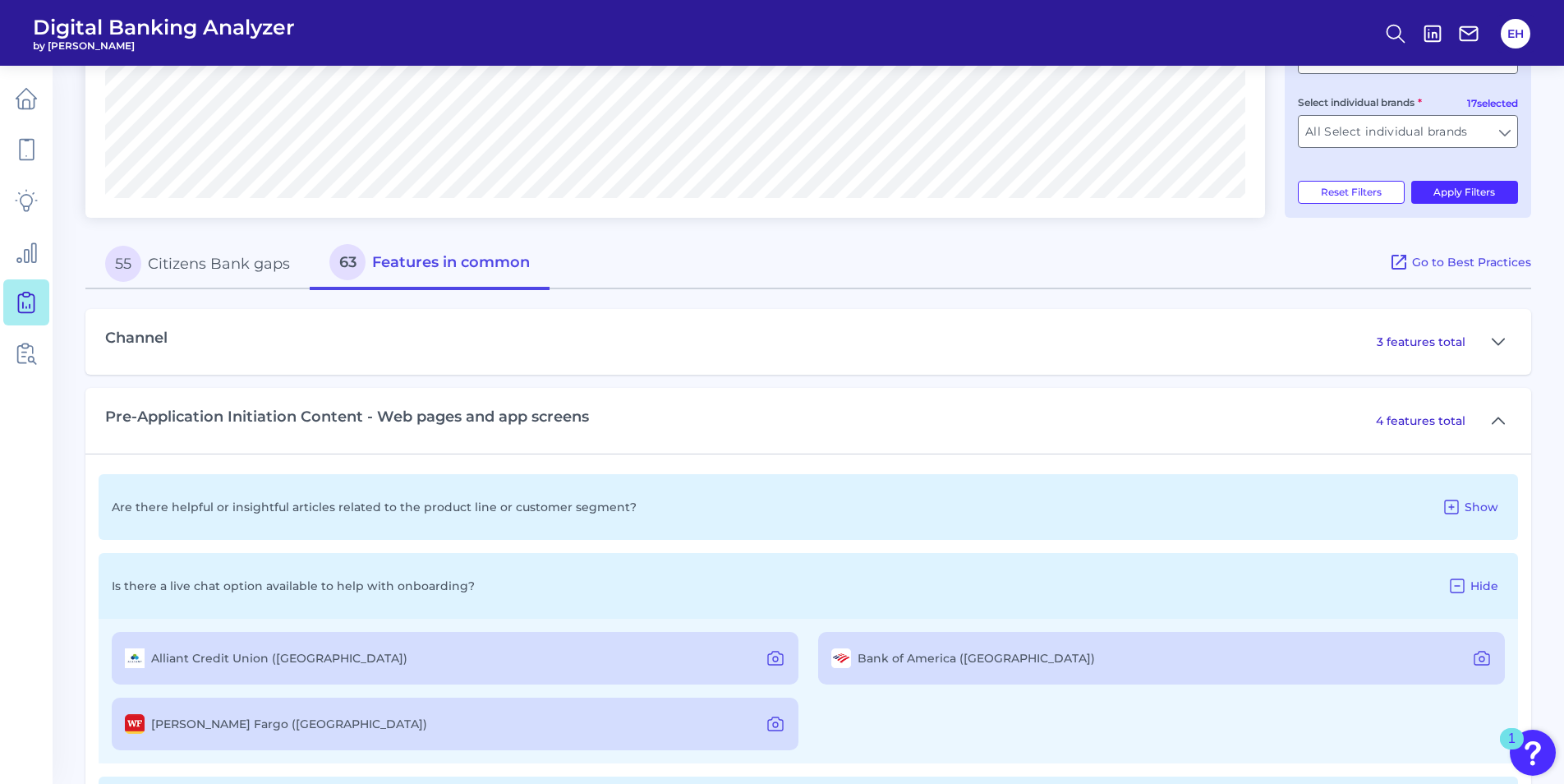
scroll to position [657, 0]
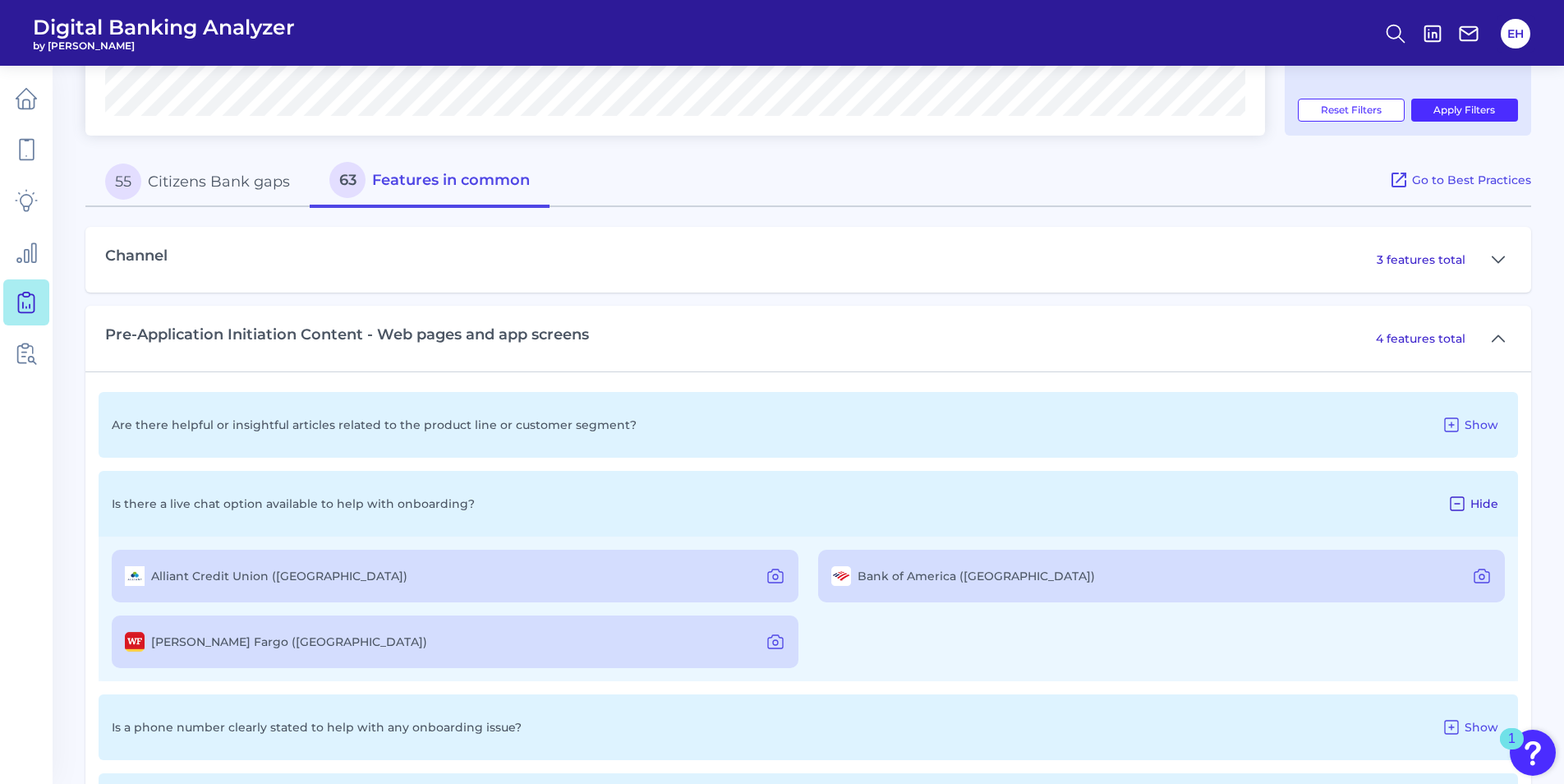
click at [1490, 504] on span "Hide" at bounding box center [1485, 504] width 28 height 15
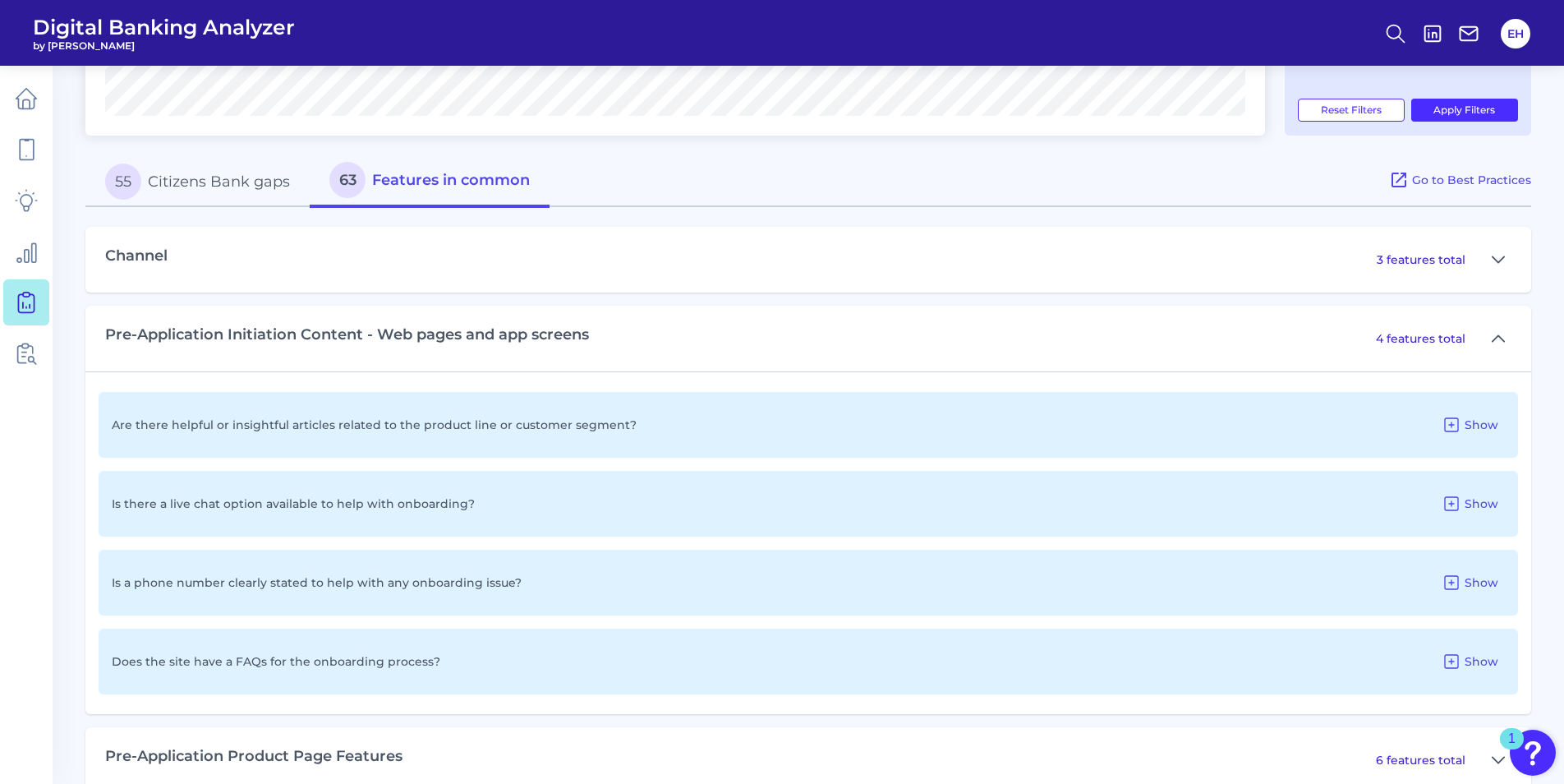
click at [229, 189] on button "55 Citizens Bank gaps" at bounding box center [198, 182] width 224 height 53
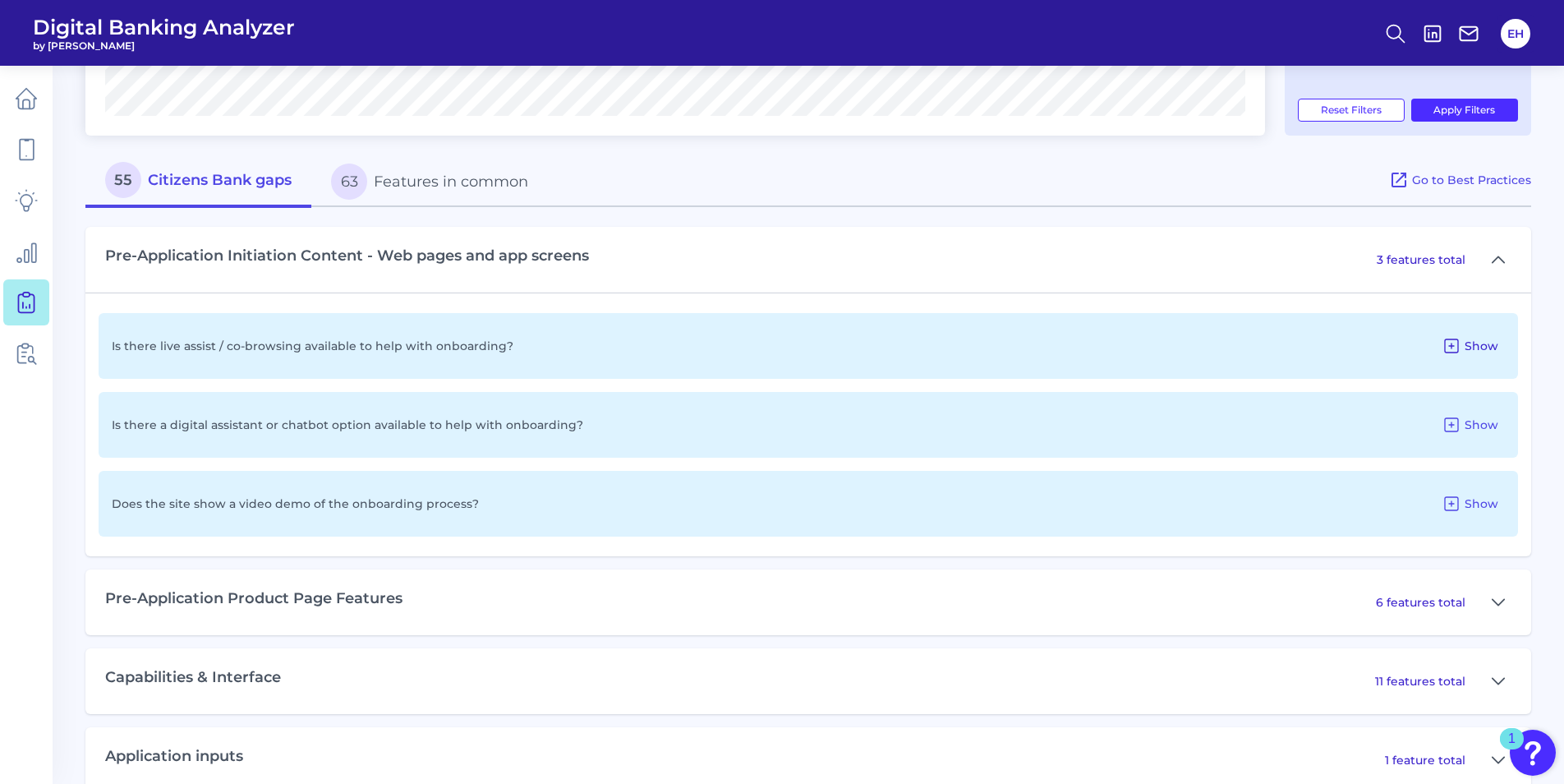
click at [1478, 341] on span "Show" at bounding box center [1482, 346] width 34 height 15
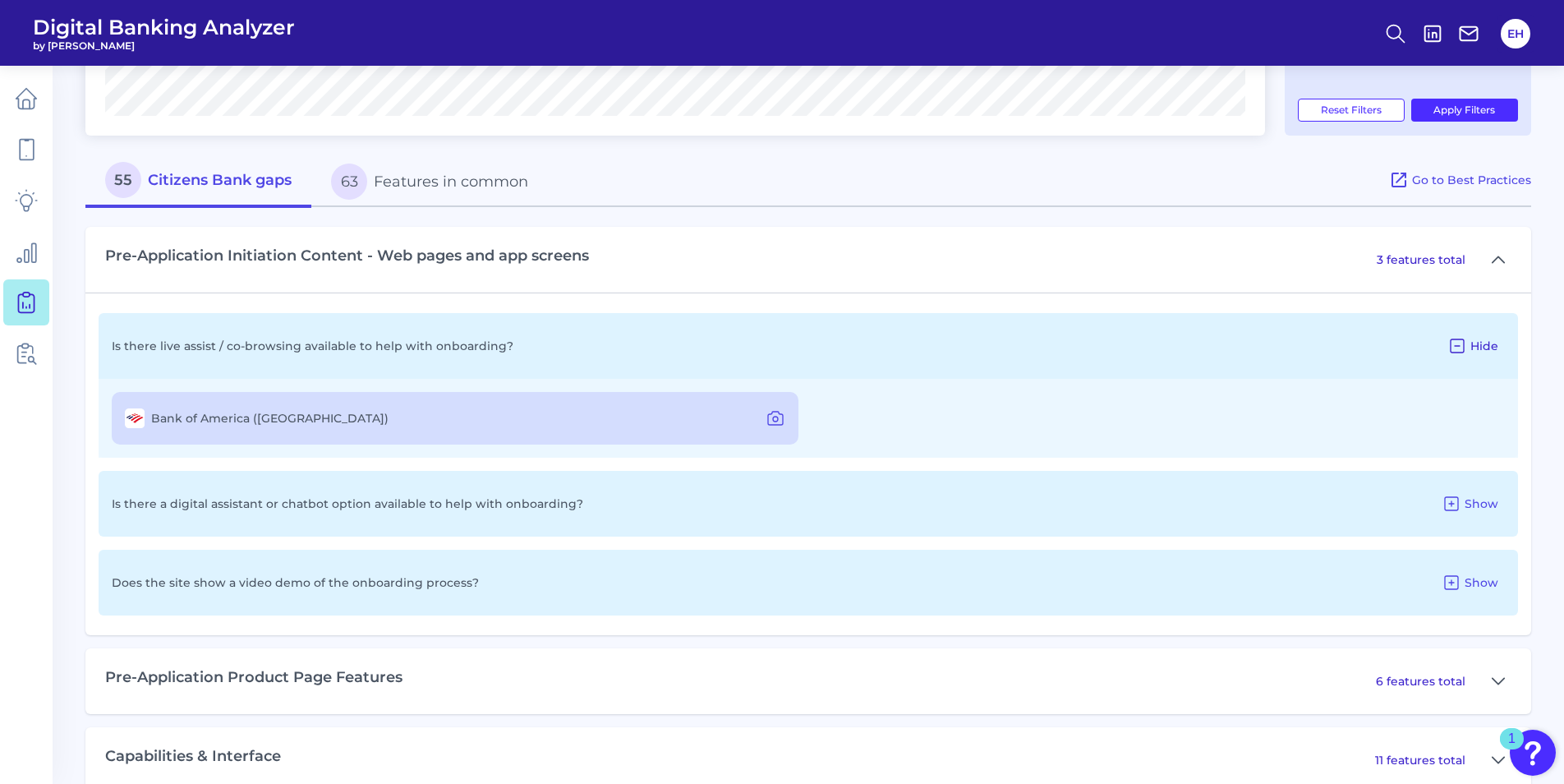
click at [1468, 345] on icon at bounding box center [1458, 346] width 20 height 20
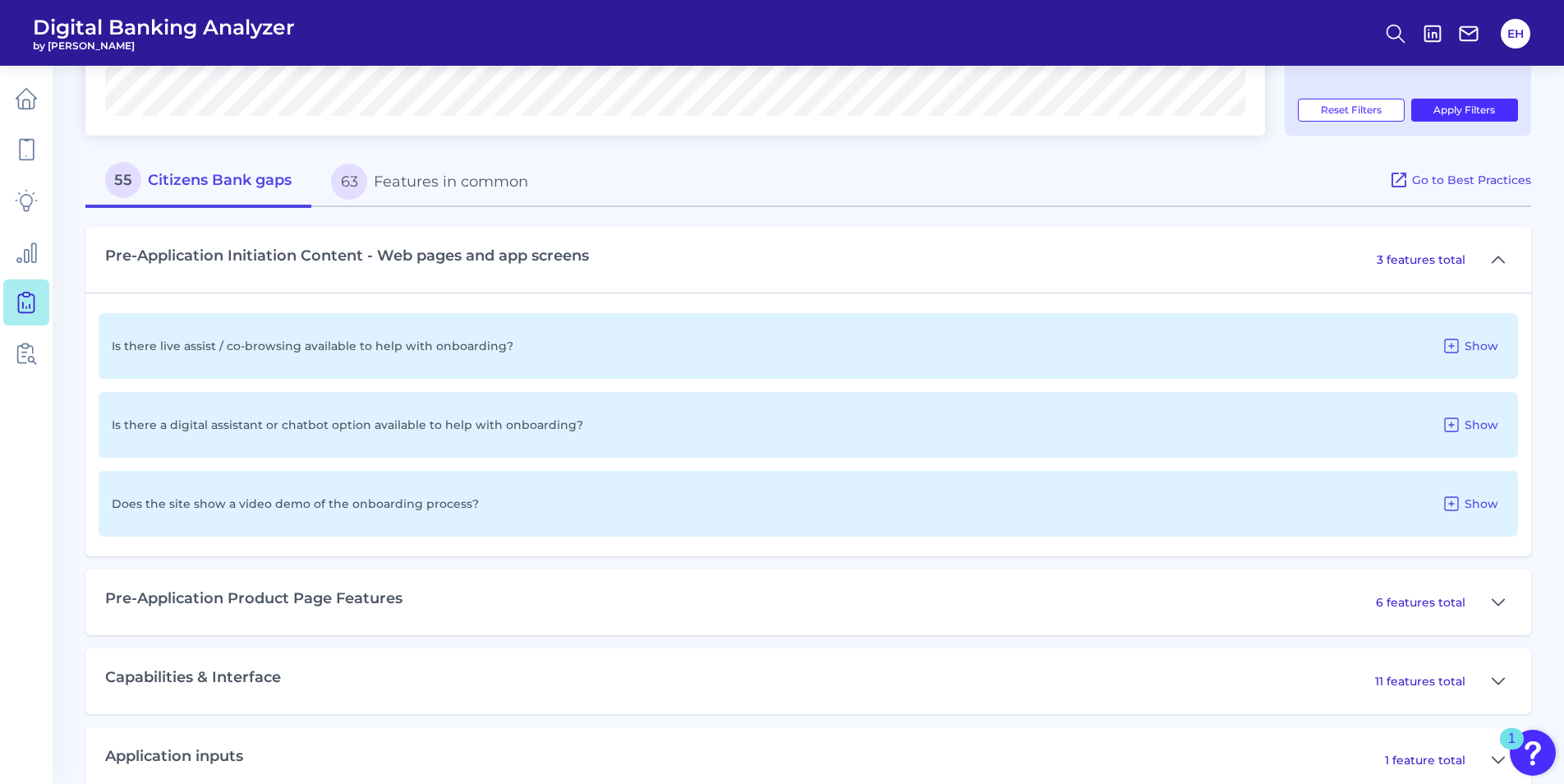
click at [426, 188] on button "63 Features in common" at bounding box center [429, 182] width 236 height 53
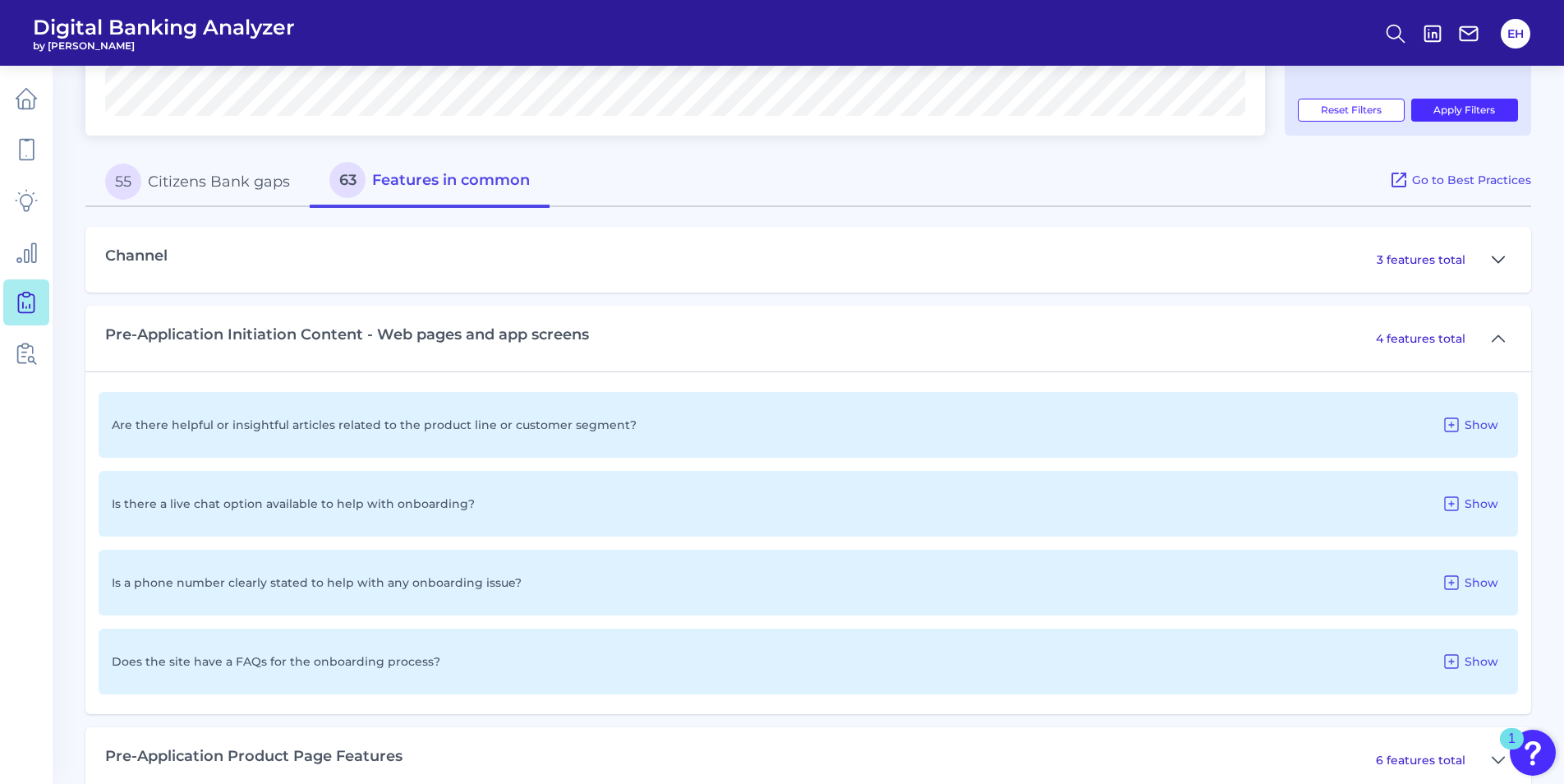
click at [1502, 254] on icon at bounding box center [1499, 259] width 13 height 20
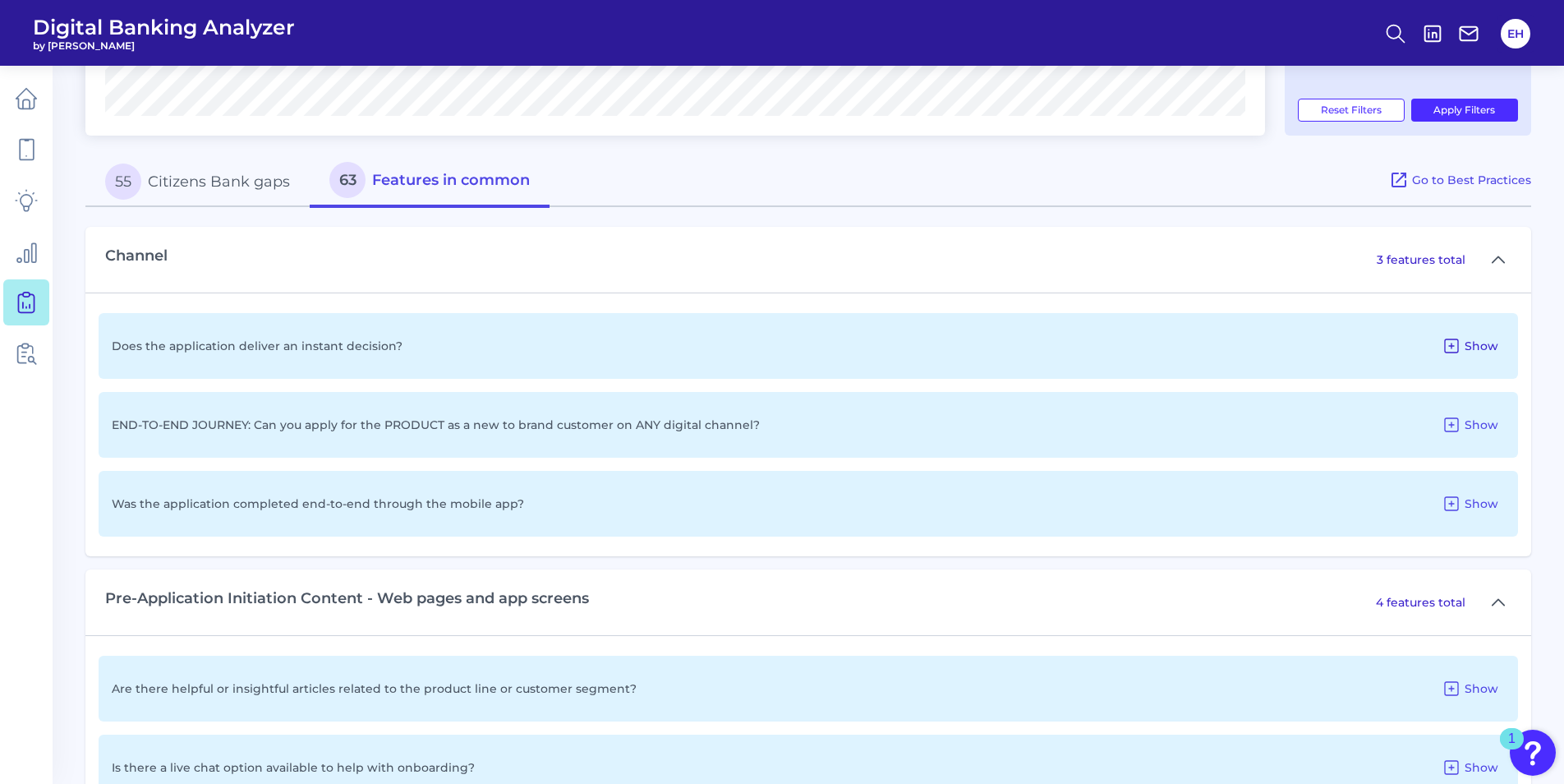
click at [1454, 350] on icon at bounding box center [1452, 346] width 20 height 20
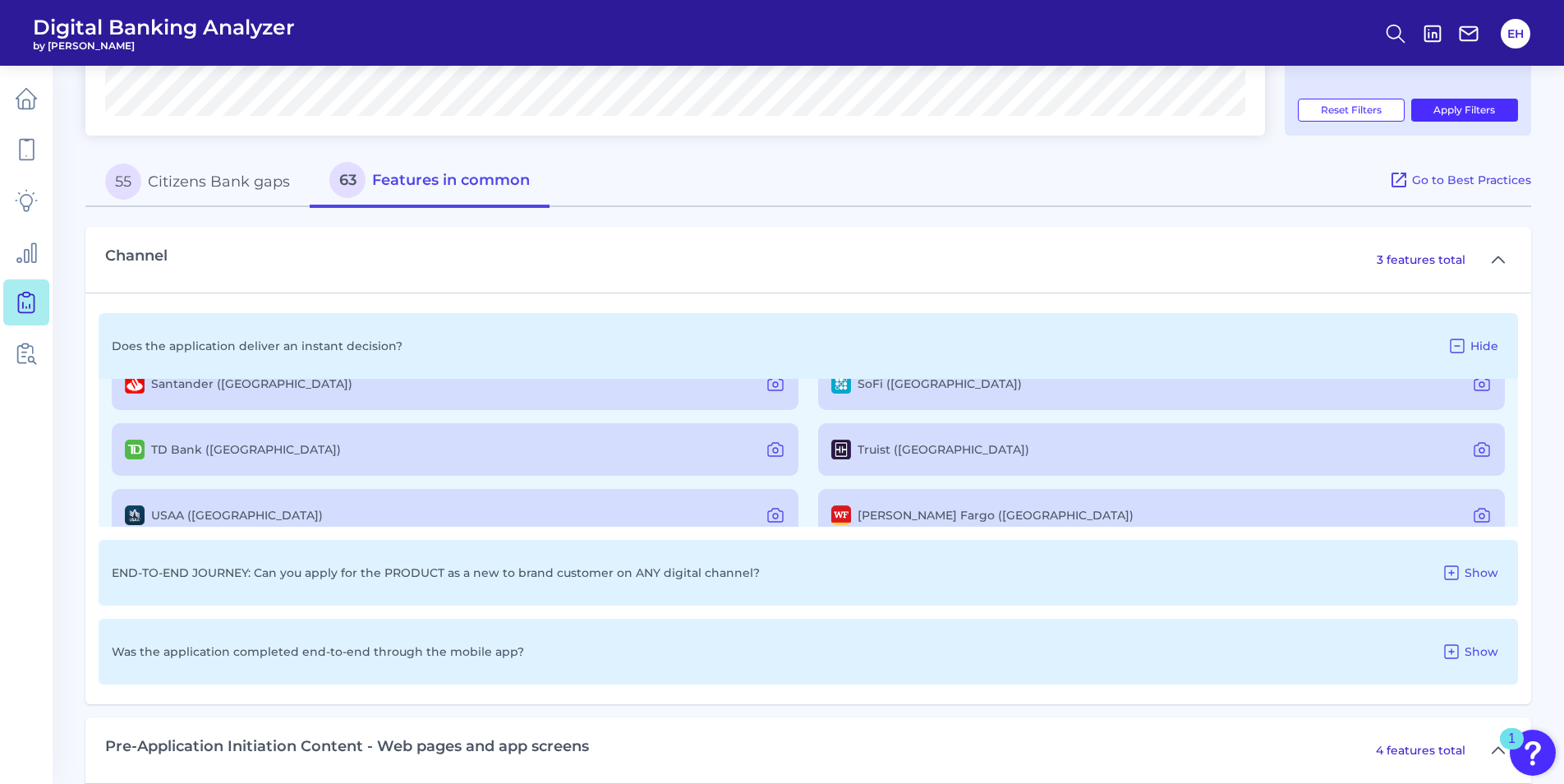
scroll to position [391, 0]
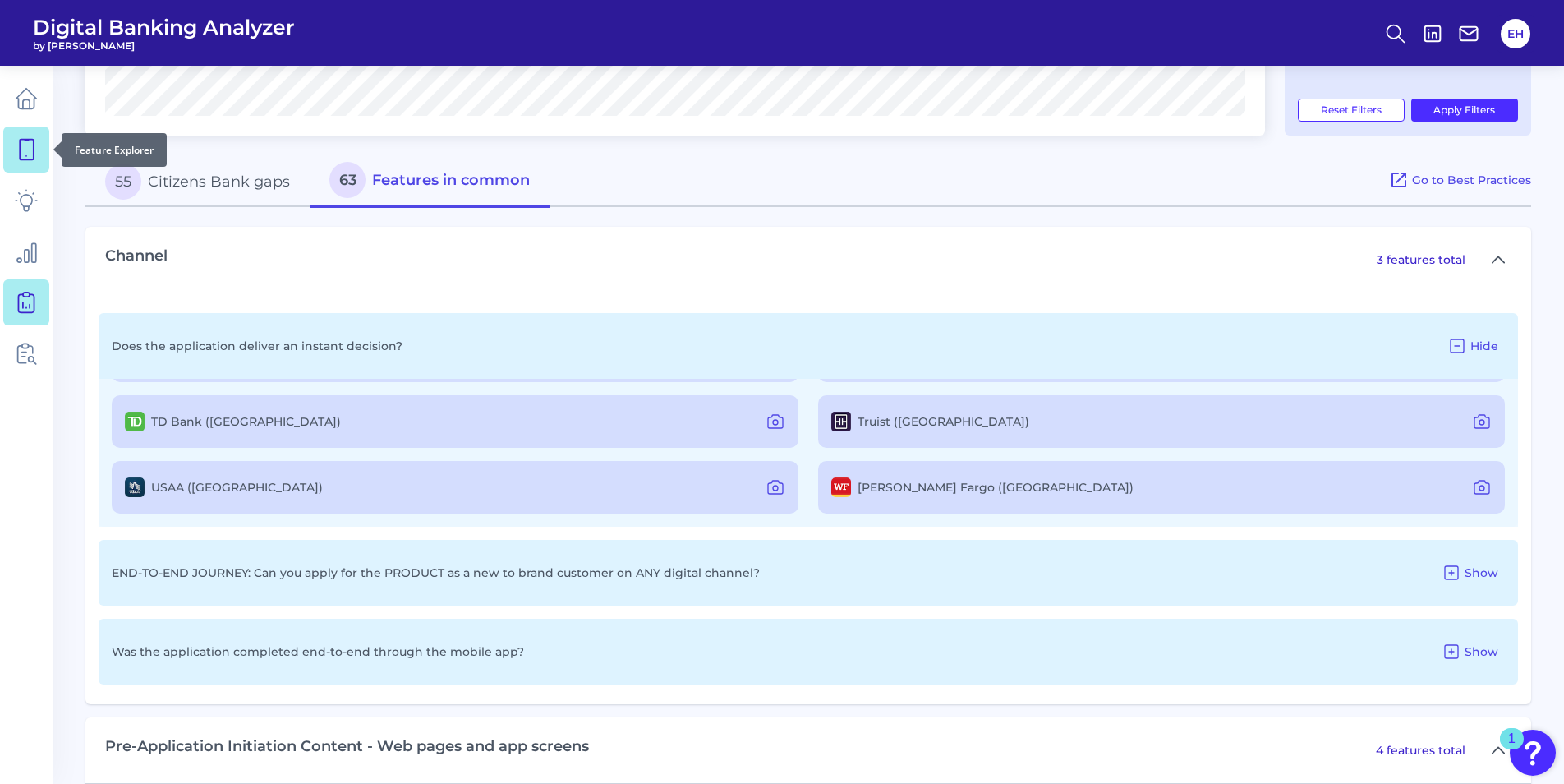
click at [17, 151] on icon at bounding box center [26, 150] width 23 height 23
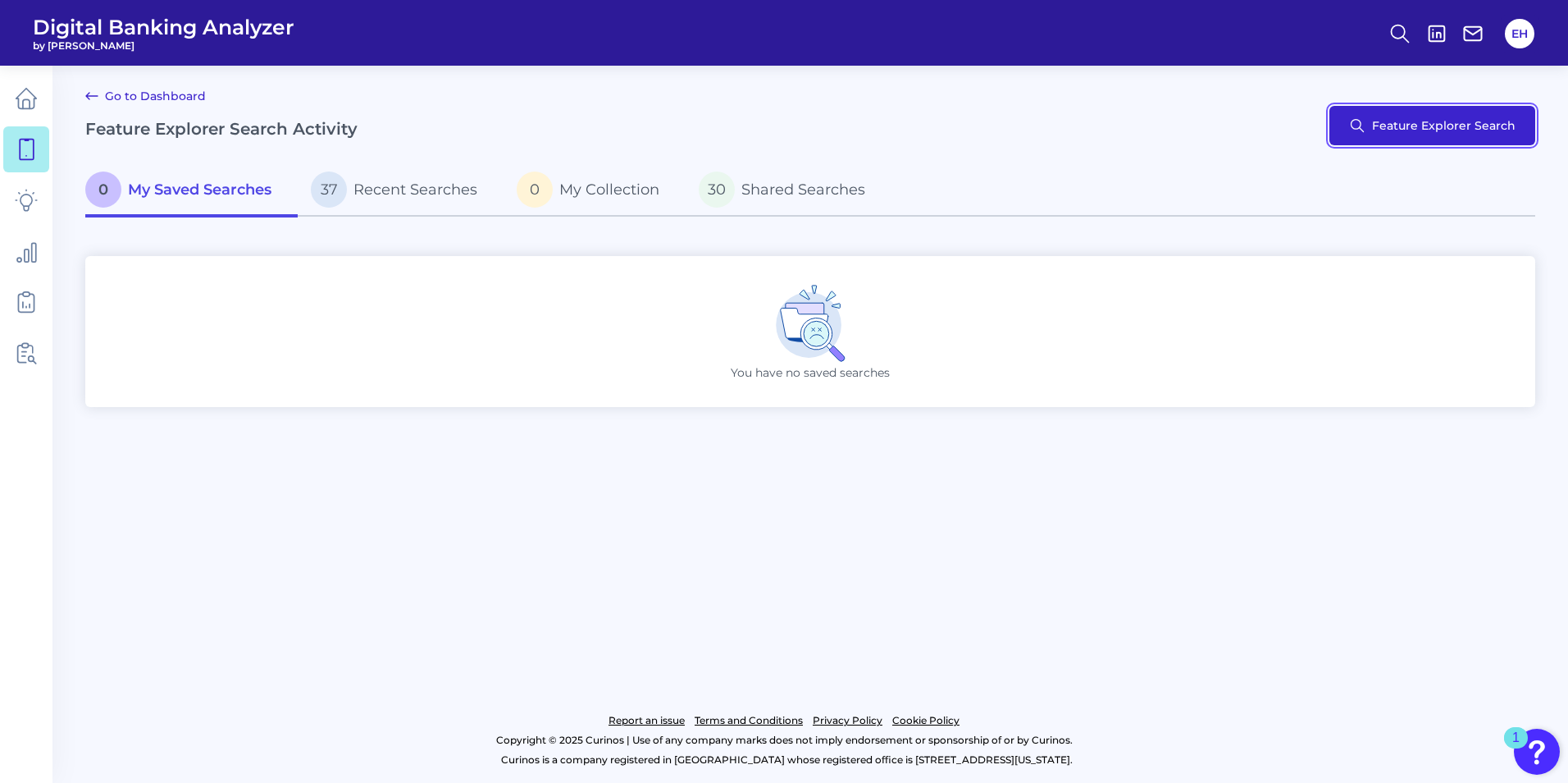
click at [1479, 126] on button "Feature Explorer Search" at bounding box center [1432, 126] width 206 height 39
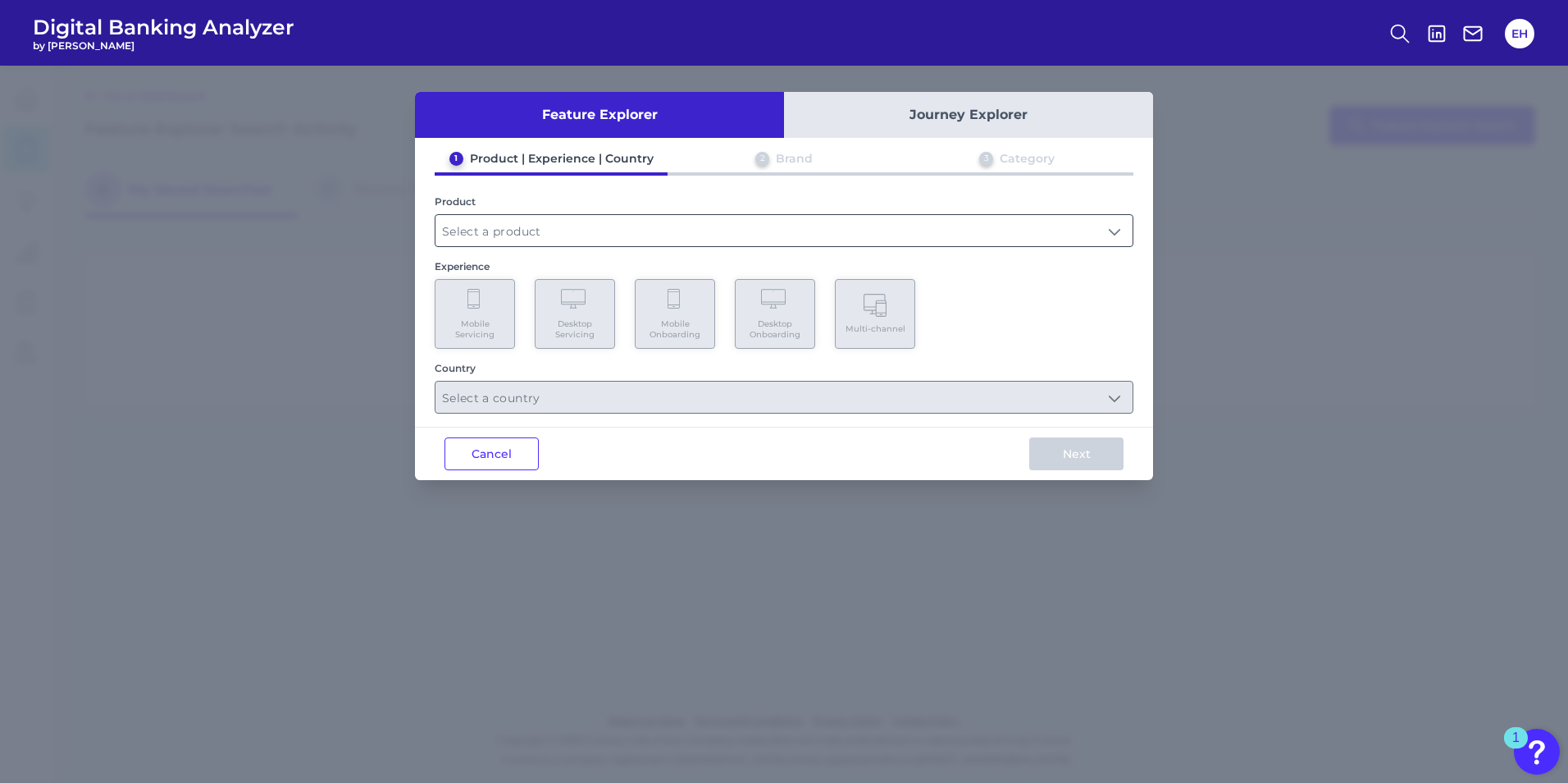
click at [756, 225] on input "text" at bounding box center [784, 230] width 697 height 31
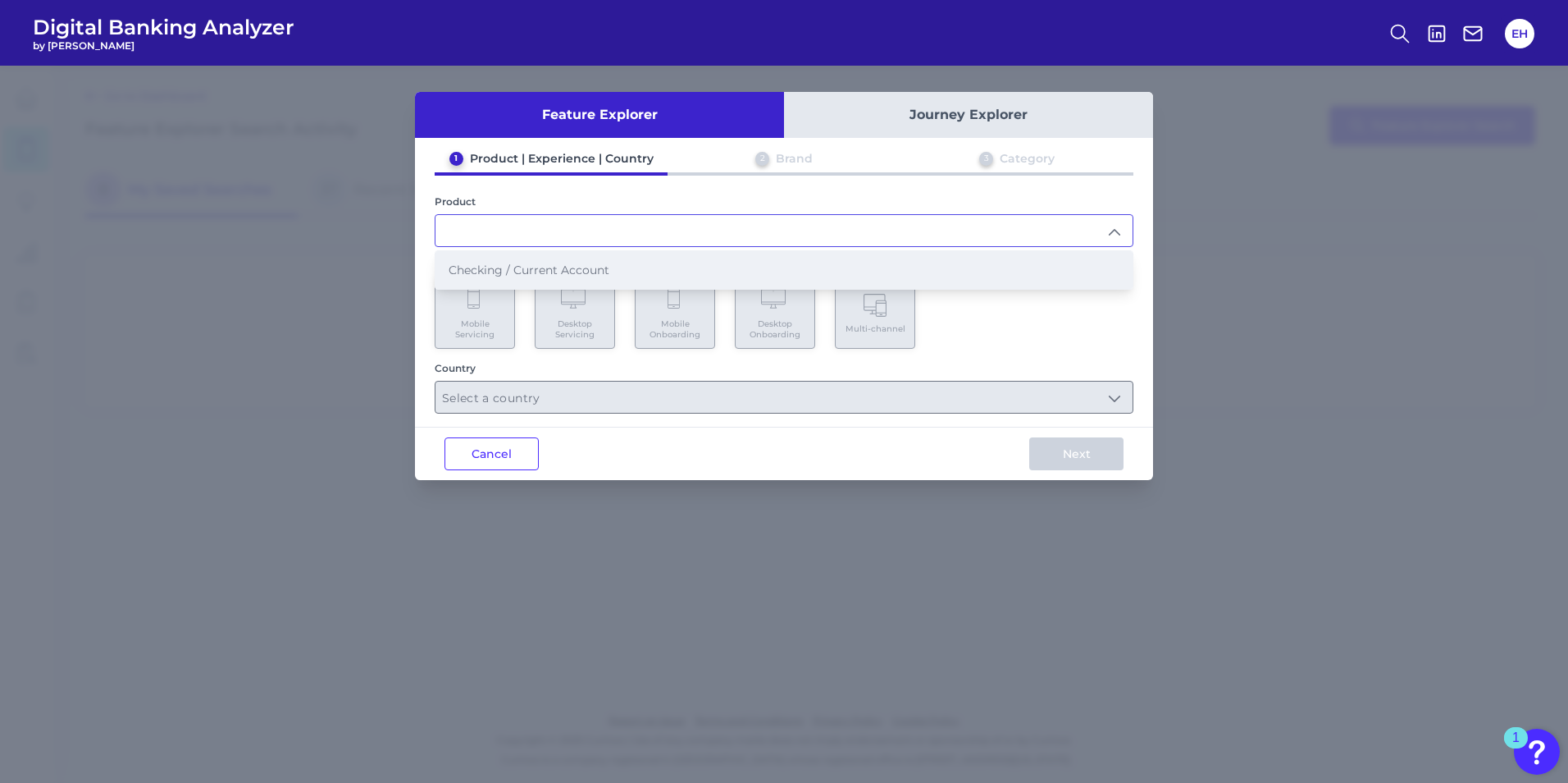
click at [547, 277] on li "Checking / Current Account" at bounding box center [784, 270] width 697 height 38
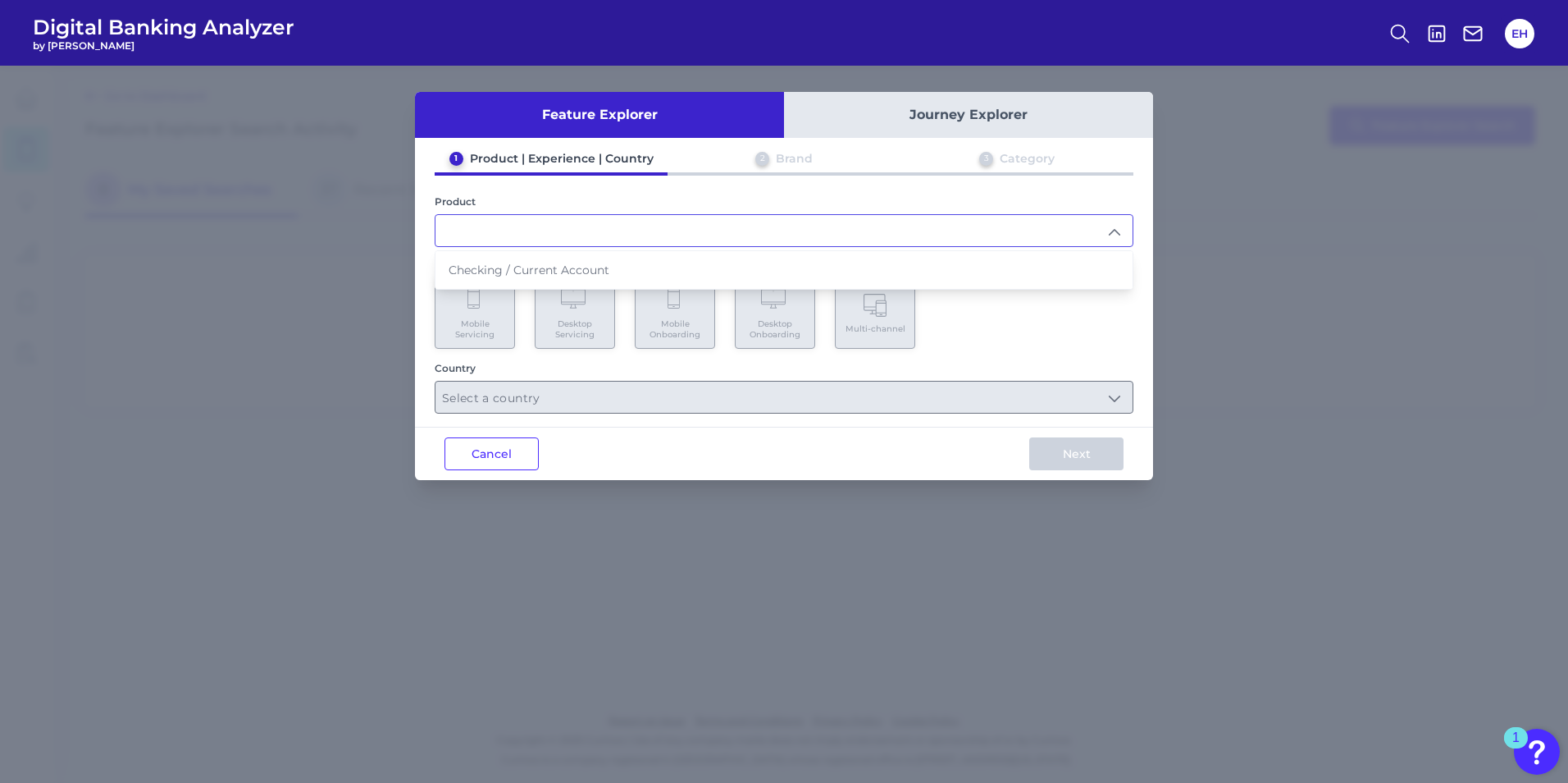
type input "Checking / Current Account"
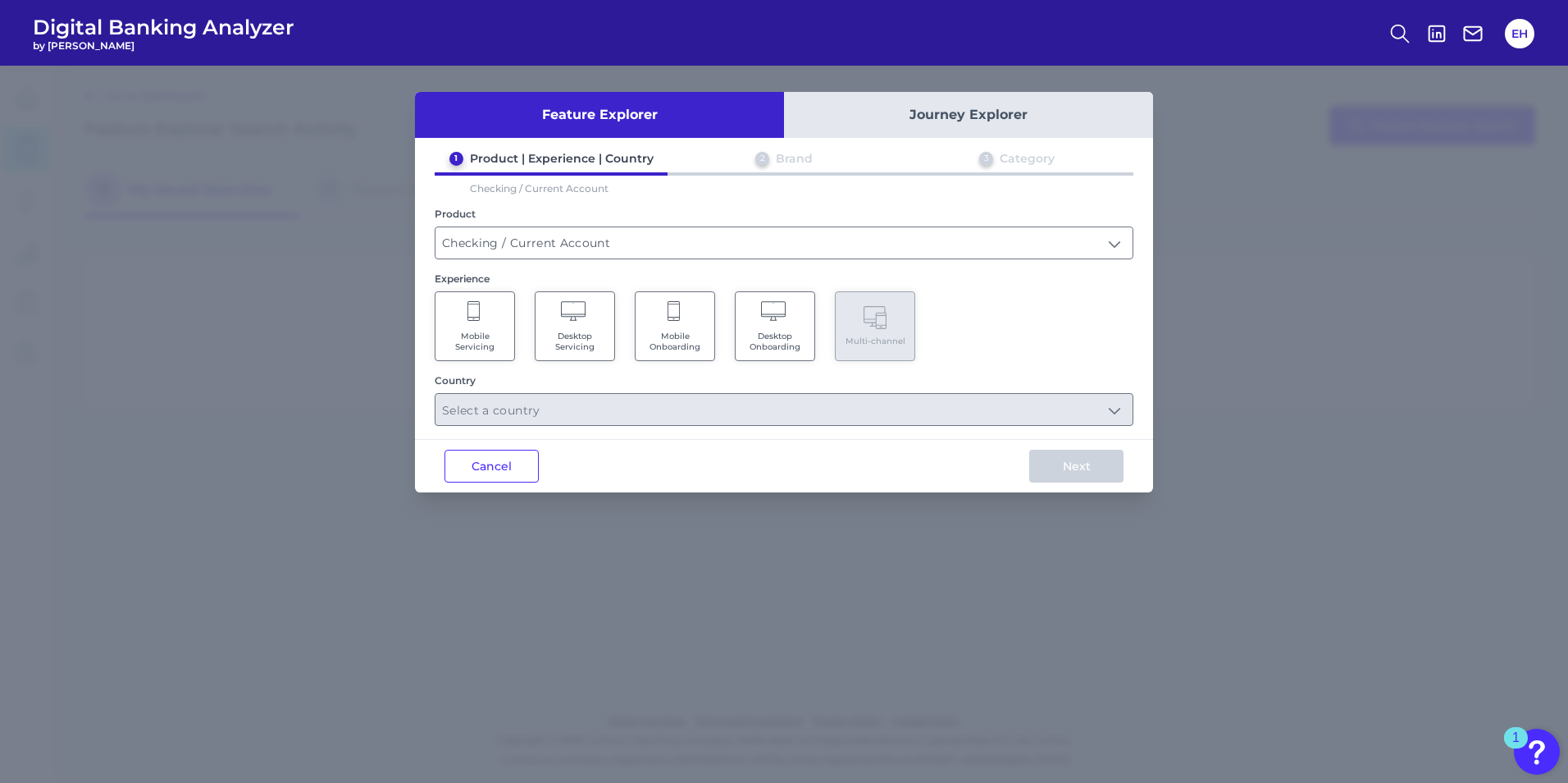
click at [682, 339] on span "Mobile Onboarding" at bounding box center [675, 341] width 62 height 21
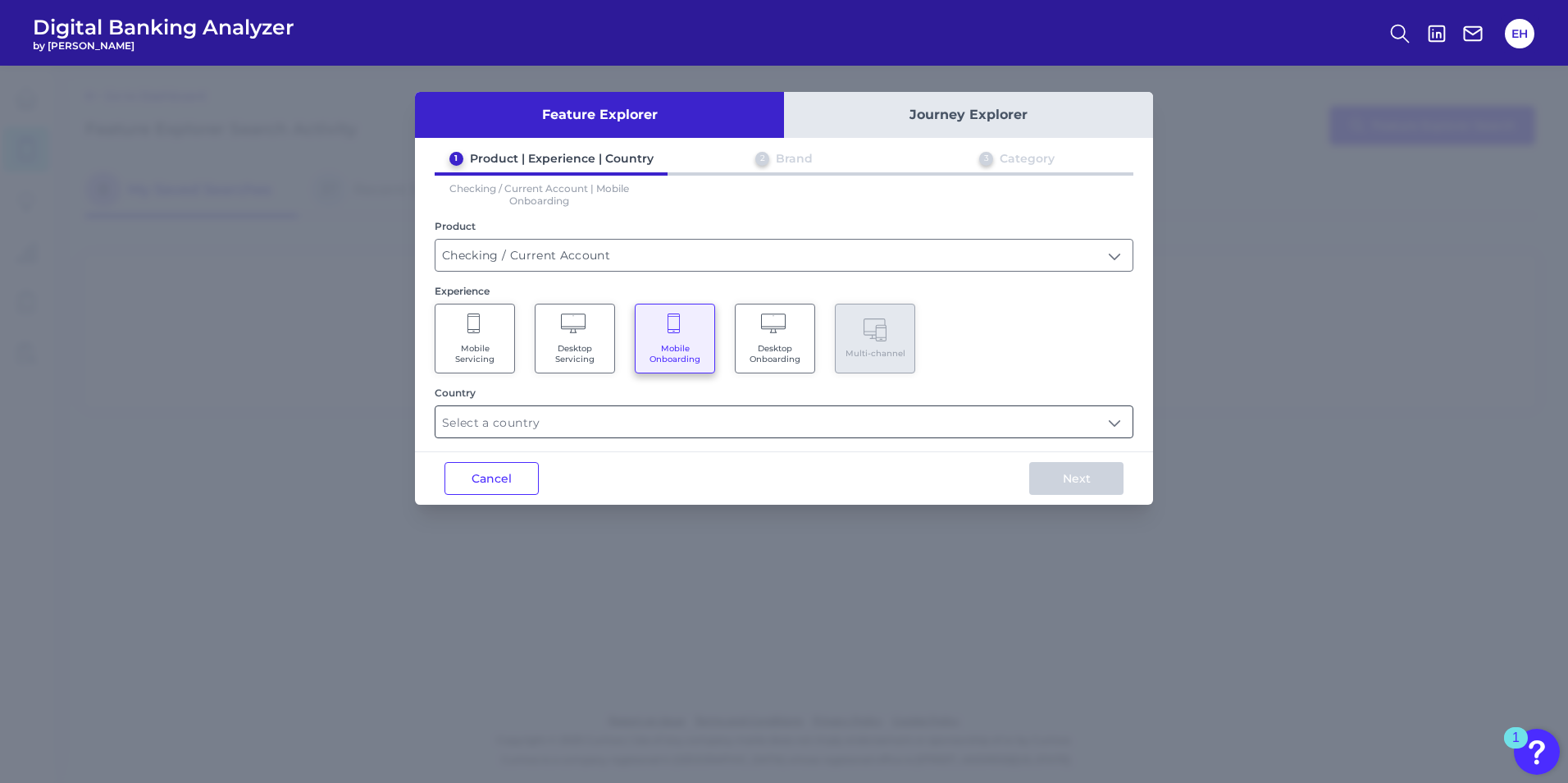
click at [698, 429] on input "text" at bounding box center [784, 422] width 697 height 31
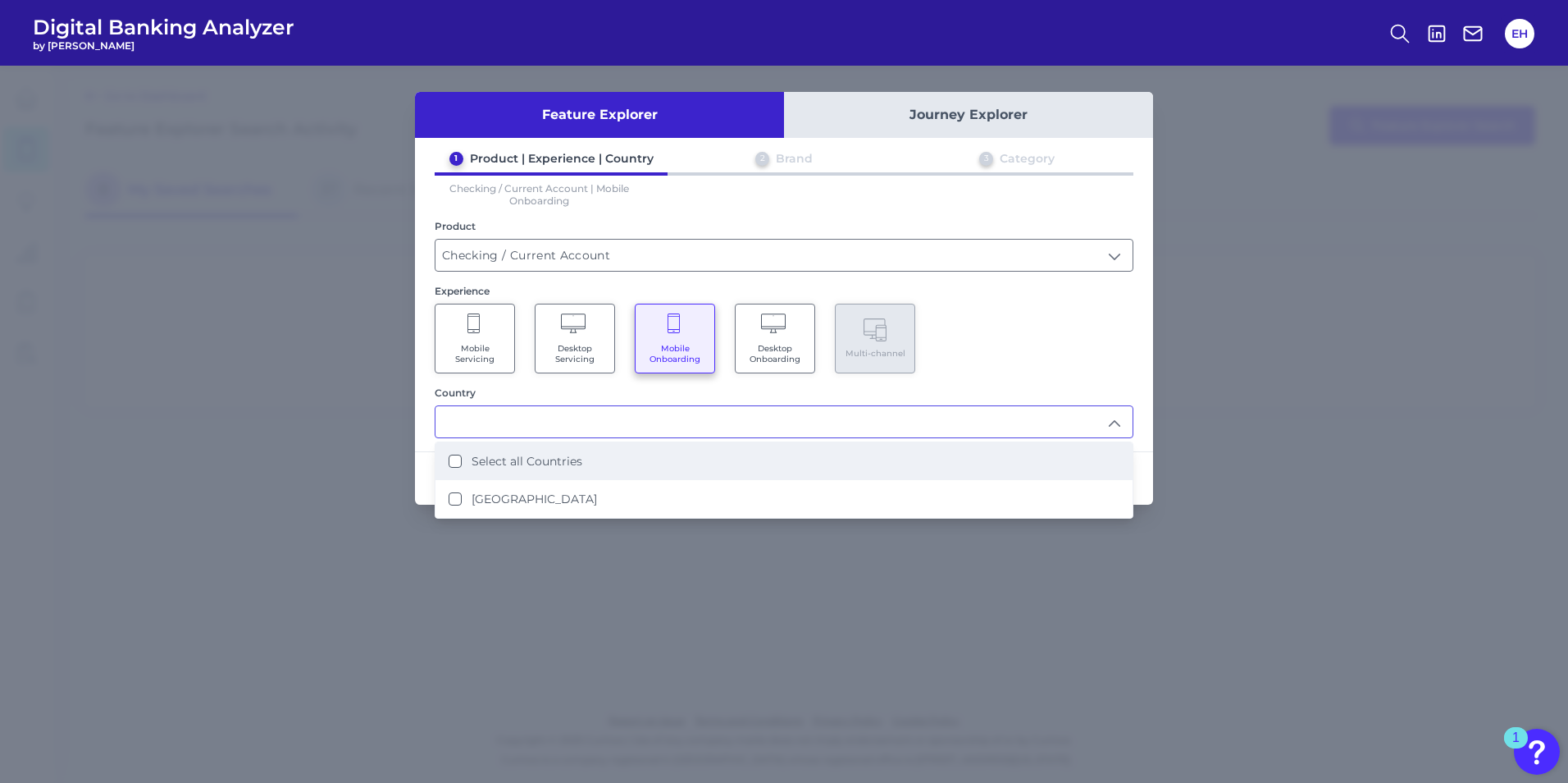
click at [530, 469] on li "Select all Countries" at bounding box center [784, 461] width 697 height 38
type input "Select all Countries"
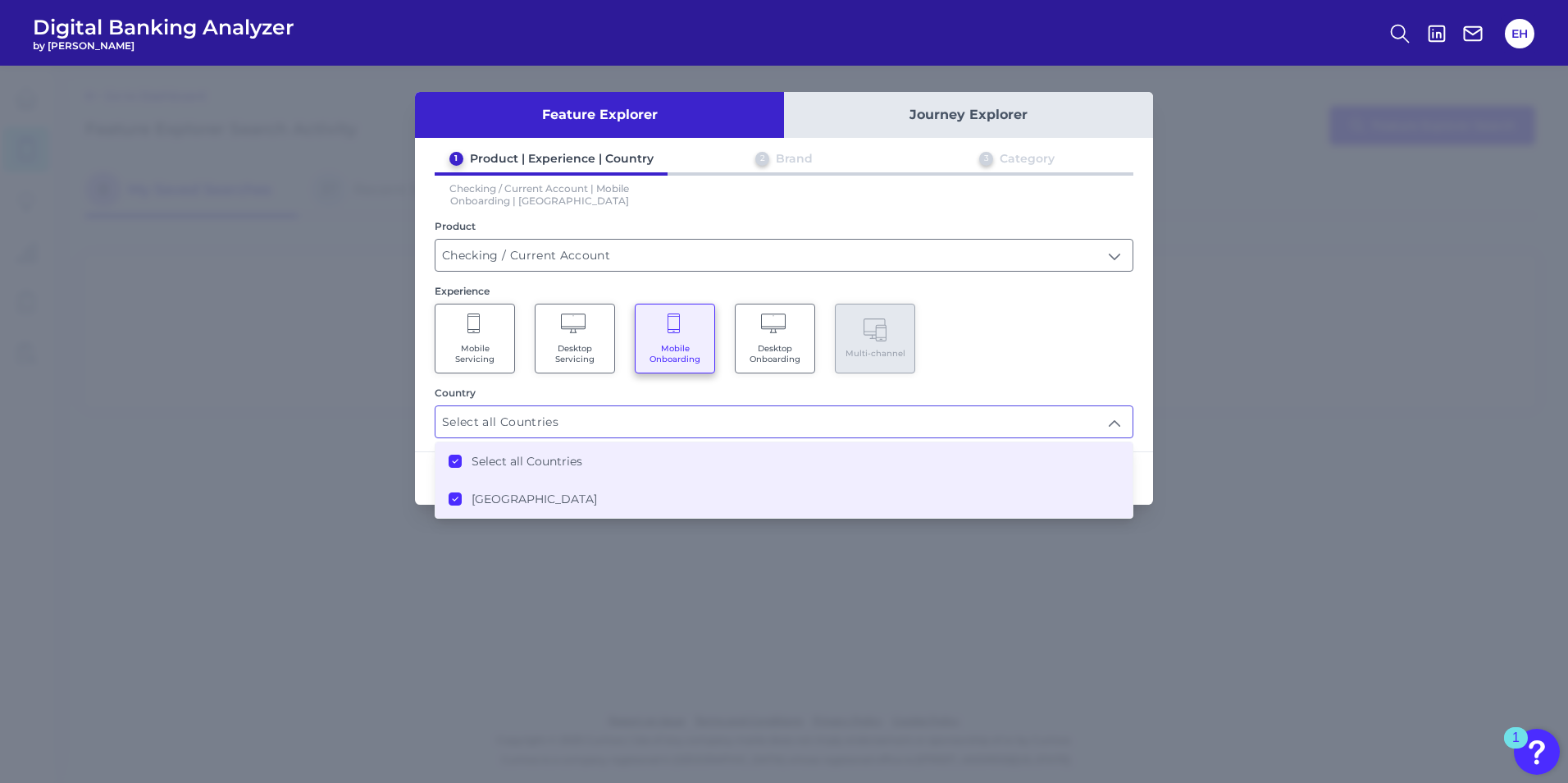
click at [1025, 384] on div "1 Product | Experience | Country 2 Brand 3 Category Checking / Current Account …" at bounding box center [784, 294] width 738 height 287
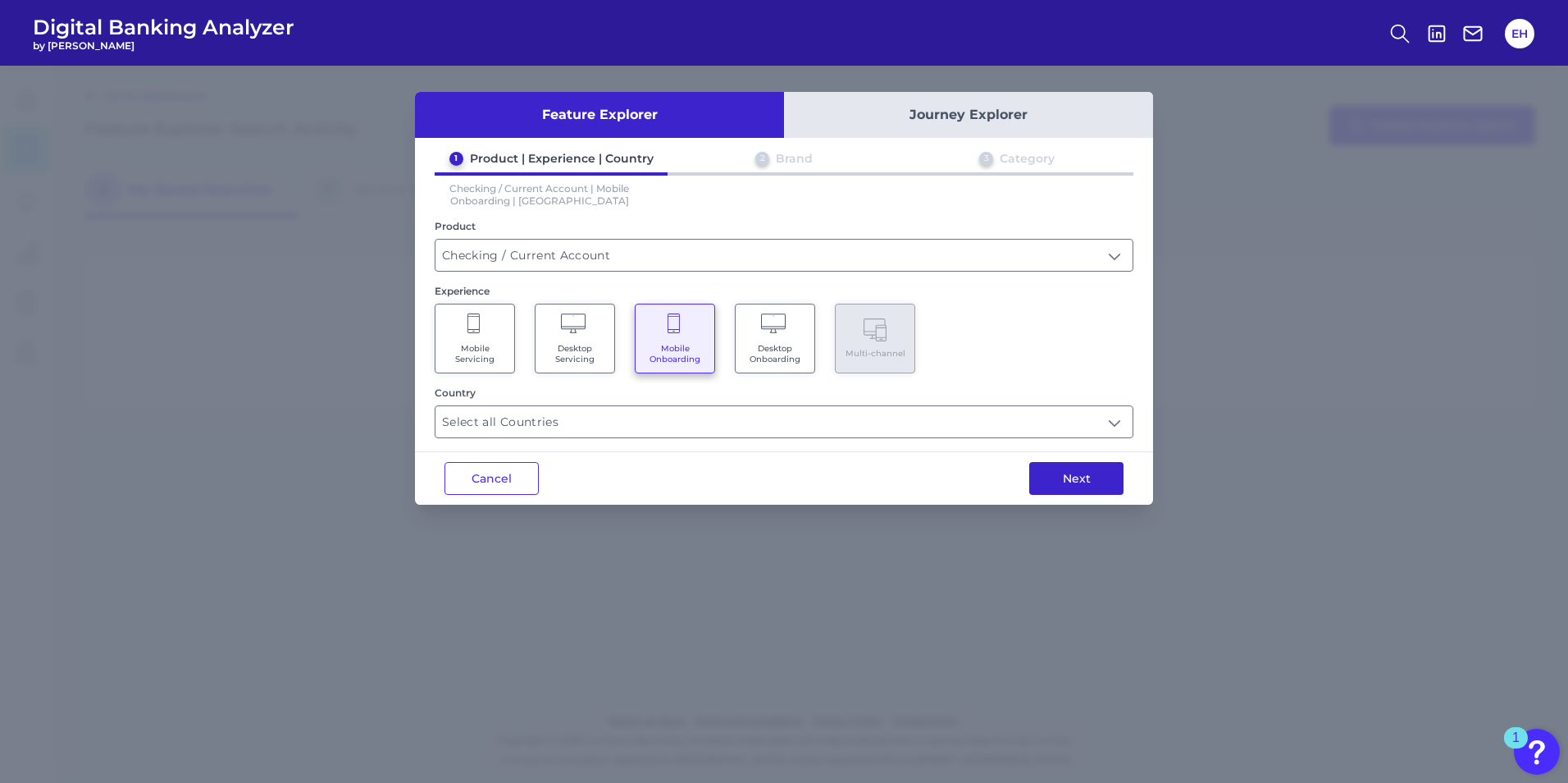
click at [1071, 472] on button "Next" at bounding box center [1076, 479] width 95 height 33
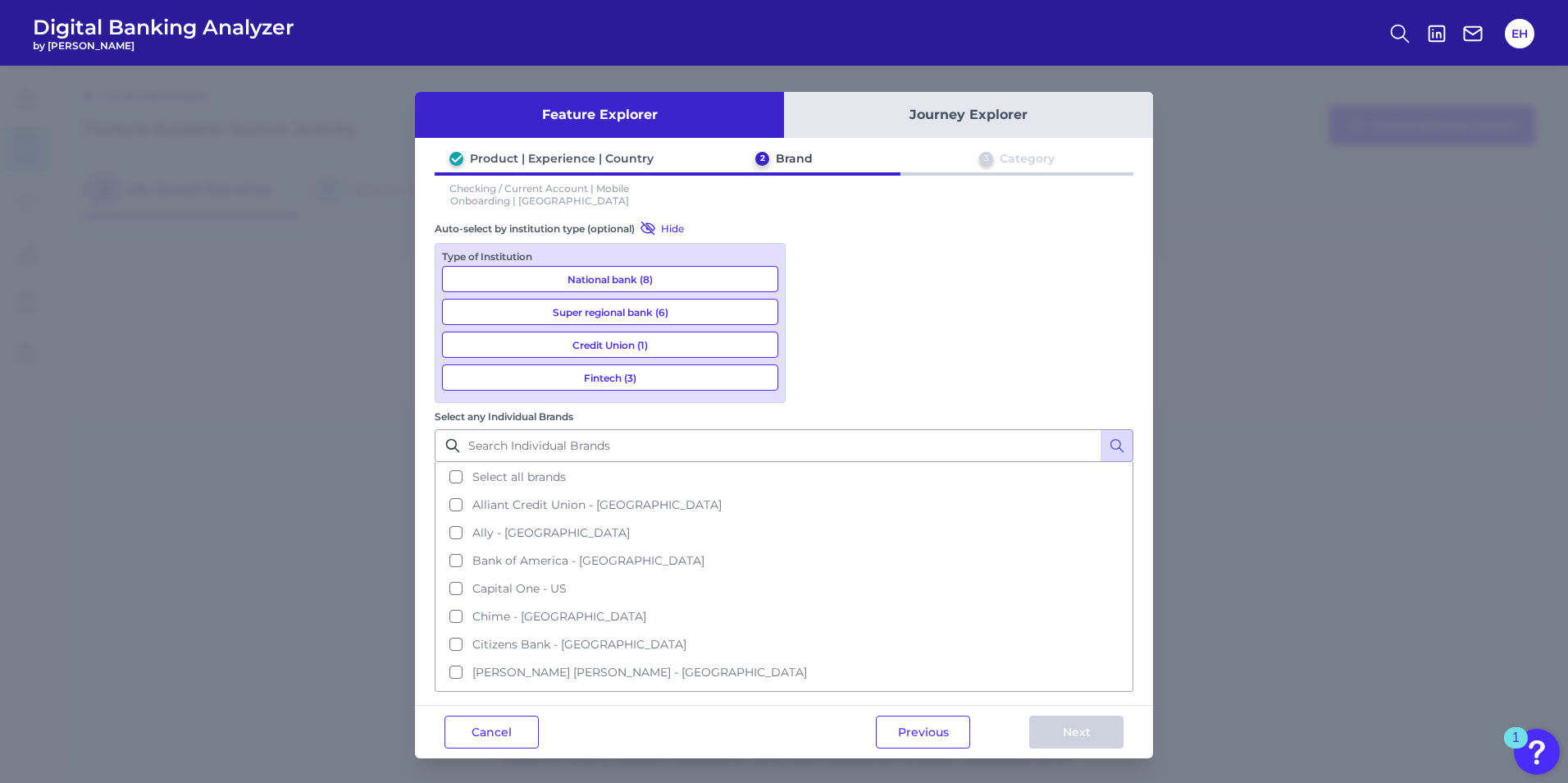
click at [632, 285] on button "National bank (8)" at bounding box center [610, 279] width 336 height 26
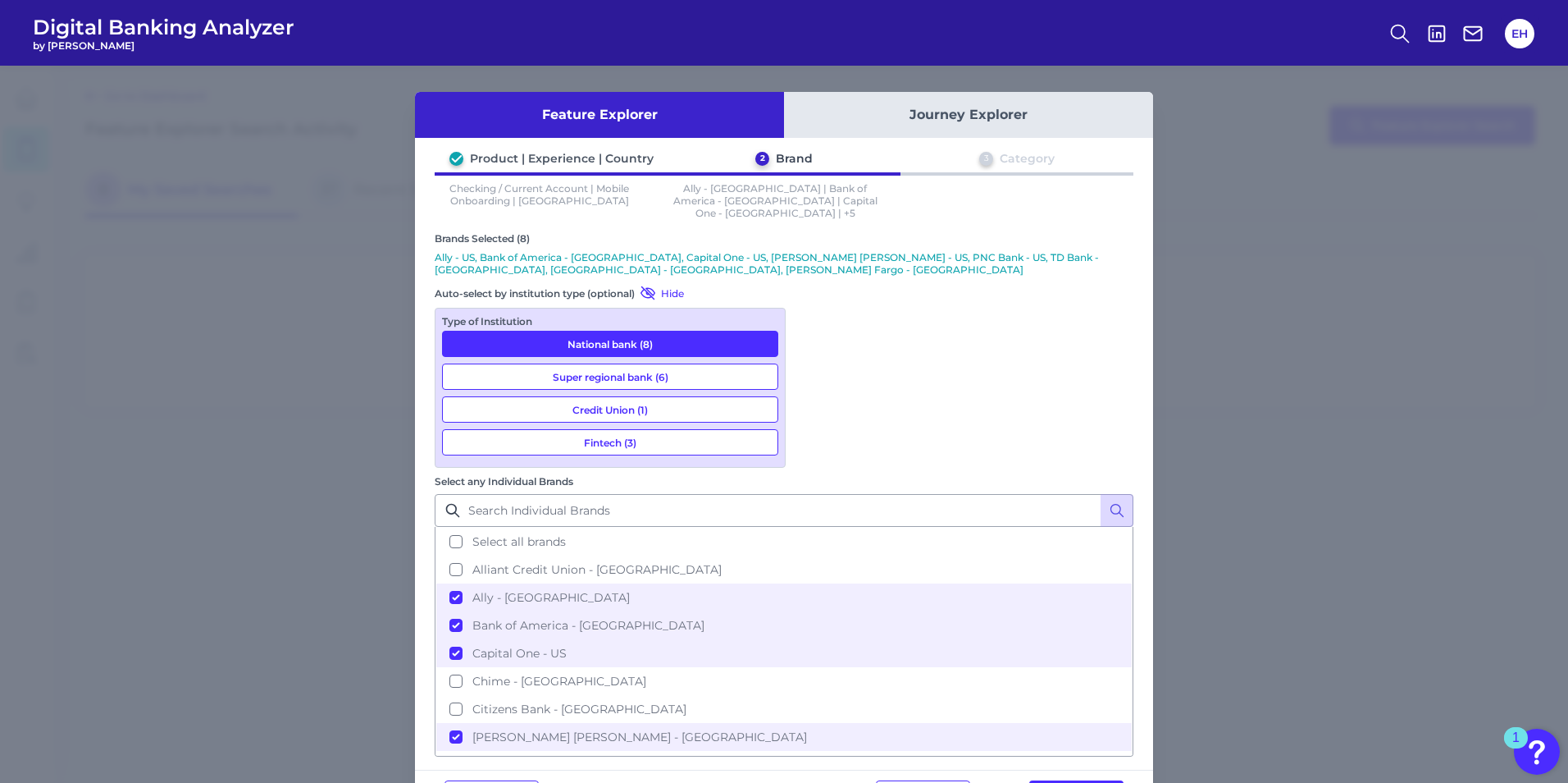
click at [599, 364] on button "Super regional bank (6)" at bounding box center [610, 377] width 336 height 26
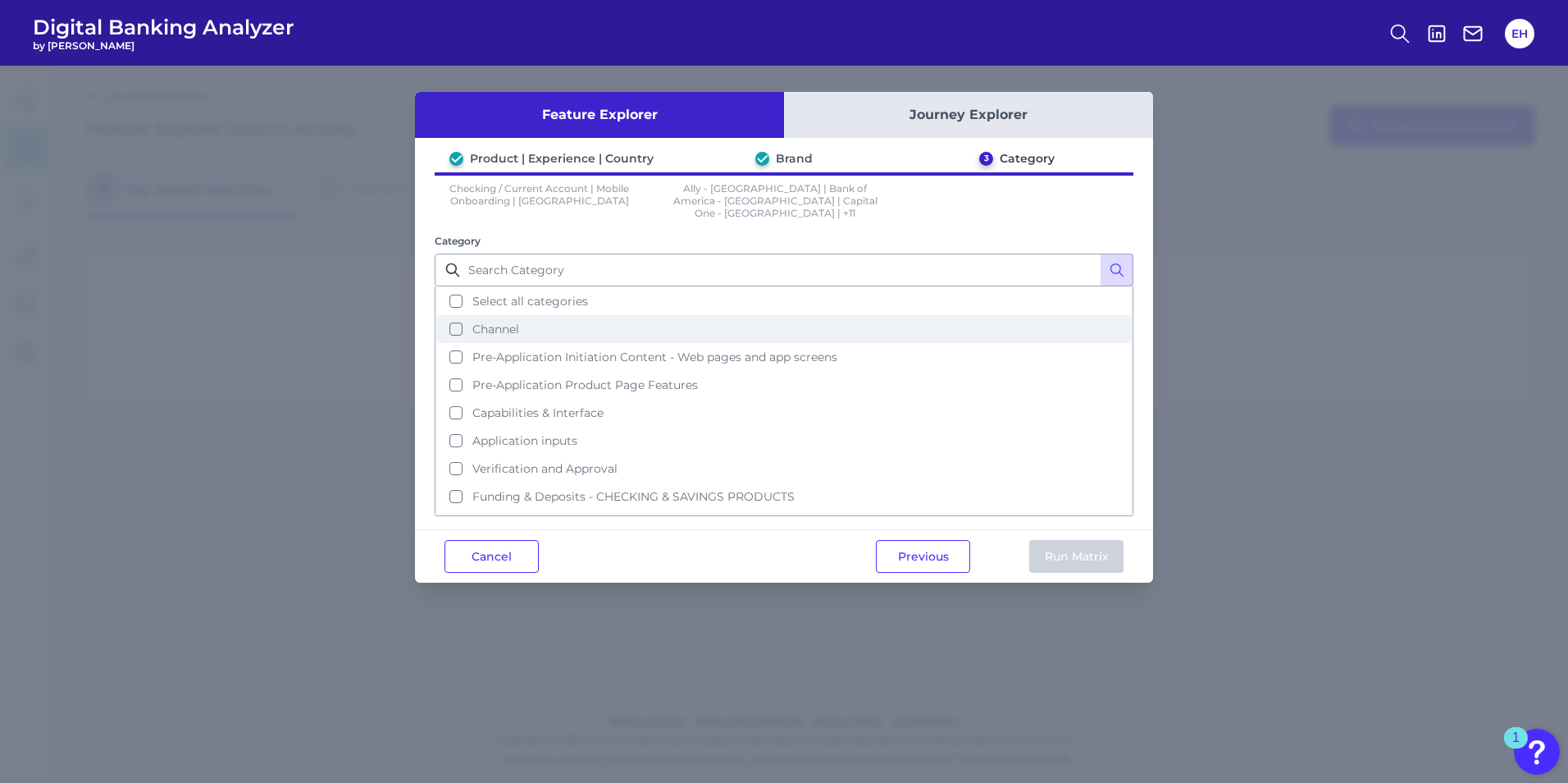
click at [502, 322] on span "Channel" at bounding box center [496, 329] width 47 height 15
click at [1073, 557] on button "Run Matrix" at bounding box center [1076, 556] width 95 height 33
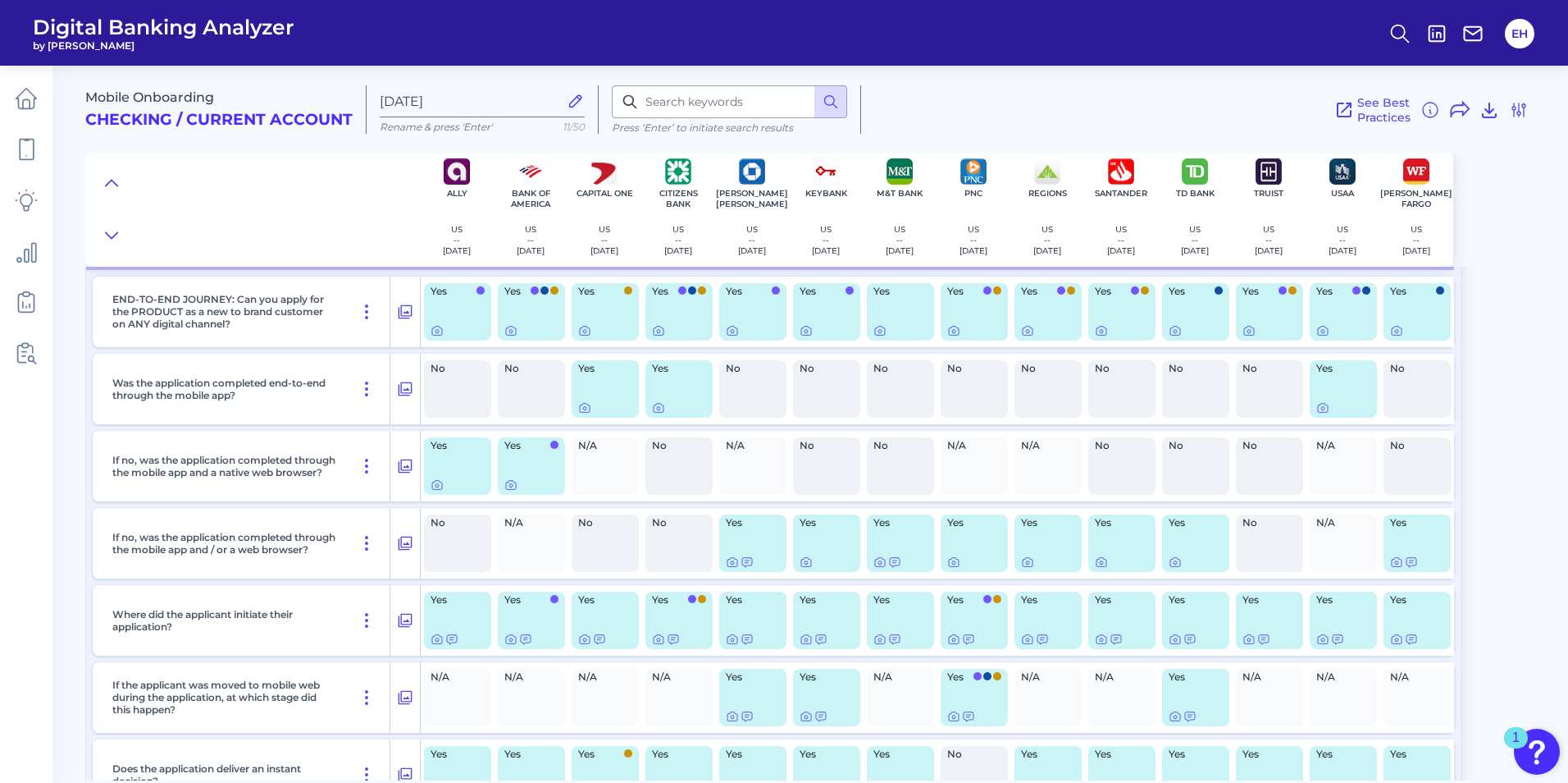
scroll to position [204, 0]
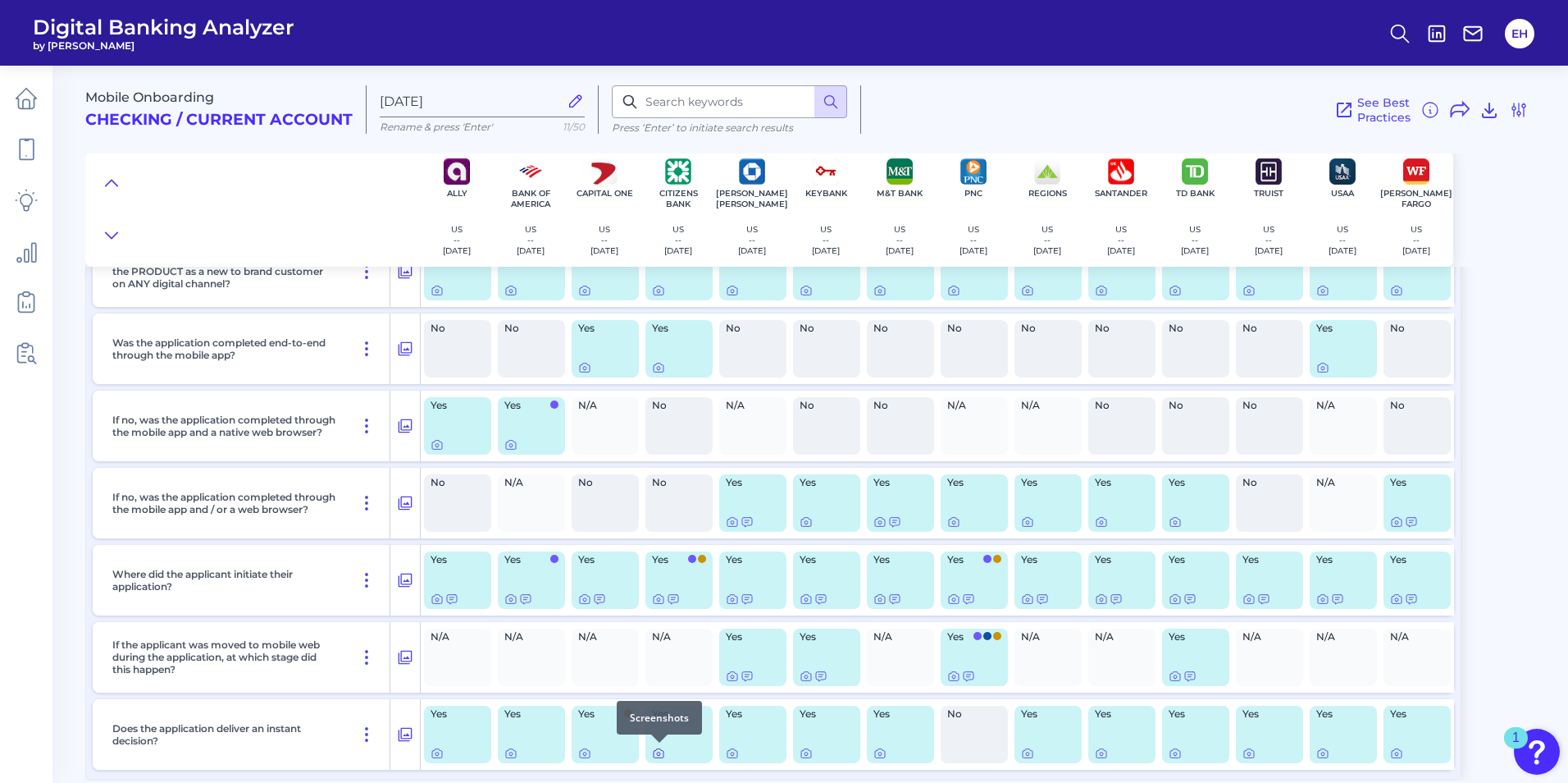
click at [661, 753] on icon at bounding box center [659, 753] width 13 height 13
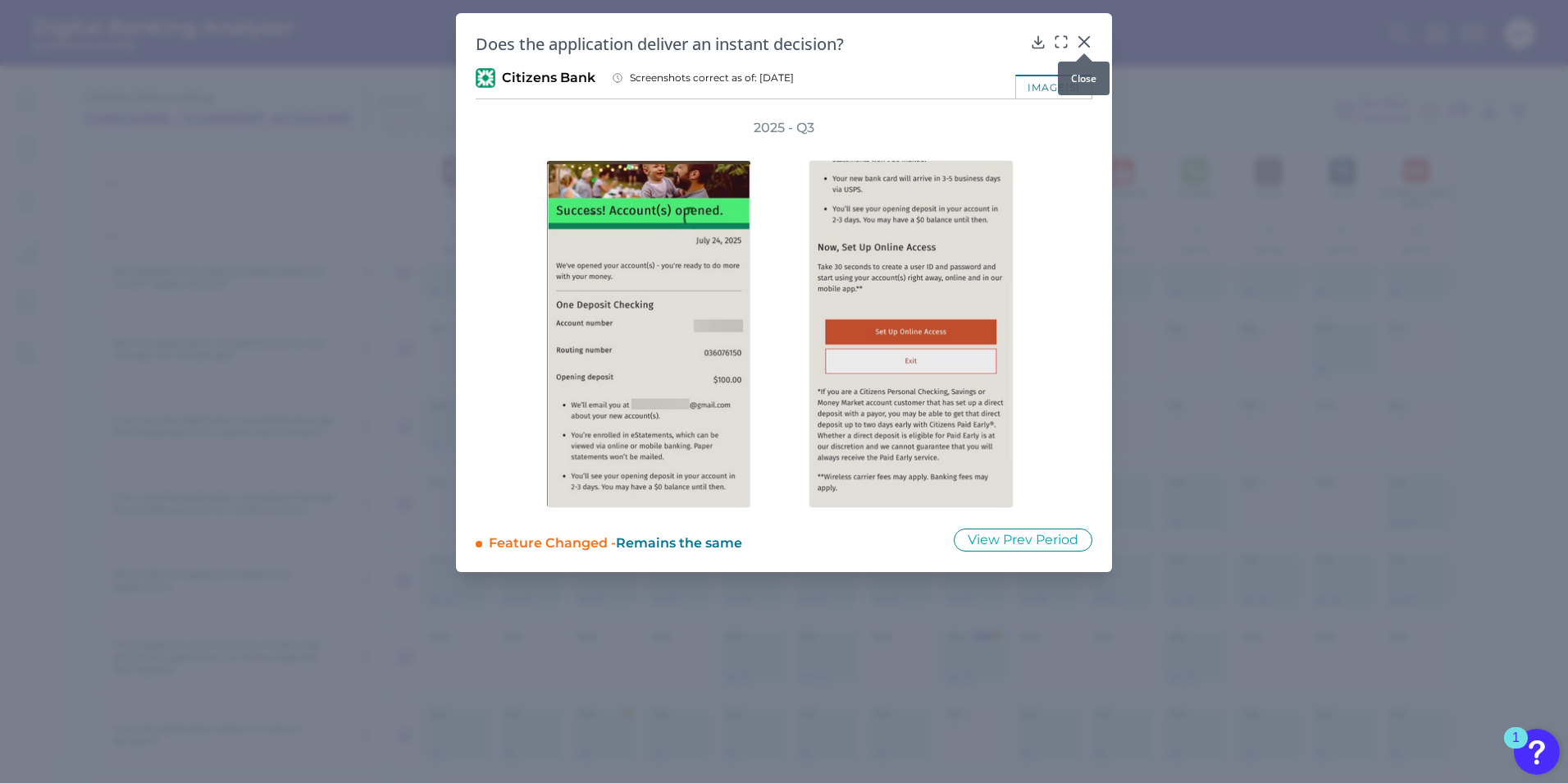
click at [1080, 38] on icon at bounding box center [1085, 42] width 10 height 10
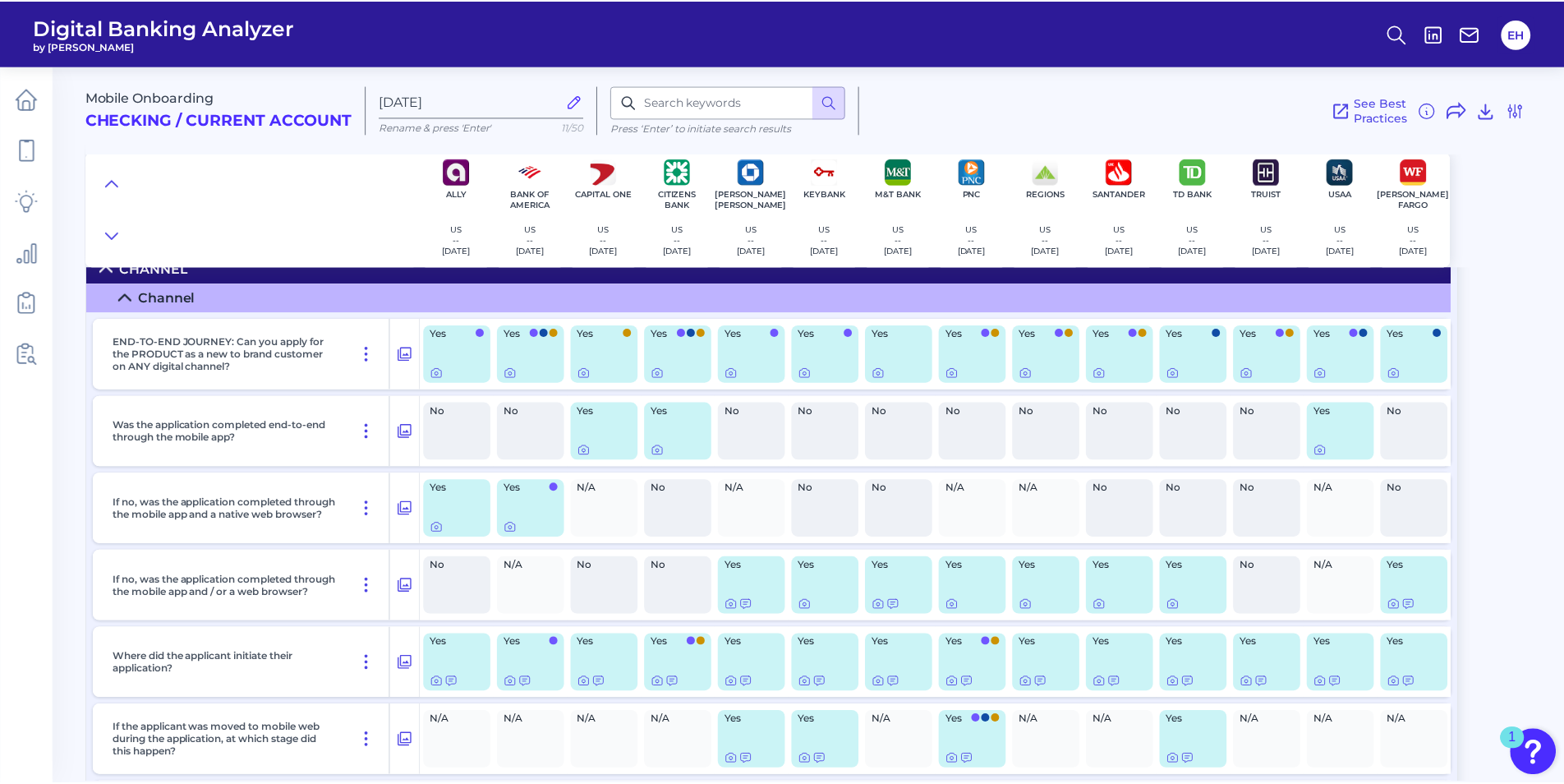
scroll to position [0, 0]
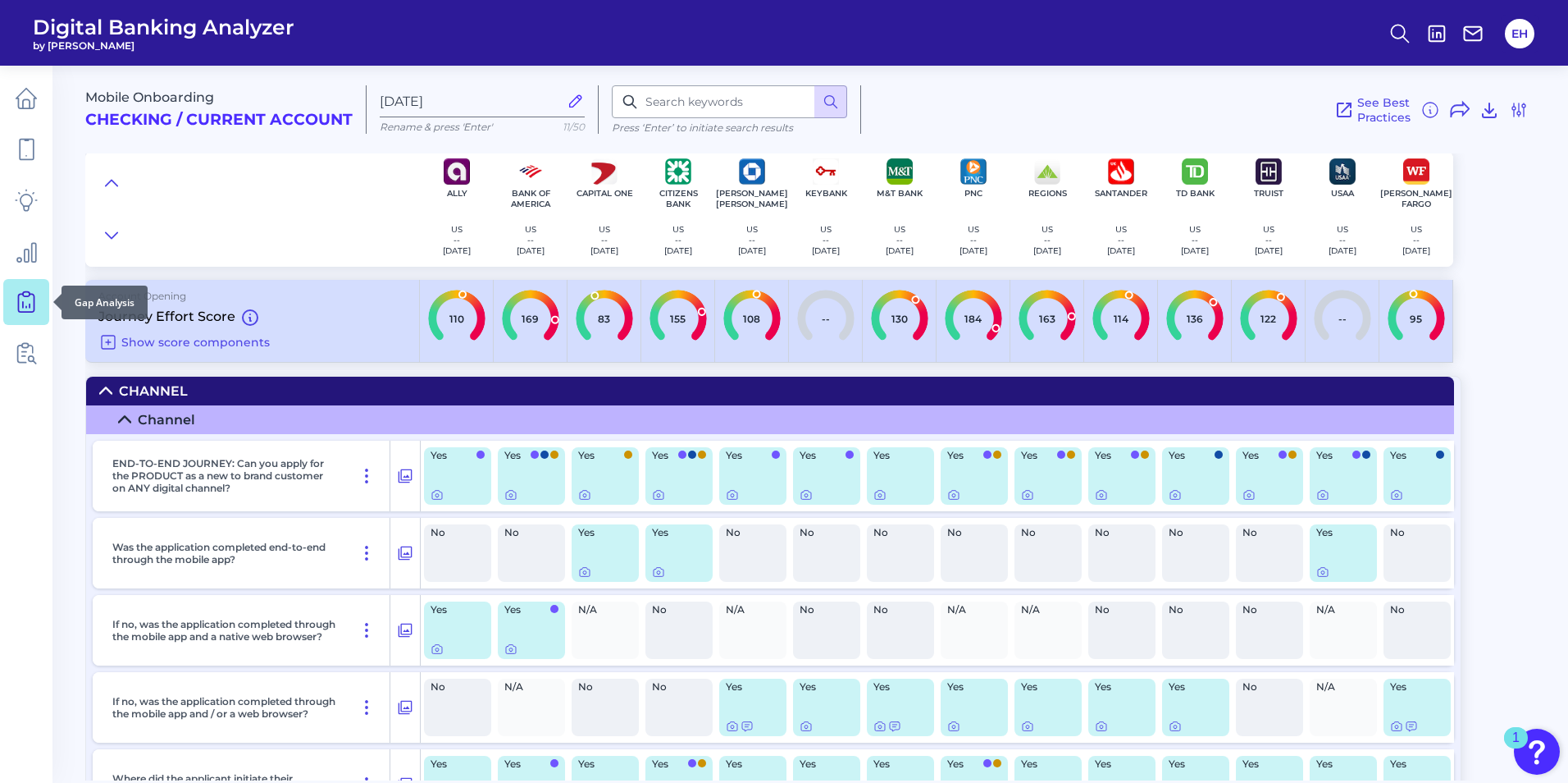
click at [25, 299] on icon at bounding box center [26, 302] width 23 height 23
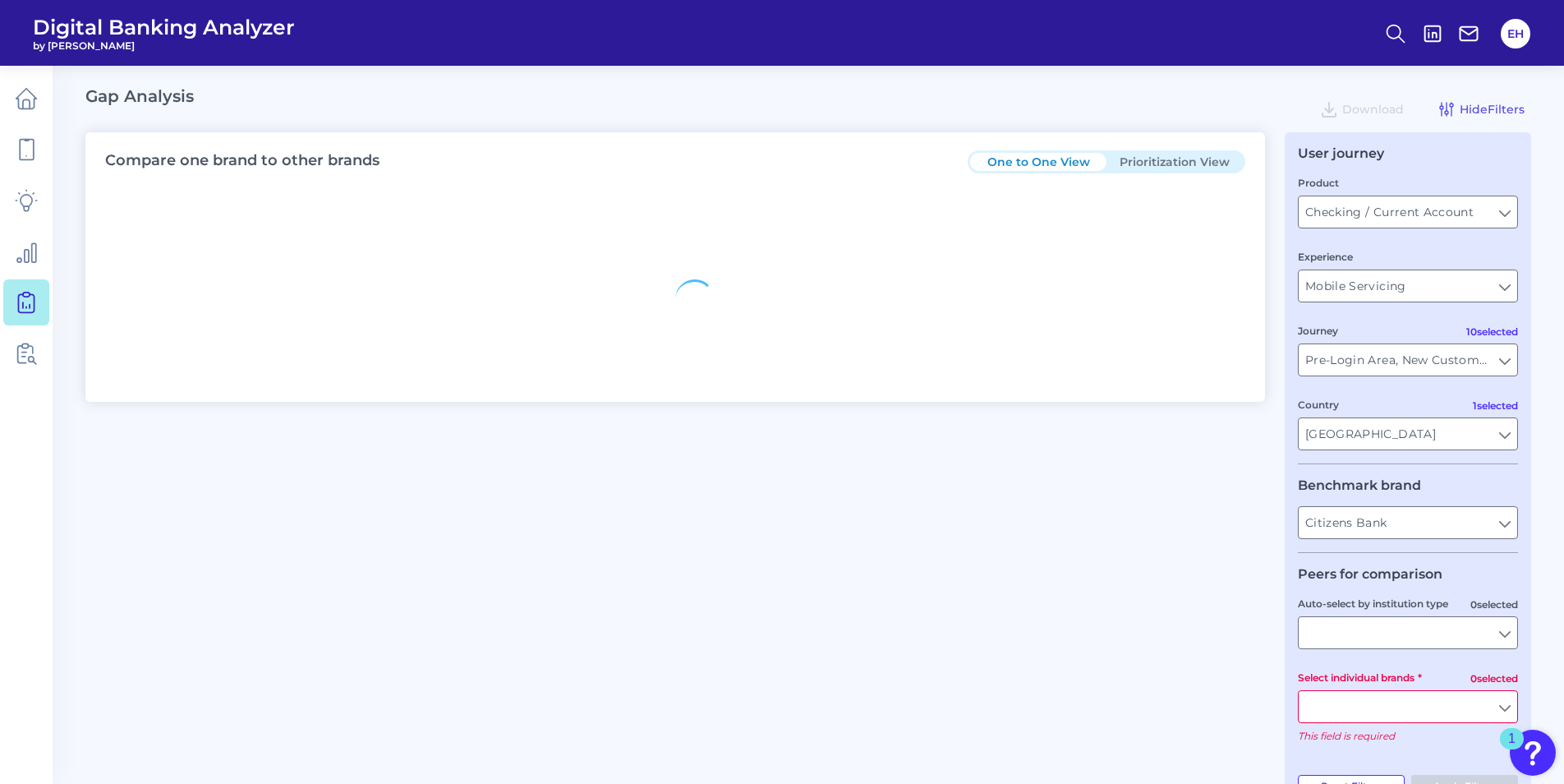
type input "All Countries"
type input "All Journeys"
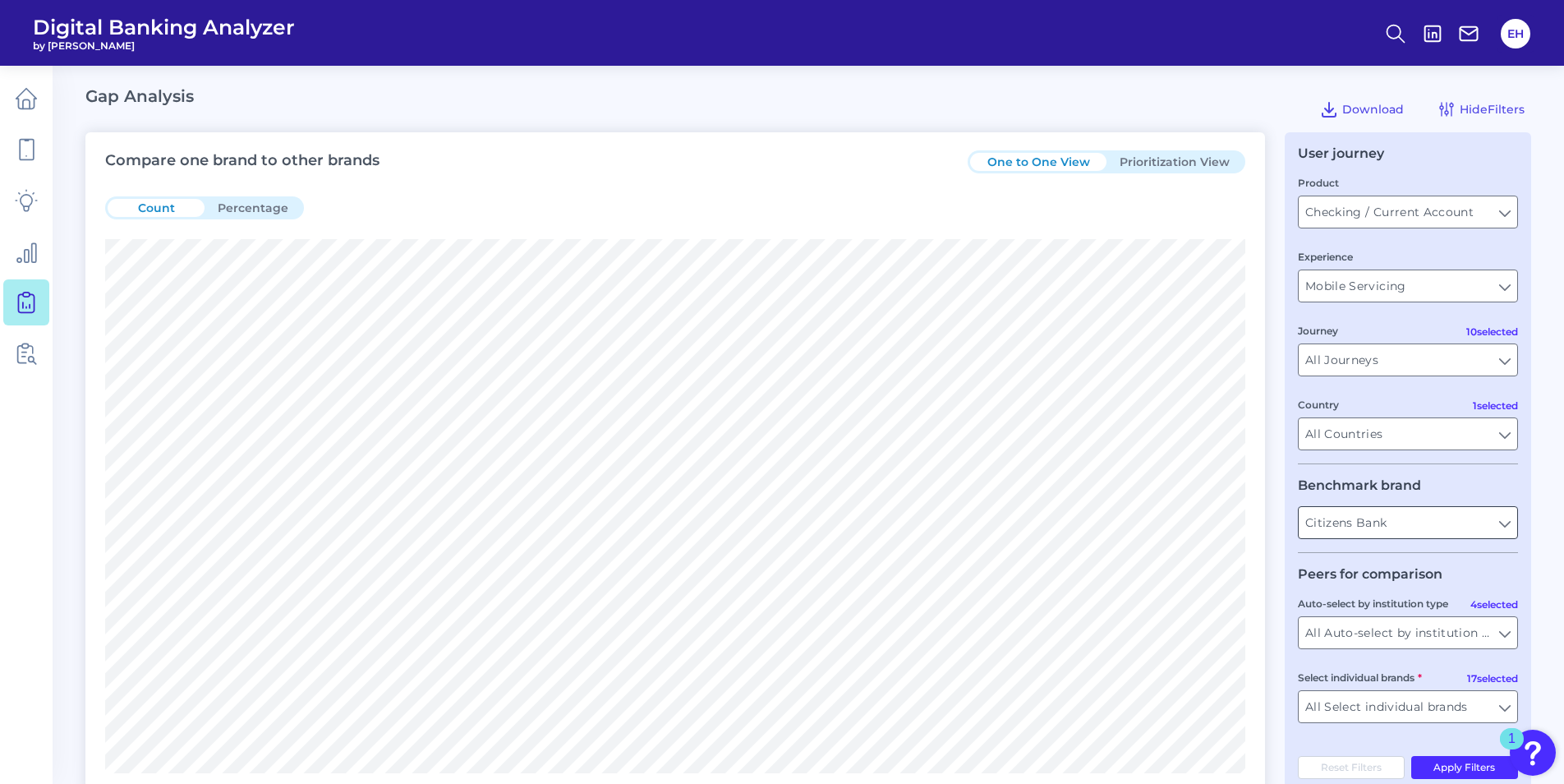
click at [1445, 510] on input "Citizens Bank" at bounding box center [1408, 523] width 218 height 31
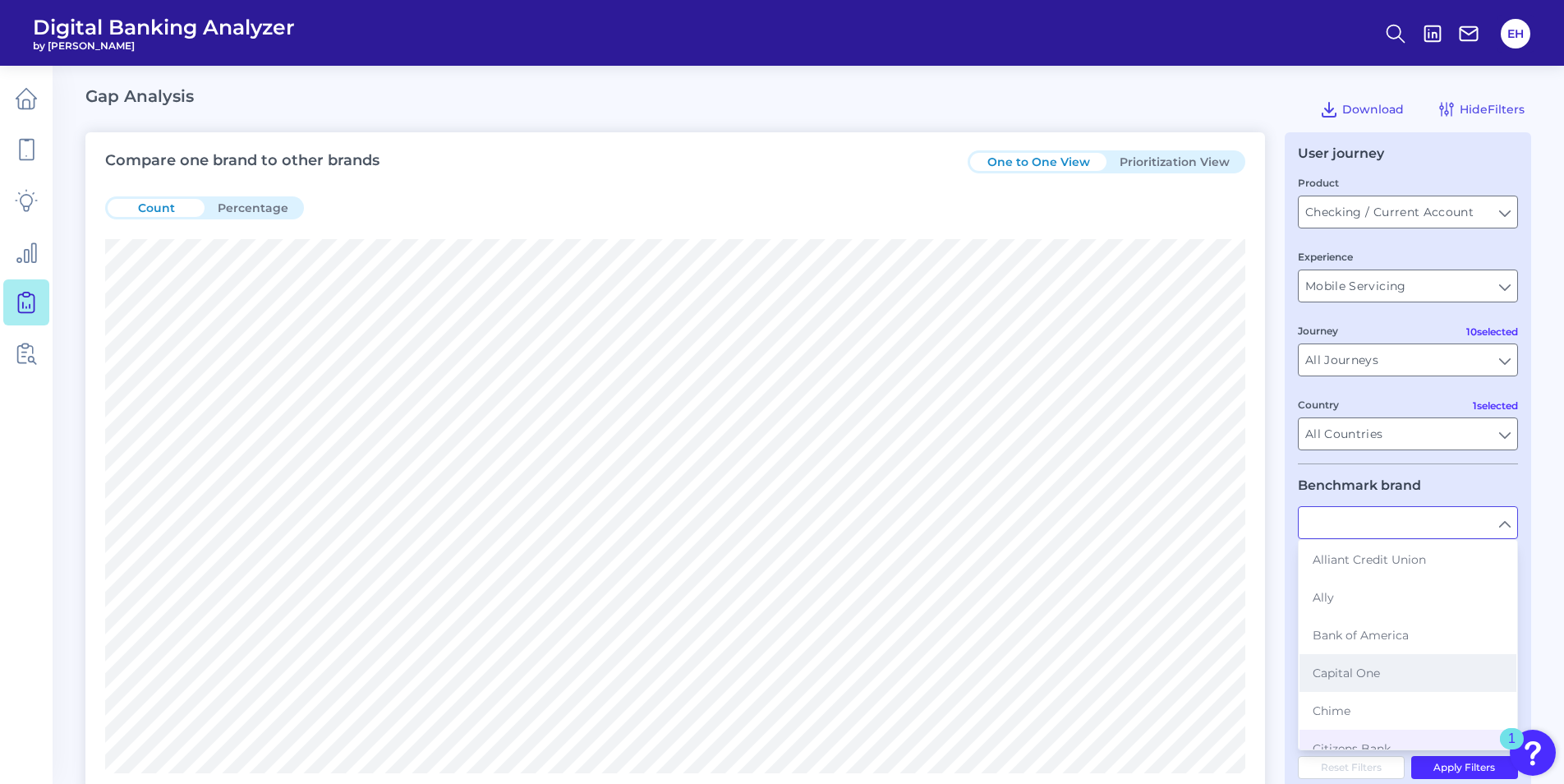
click at [1393, 668] on button "Capital One" at bounding box center [1408, 673] width 217 height 38
type input "Capital One"
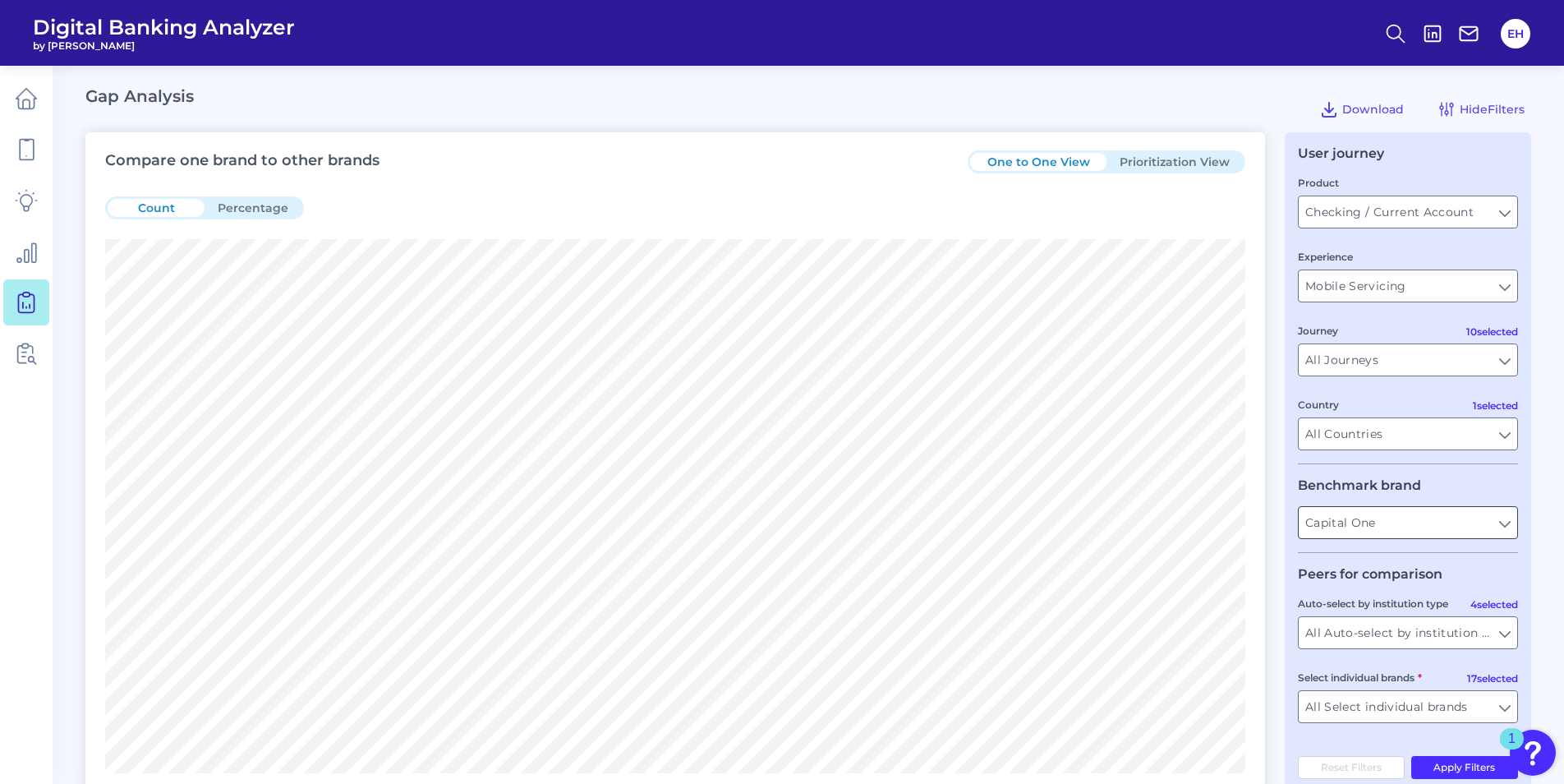
scroll to position [82, 0]
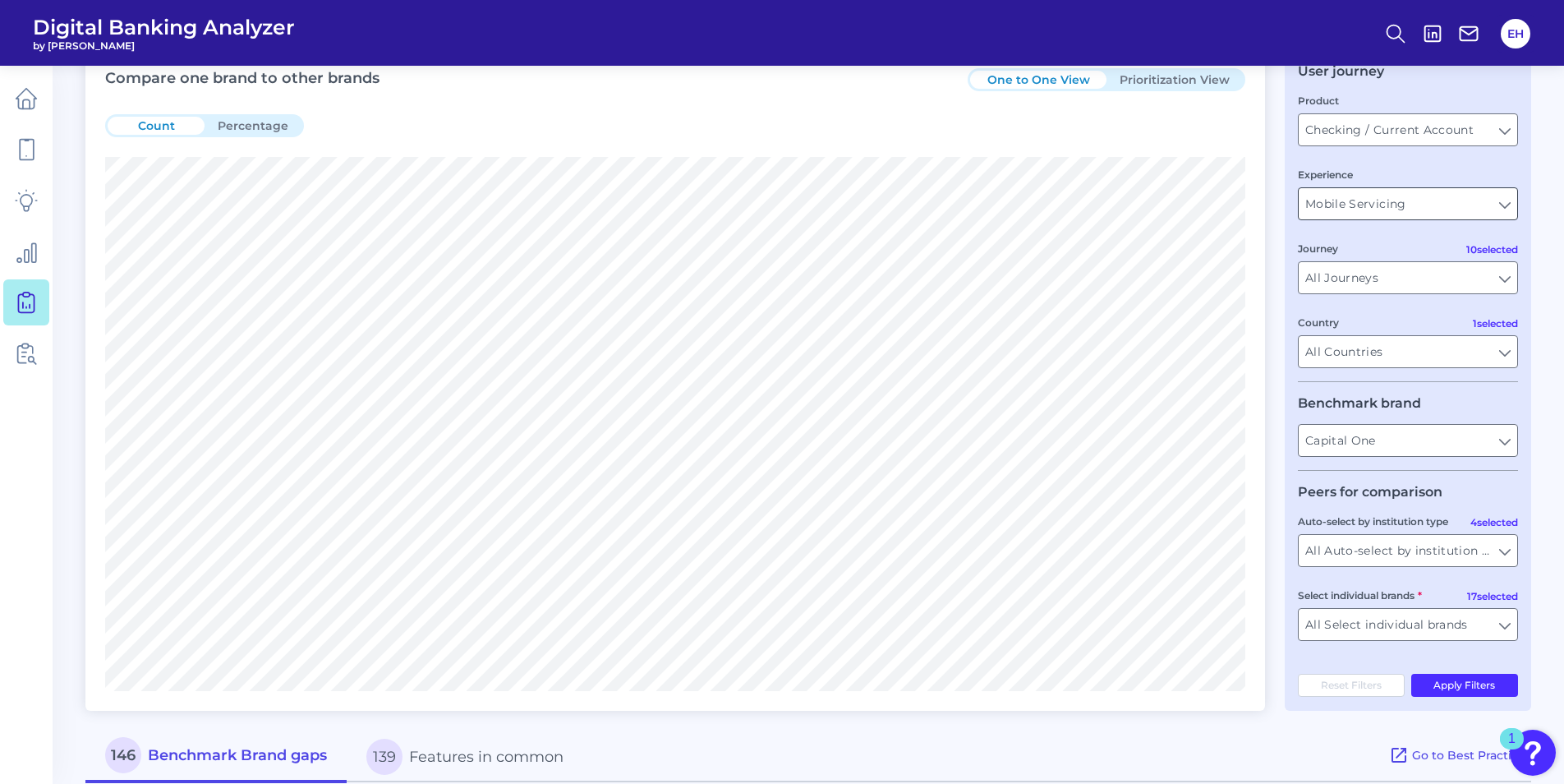
click at [1468, 199] on input "Mobile Servicing" at bounding box center [1408, 203] width 218 height 31
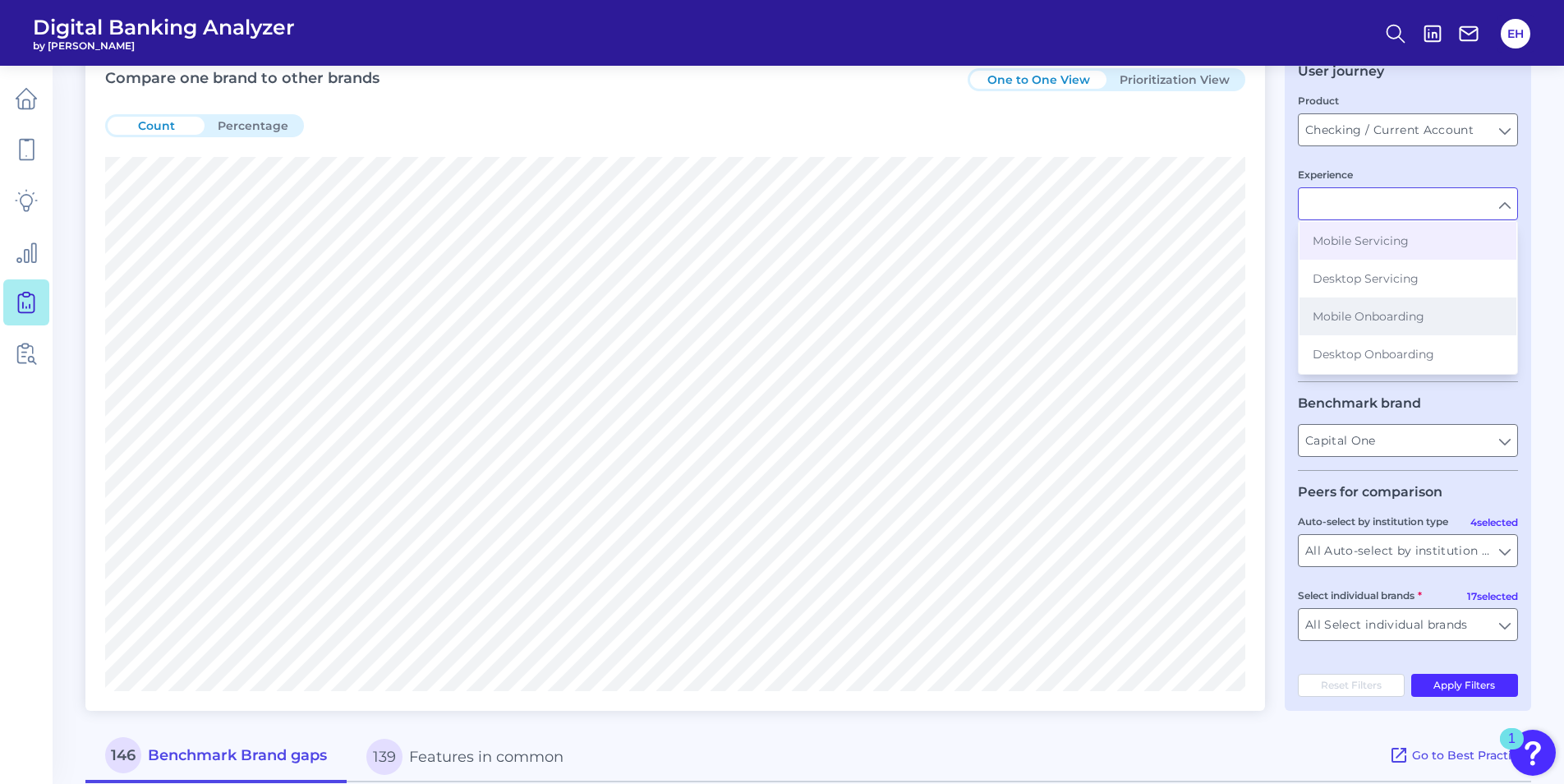
click at [1398, 325] on button "Mobile Onboarding" at bounding box center [1408, 316] width 217 height 38
type input "Mobile Onboarding"
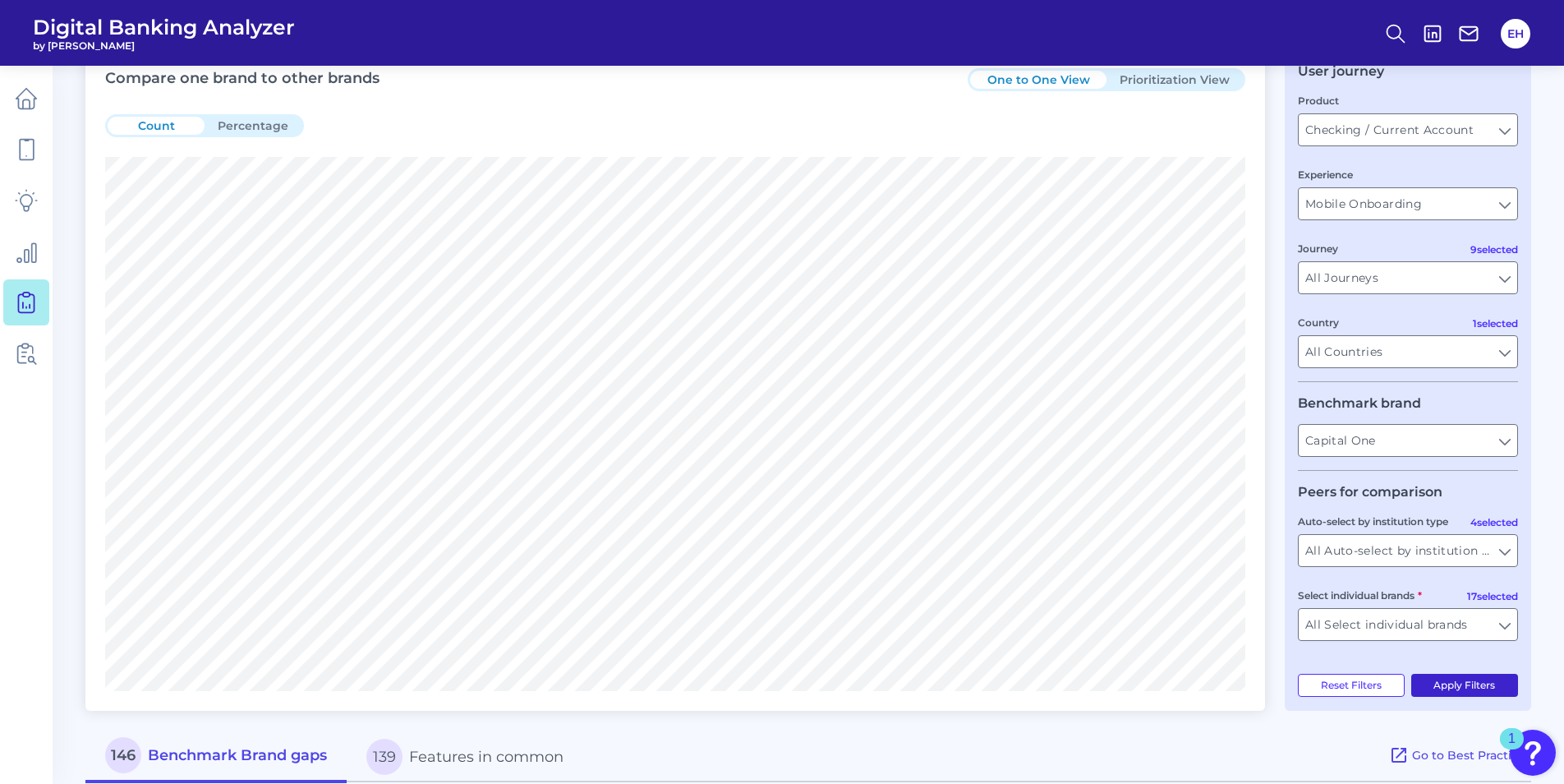
click at [1486, 684] on button "Apply Filters" at bounding box center [1465, 685] width 108 height 23
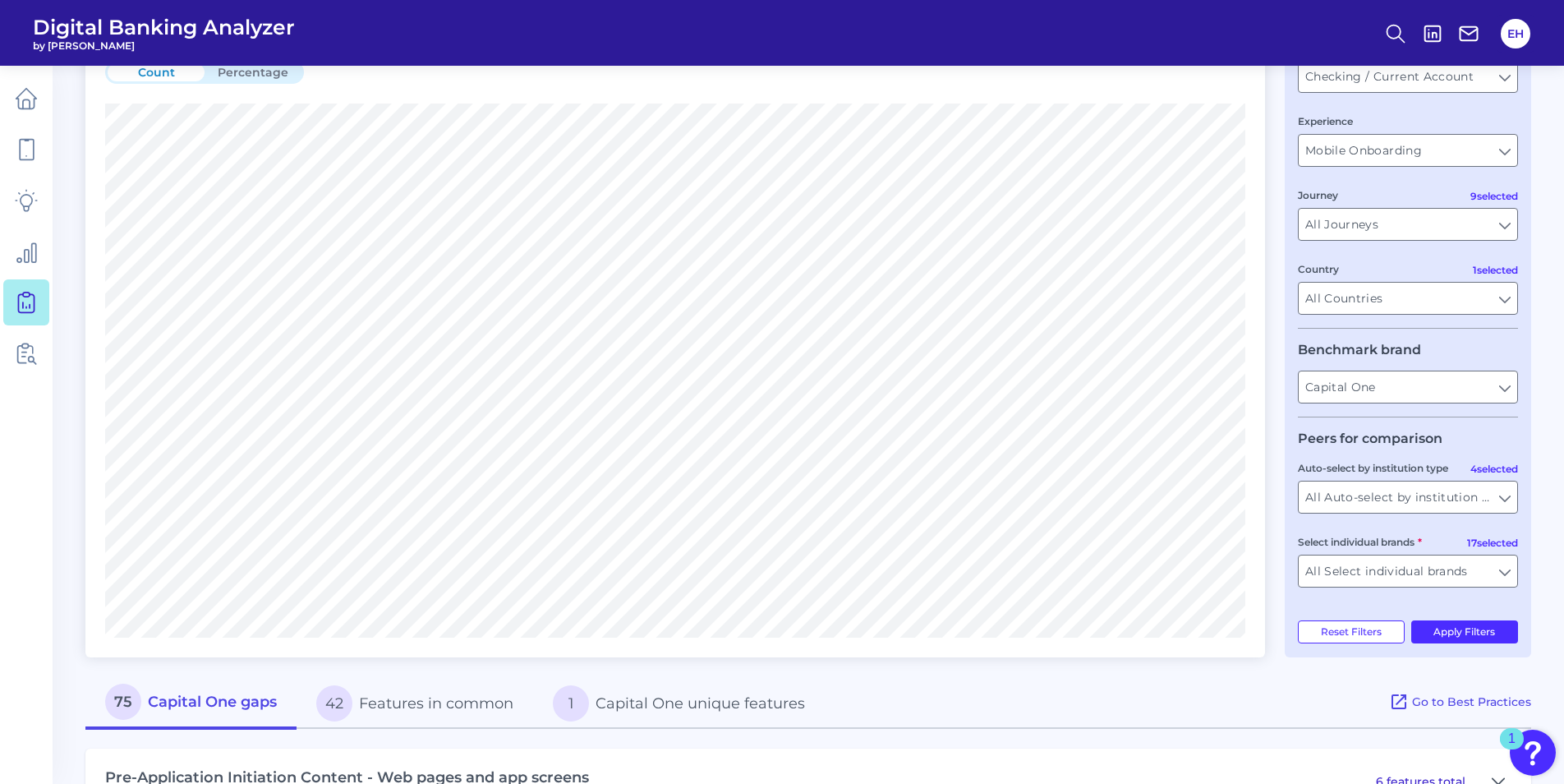
scroll to position [165, 0]
